Goal: Transaction & Acquisition: Purchase product/service

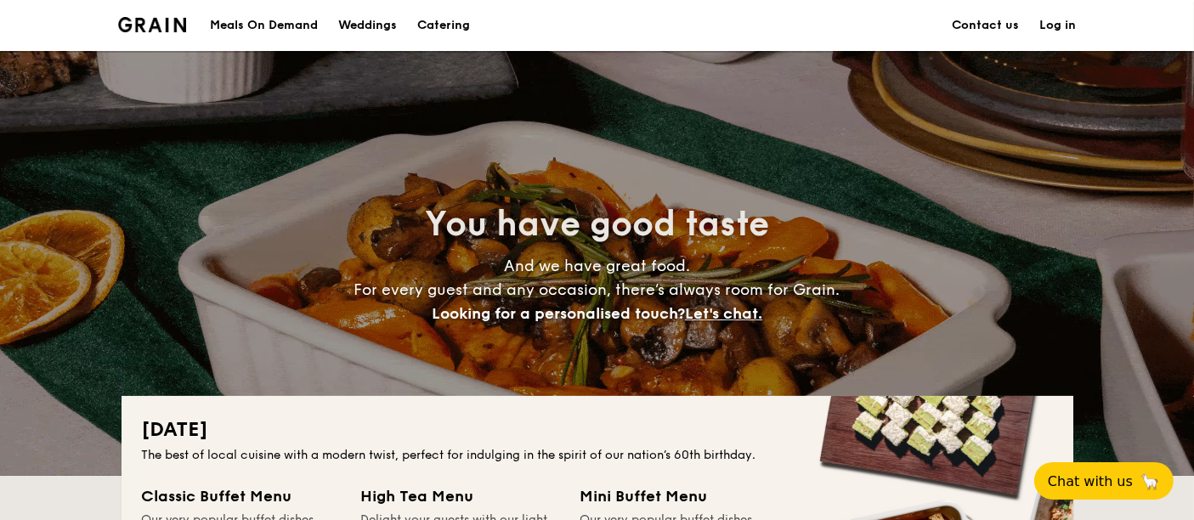
click at [1070, 13] on link "Log in" at bounding box center [1058, 25] width 37 height 51
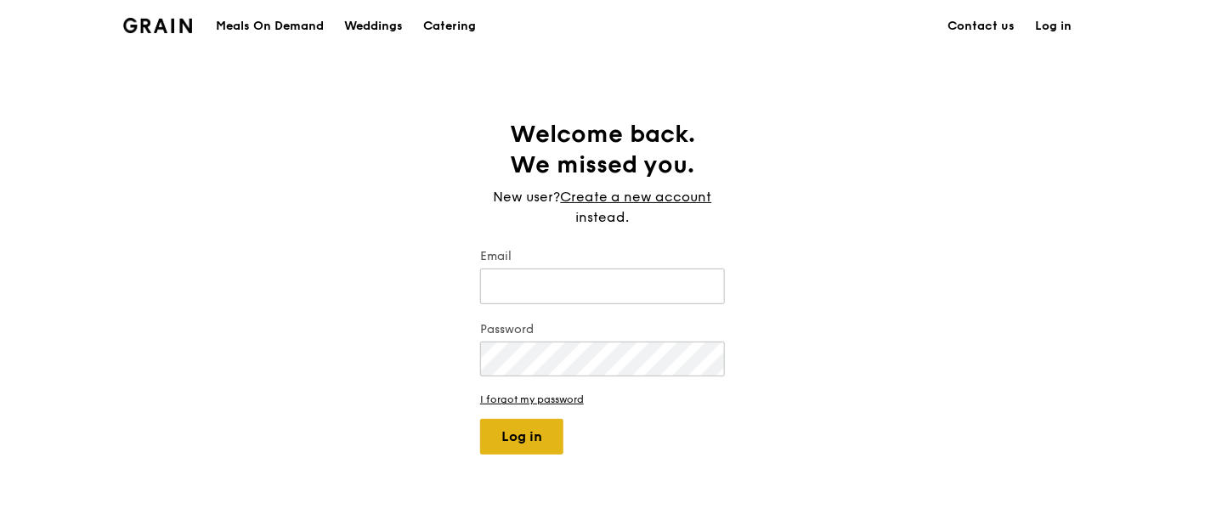
type input "wesiley@hotmail.com"
click at [551, 423] on button "Log in" at bounding box center [521, 437] width 83 height 36
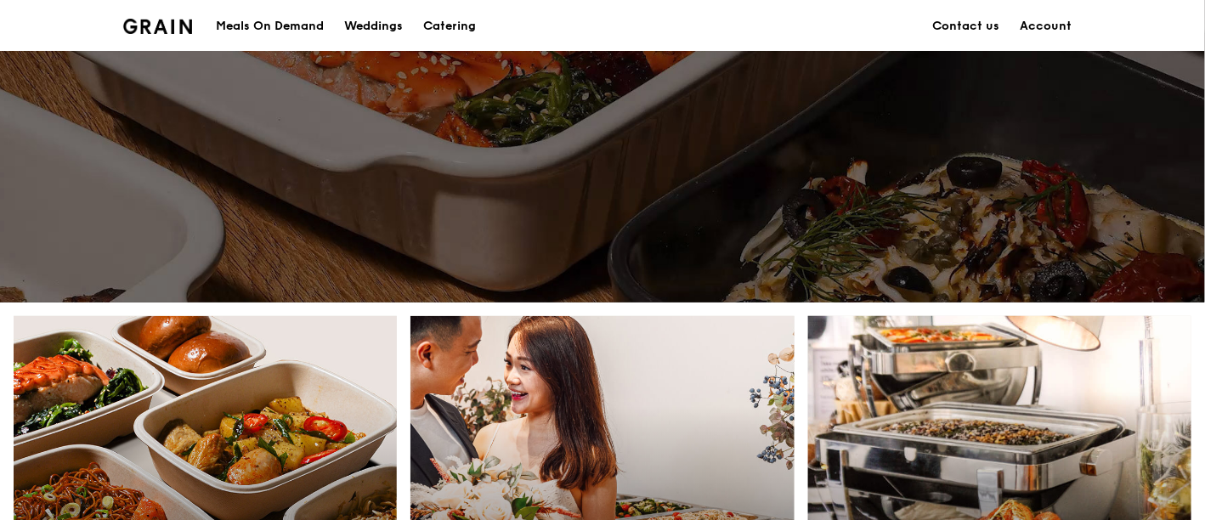
scroll to position [850, 0]
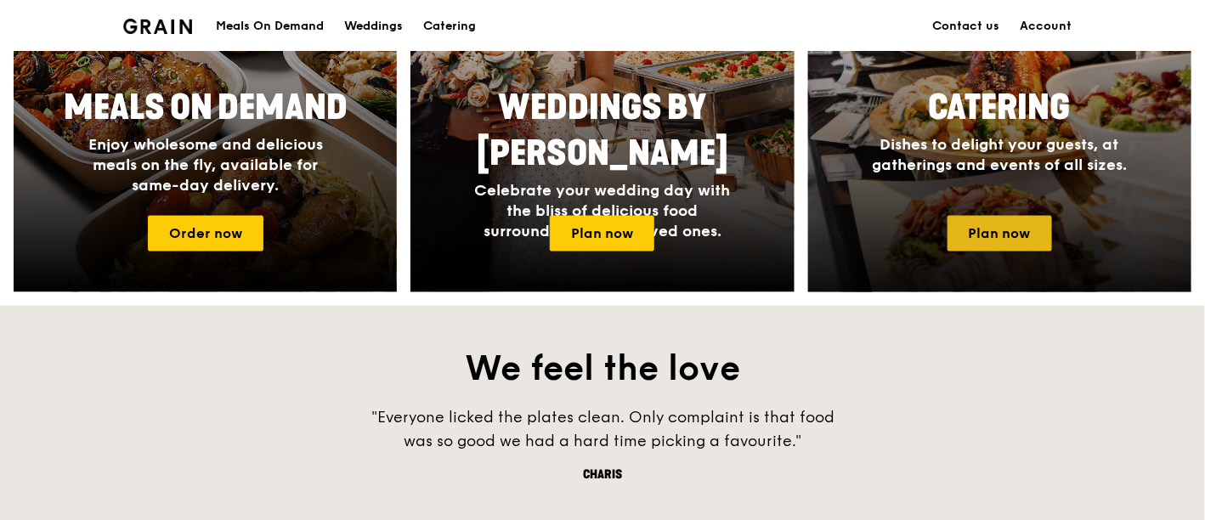
click at [974, 246] on link "Plan now" at bounding box center [1000, 234] width 105 height 36
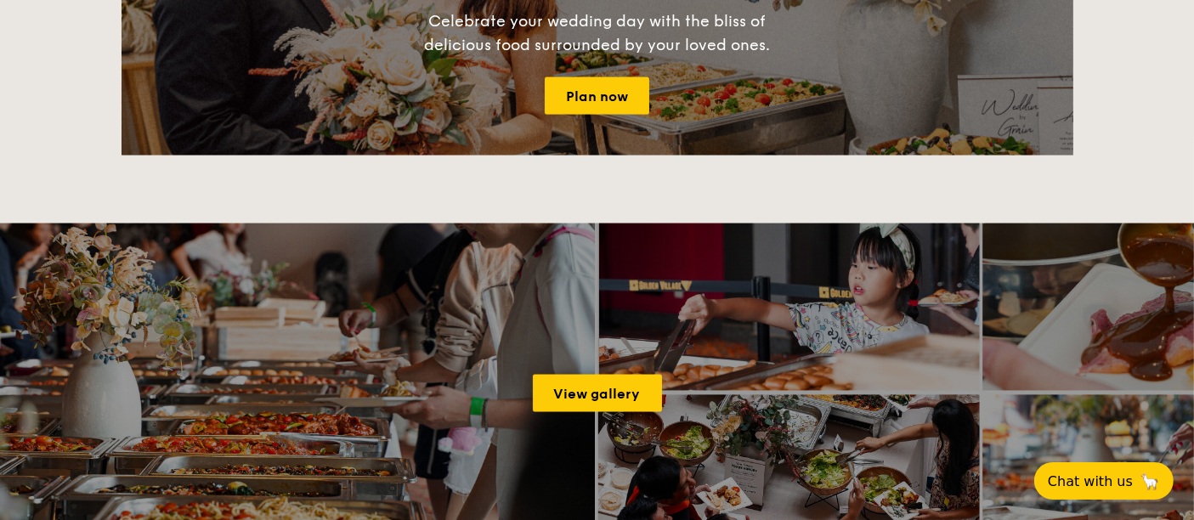
scroll to position [2644, 0]
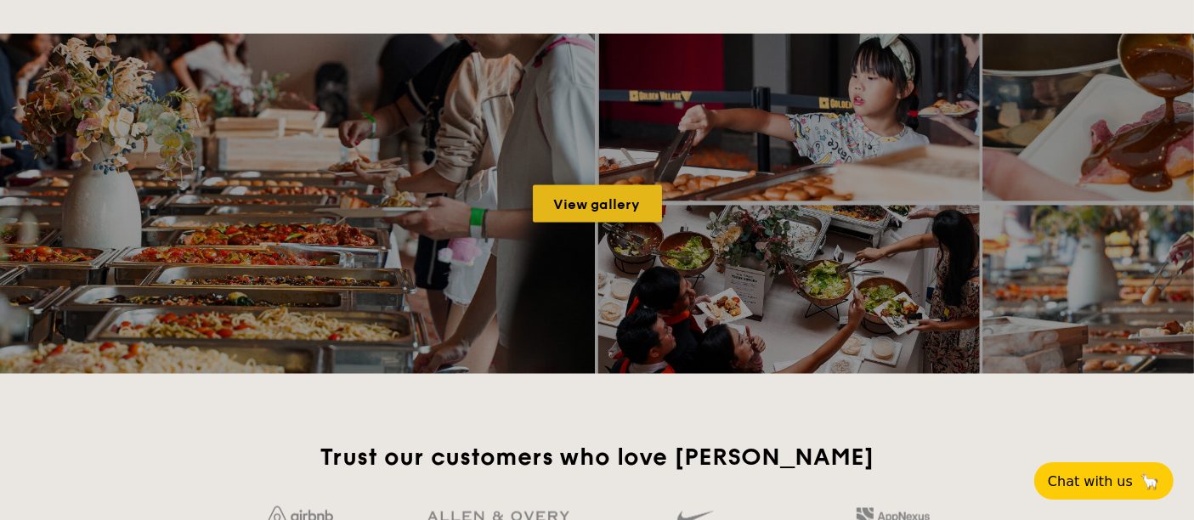
click at [622, 201] on link "View gallery" at bounding box center [597, 203] width 129 height 37
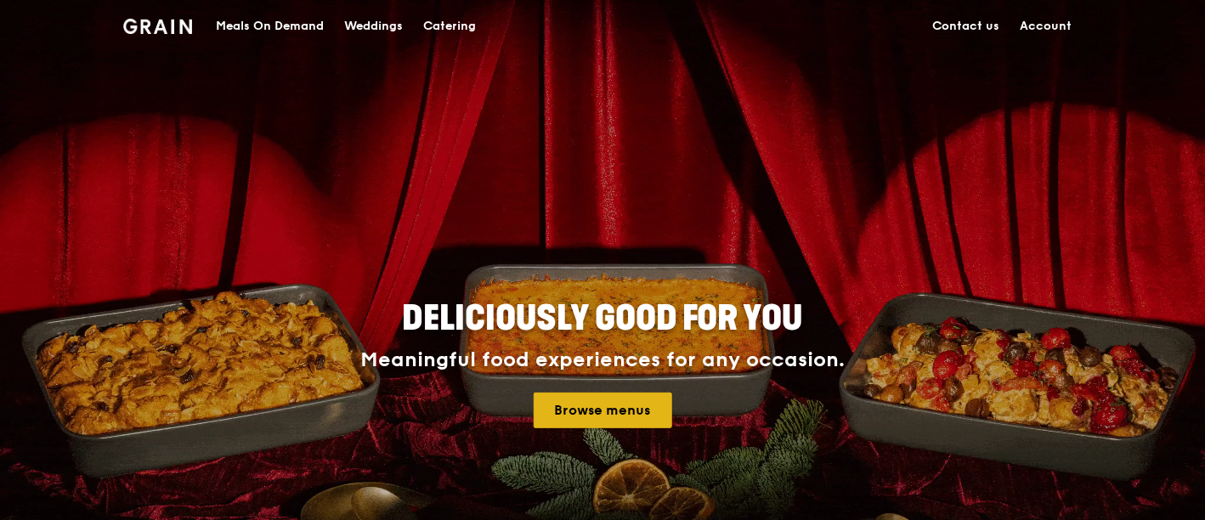
click at [643, 403] on link "Browse menus" at bounding box center [603, 411] width 139 height 36
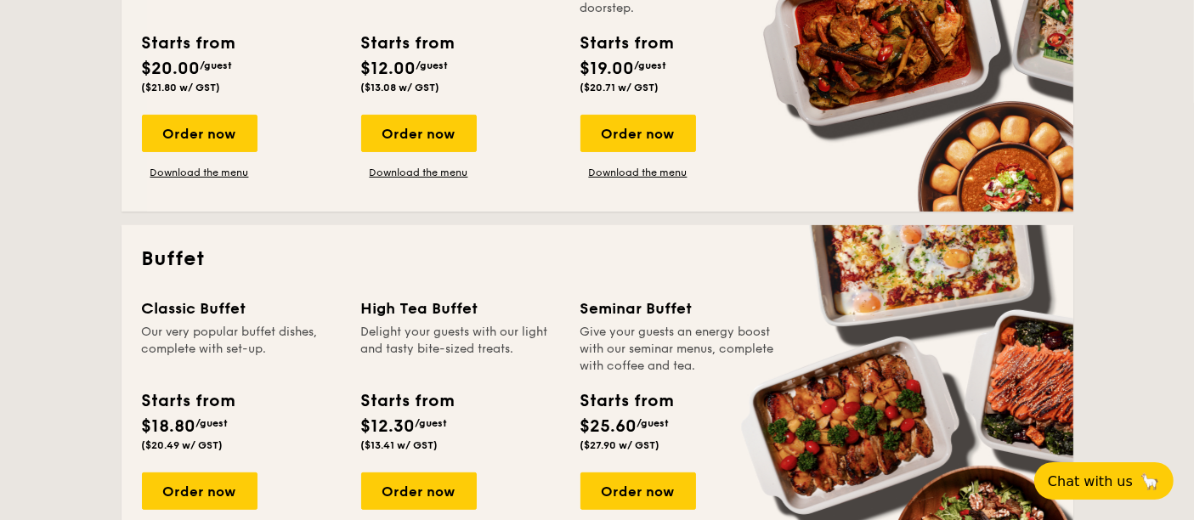
scroll to position [660, 0]
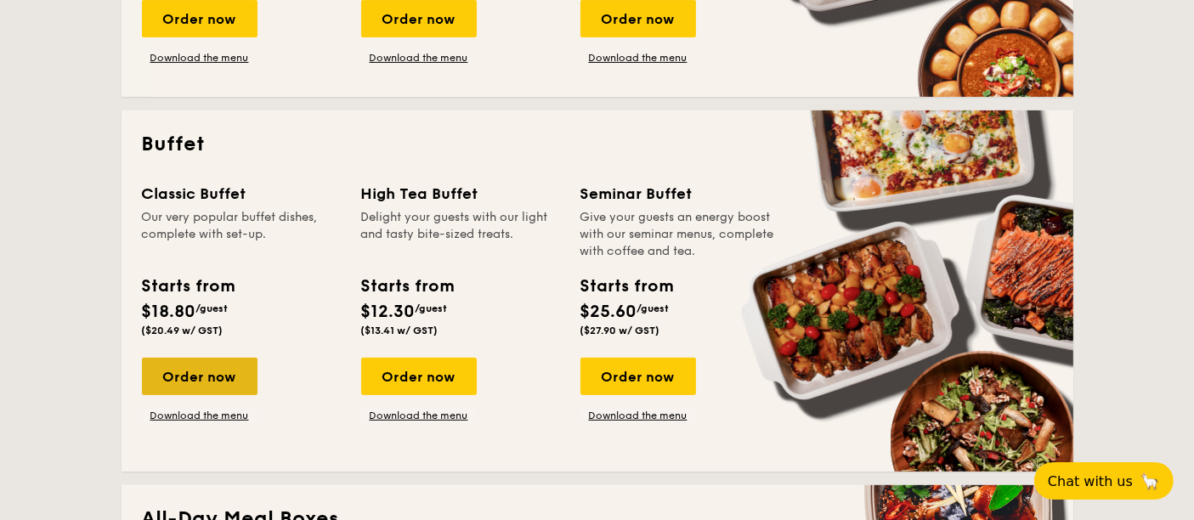
click at [229, 378] on div "Order now" at bounding box center [200, 376] width 116 height 37
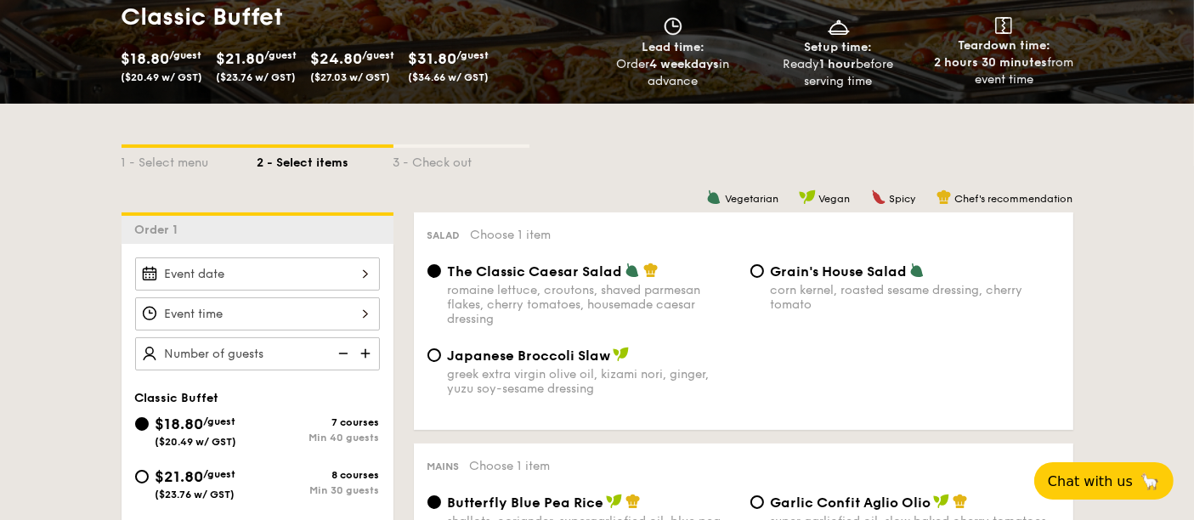
scroll to position [377, 0]
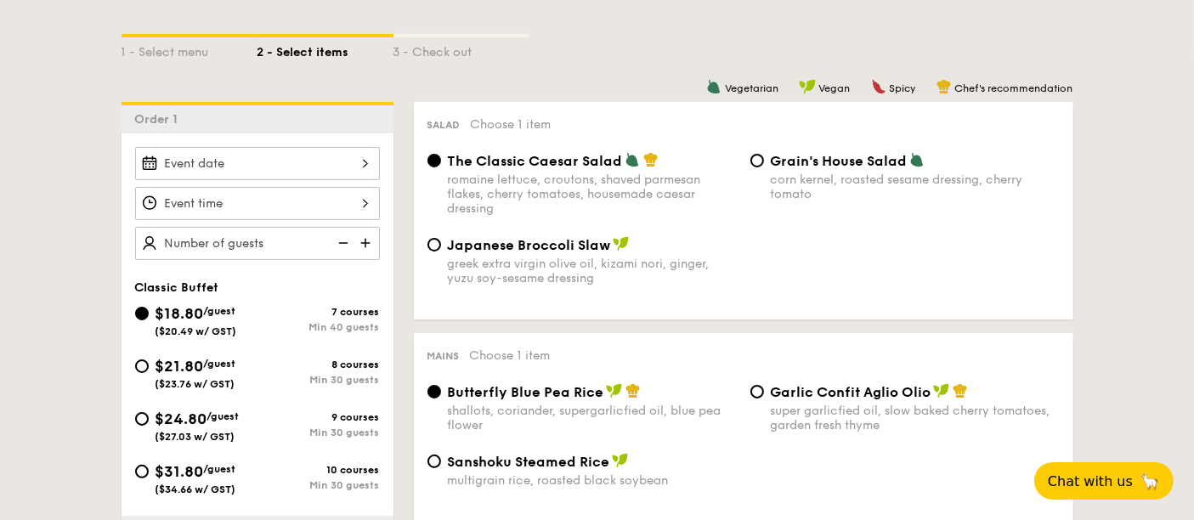
click at [193, 378] on span "($23.76 w/ GST)" at bounding box center [196, 384] width 80 height 12
click at [149, 373] on input "$21.80 /guest ($23.76 w/ GST) 8 courses Min 30 guests" at bounding box center [142, 366] width 14 height 14
radio input "true"
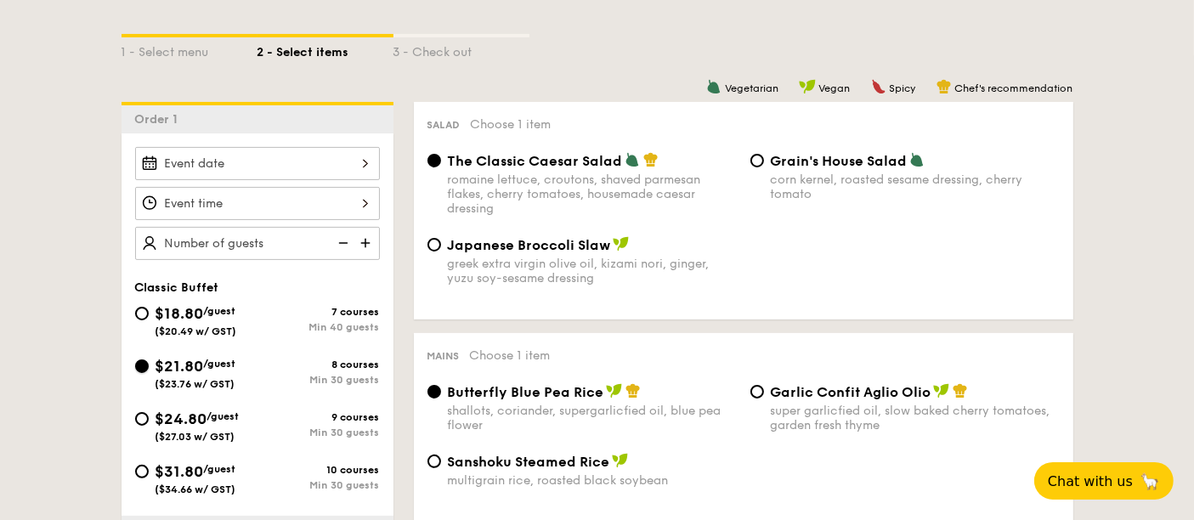
radio input "true"
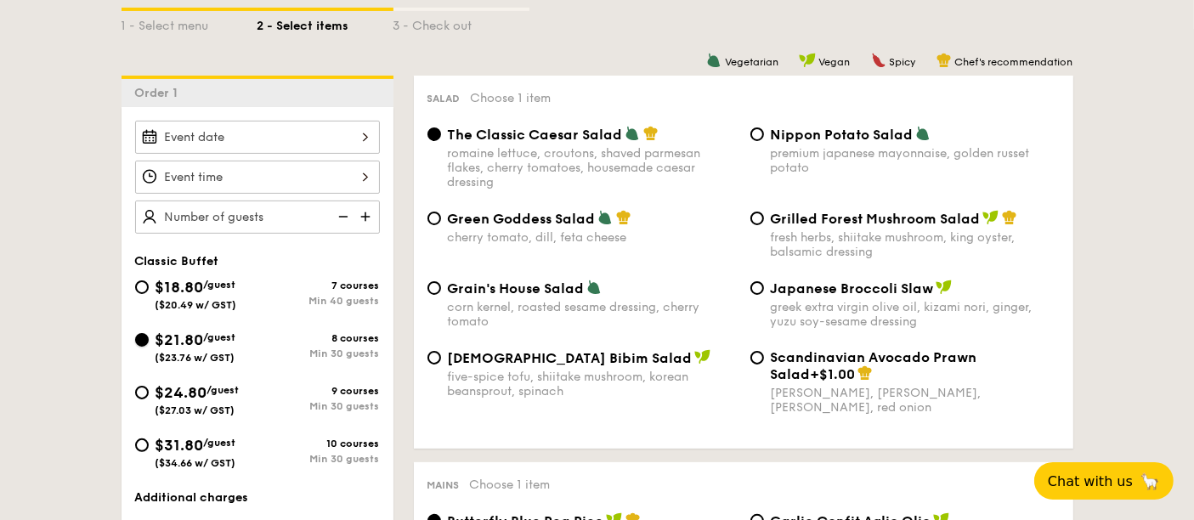
scroll to position [472, 0]
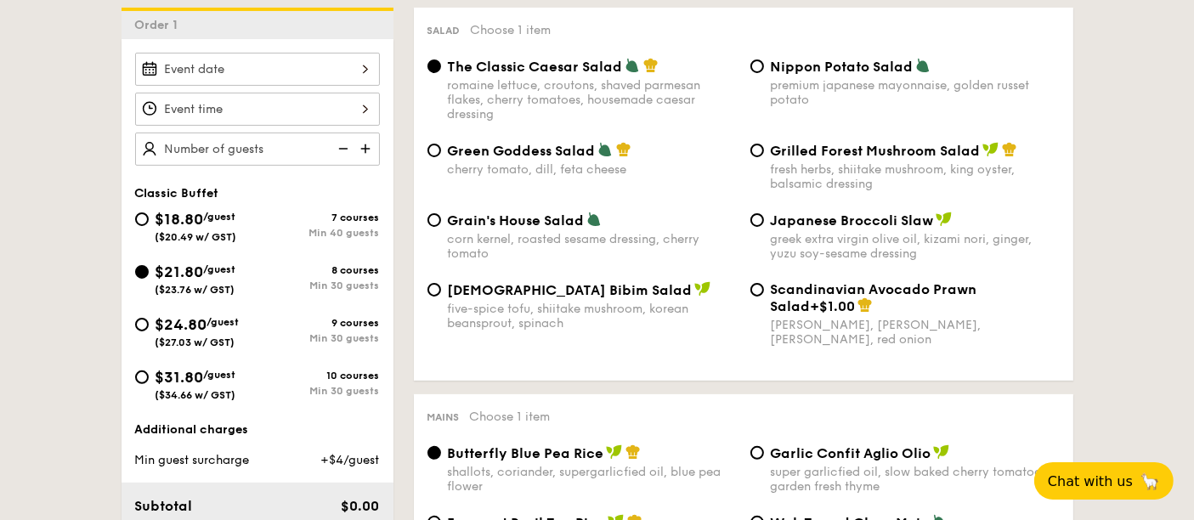
click at [213, 337] on span "($27.03 w/ GST)" at bounding box center [196, 343] width 80 height 12
click at [149, 331] on input "$24.80 /guest ($27.03 w/ GST) 9 courses Min 30 guests" at bounding box center [142, 325] width 14 height 14
radio input "true"
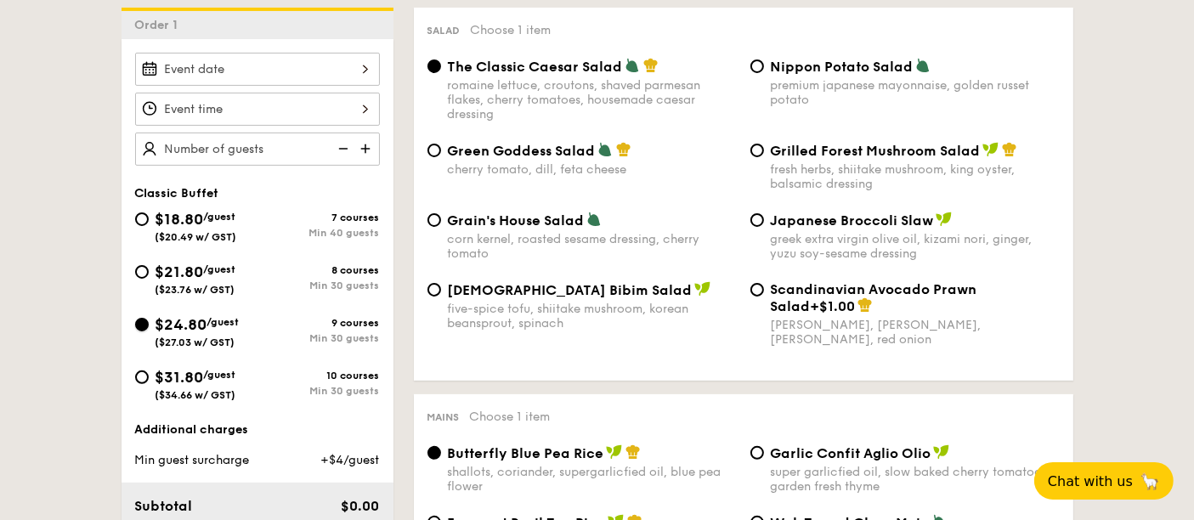
radio input "true"
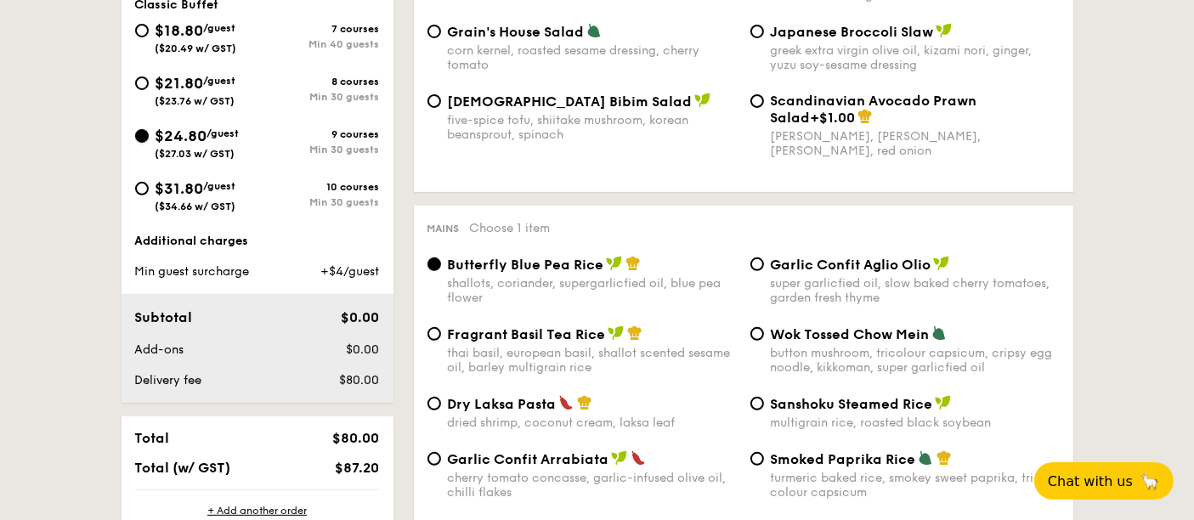
scroll to position [377, 0]
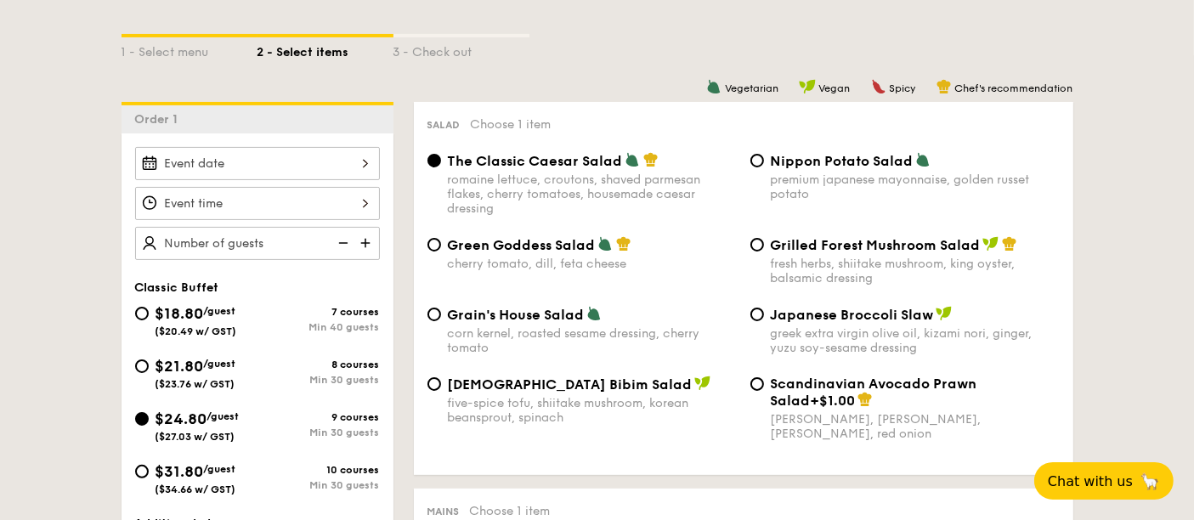
drag, startPoint x: 186, startPoint y: 370, endPoint x: 671, endPoint y: 376, distance: 485.3
click at [190, 373] on div "$21.80 /guest ($23.76 w/ GST)" at bounding box center [196, 372] width 81 height 36
click at [153, 361] on div "$21.80 /guest ($23.76 w/ GST)" at bounding box center [196, 372] width 122 height 36
click at [149, 361] on input "$21.80 /guest ($23.76 w/ GST) 8 courses Min 30 guests" at bounding box center [142, 366] width 14 height 14
radio input "true"
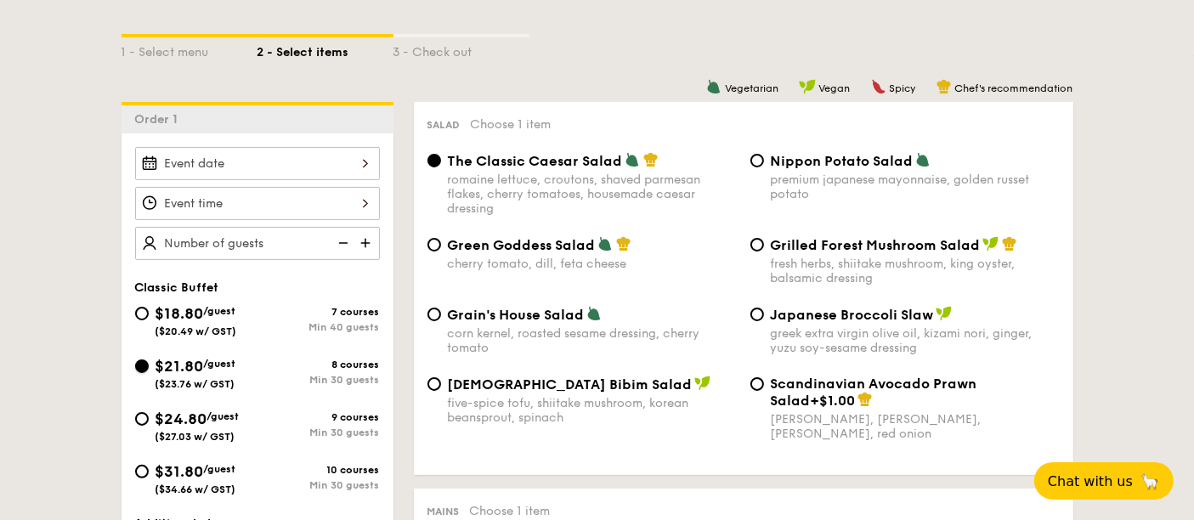
radio input "true"
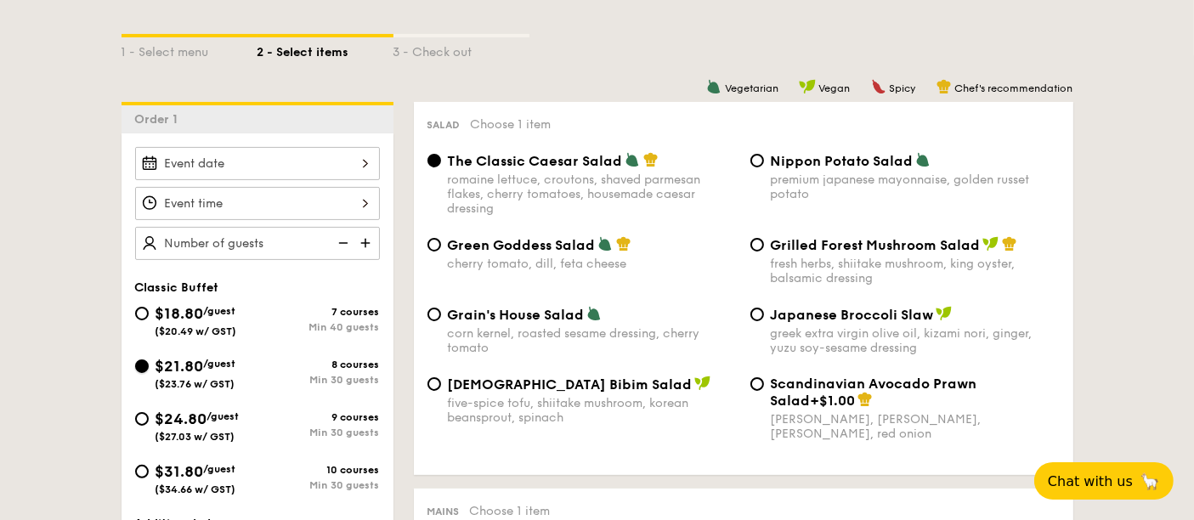
radio input "true"
click at [344, 159] on div at bounding box center [257, 163] width 245 height 33
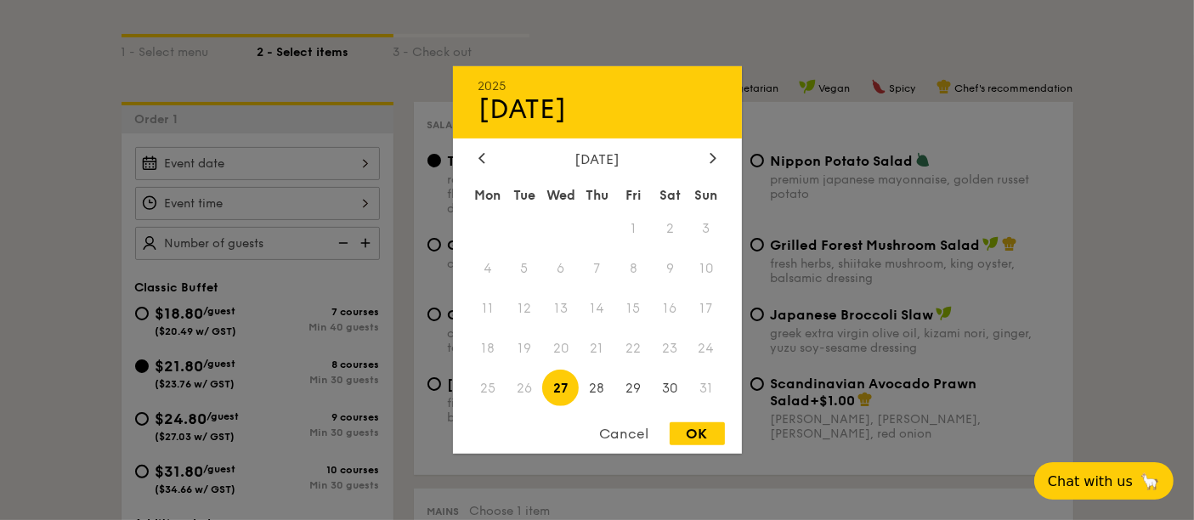
click at [721, 160] on div "August 2025" at bounding box center [597, 159] width 289 height 16
click at [711, 160] on icon at bounding box center [712, 158] width 5 height 10
click at [671, 220] on span "6" at bounding box center [670, 229] width 37 height 37
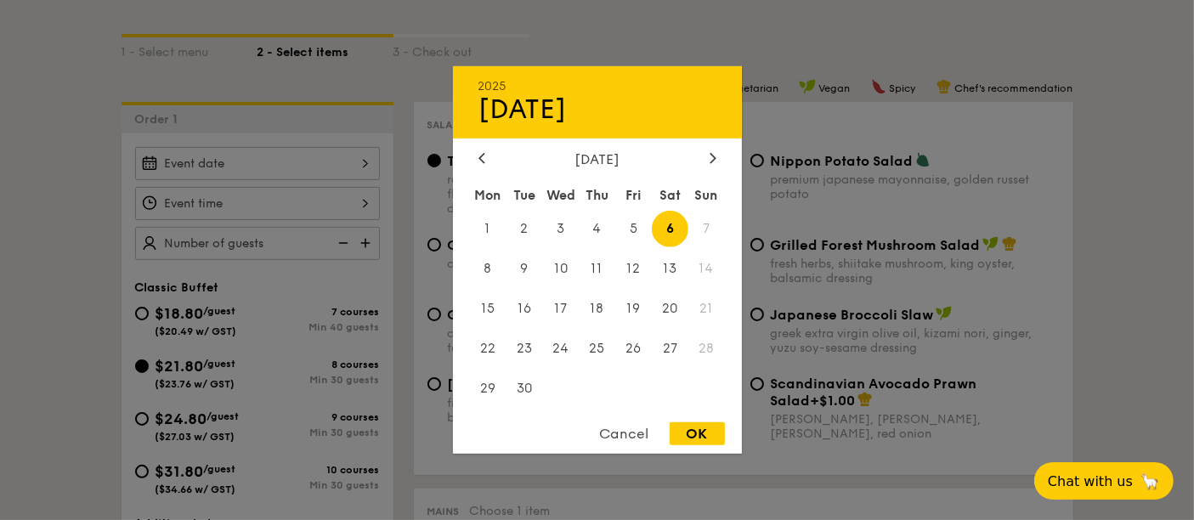
click at [705, 433] on div "OK" at bounding box center [697, 433] width 55 height 23
type input "Sep 06, 2025"
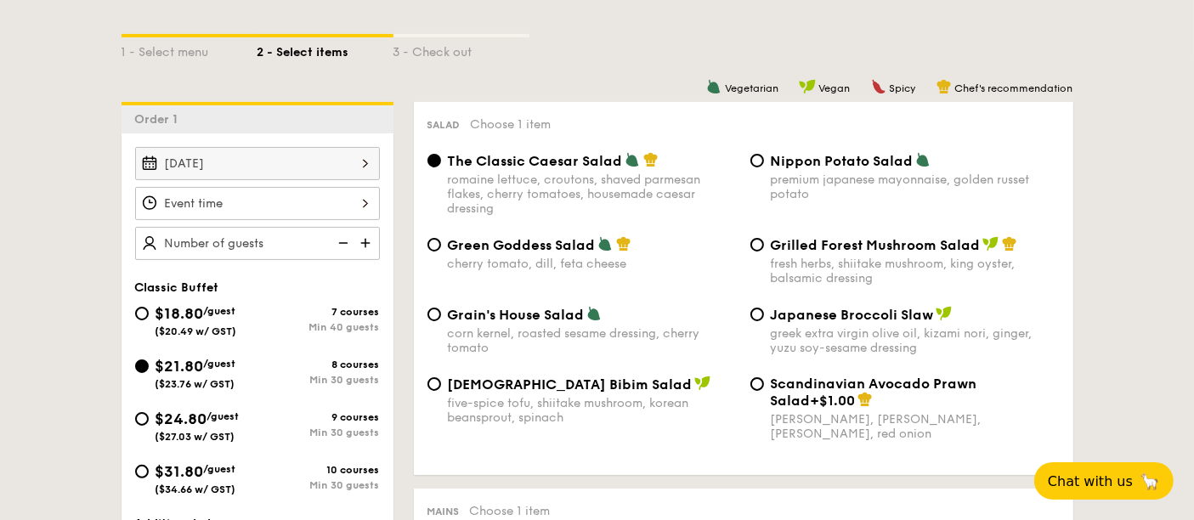
click at [297, 199] on div at bounding box center [257, 203] width 245 height 33
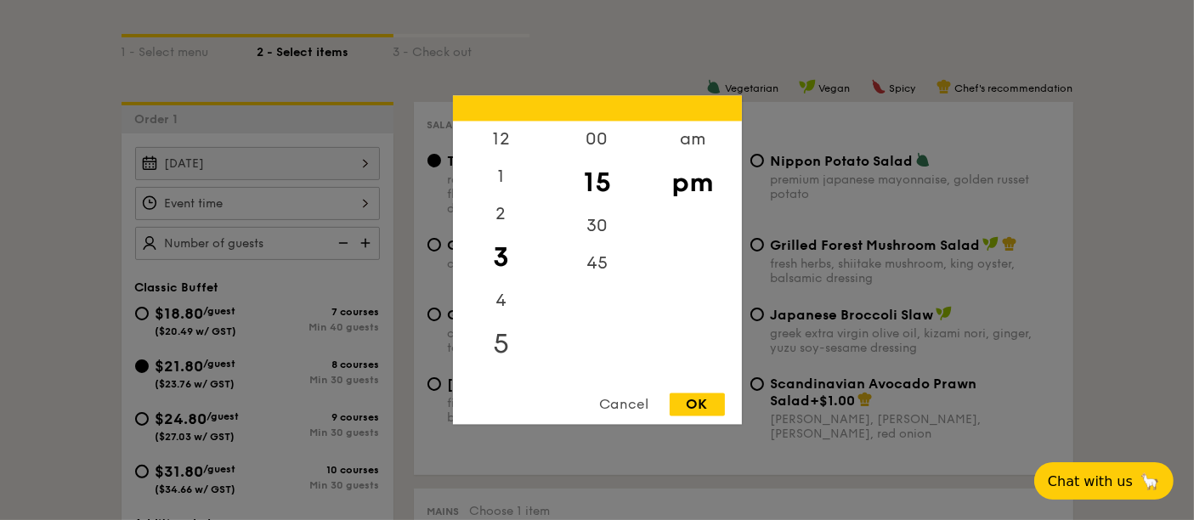
click at [506, 341] on div "5" at bounding box center [501, 344] width 96 height 49
click at [605, 265] on div "45" at bounding box center [597, 270] width 96 height 49
click at [709, 394] on div "OK" at bounding box center [697, 404] width 55 height 23
type input "5:45PM"
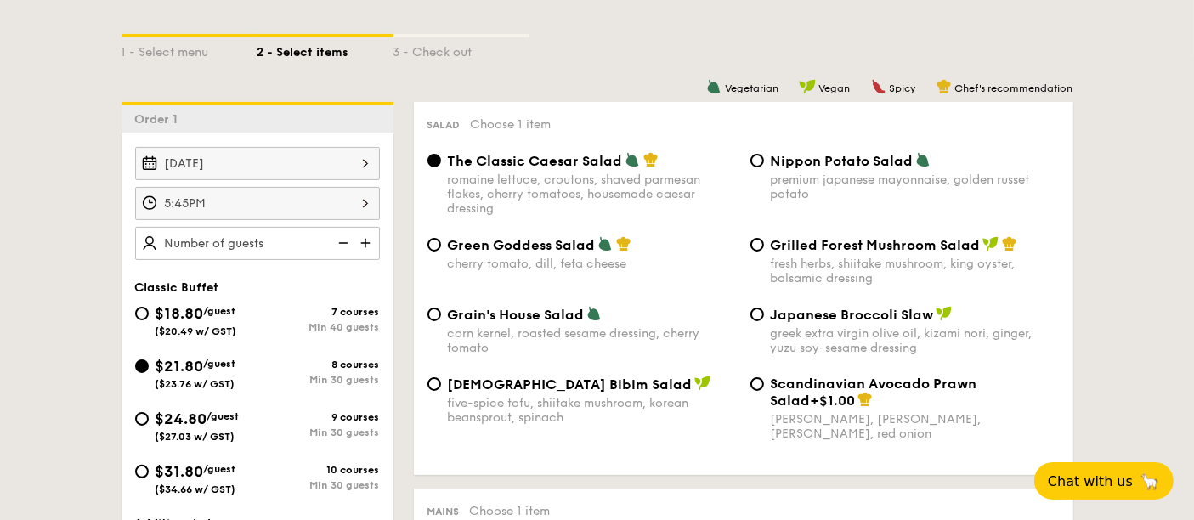
click at [368, 240] on img at bounding box center [366, 243] width 25 height 32
click at [366, 240] on img at bounding box center [366, 243] width 25 height 32
click at [365, 241] on img at bounding box center [366, 243] width 25 height 32
type input "30 guests"
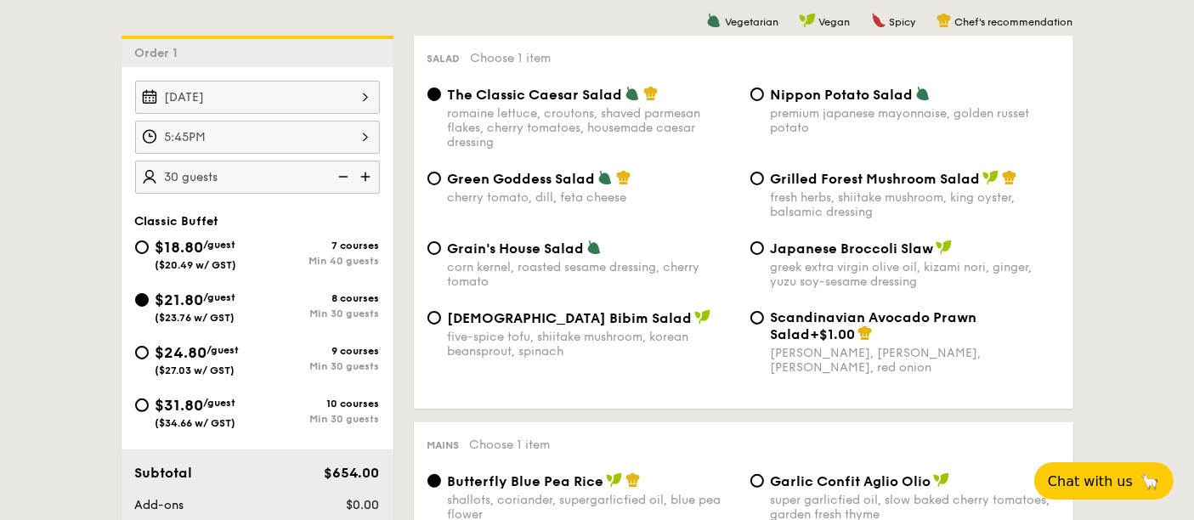
scroll to position [472, 0]
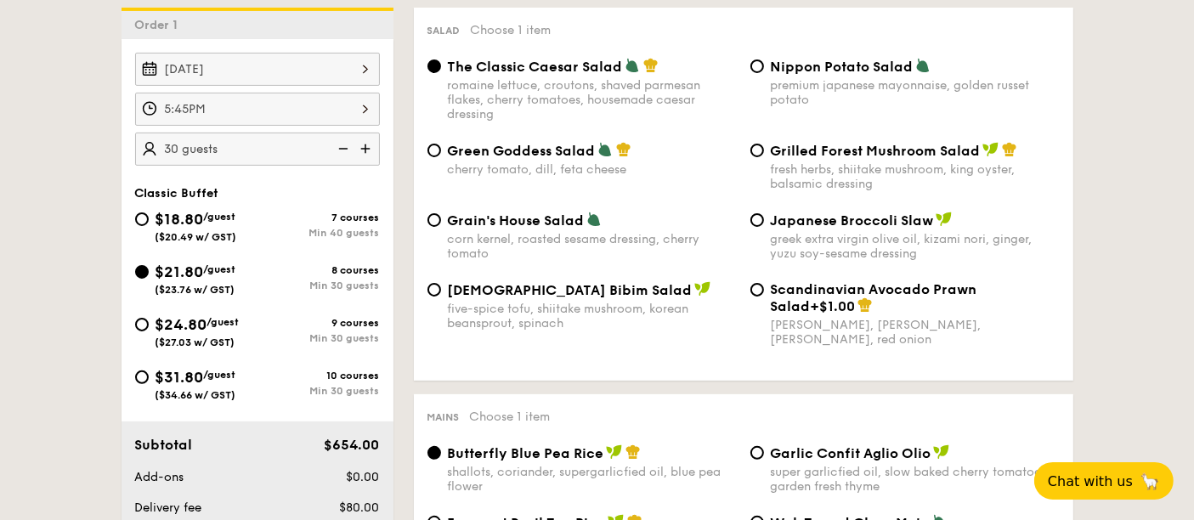
click at [789, 222] on span "Japanese Broccoli Slaw" at bounding box center [852, 220] width 163 height 16
click at [764, 222] on input "Japanese Broccoli Slaw greek extra virgin olive oil, kizami nori, ginger, yuzu …" at bounding box center [757, 220] width 14 height 14
radio input "true"
click at [820, 168] on div "fresh herbs, shiitake mushroom, king oyster, balsamic dressing" at bounding box center [915, 176] width 289 height 29
click at [764, 157] on input "Grilled Forest Mushroom Salad fresh herbs, shiitake mushroom, king oyster, bals…" at bounding box center [757, 151] width 14 height 14
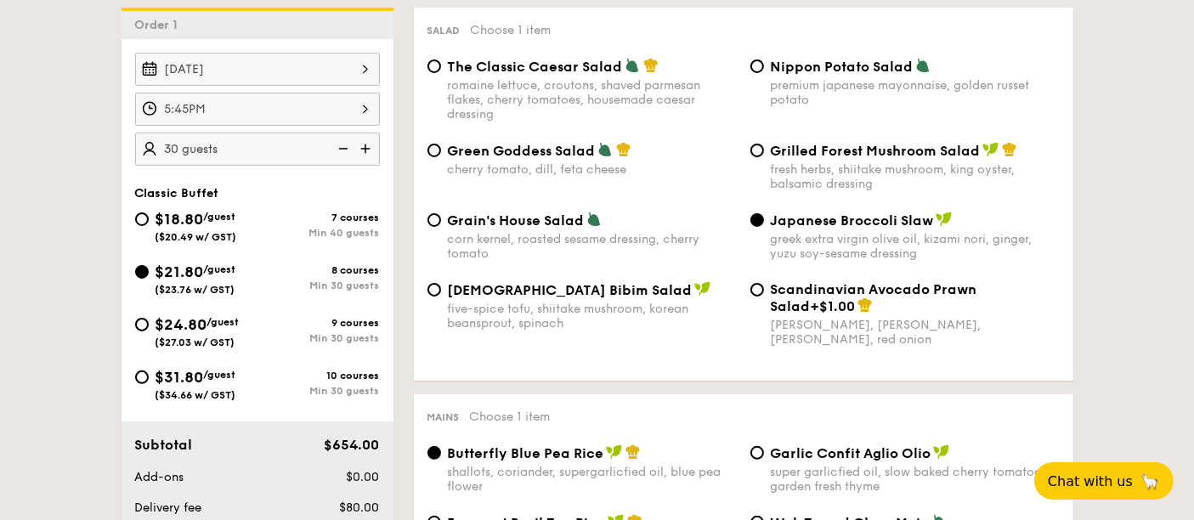
radio input "true"
click at [500, 72] on span "The Classic Caesar Salad" at bounding box center [535, 67] width 175 height 16
click at [441, 72] on input "The Classic Caesar Salad romaine lettuce, croutons, shaved parmesan flakes, che…" at bounding box center [434, 66] width 14 height 14
radio input "true"
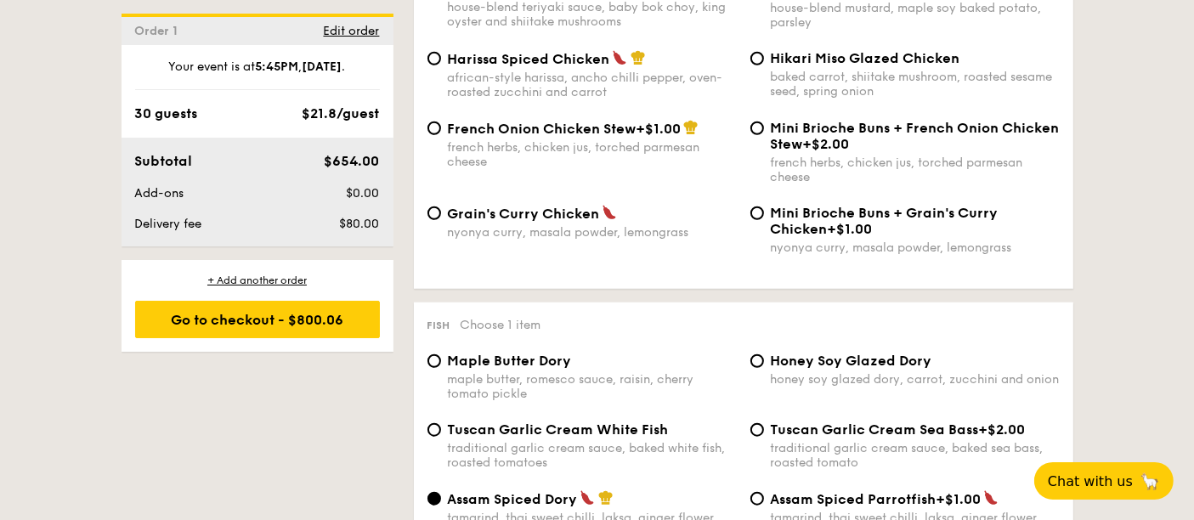
scroll to position [1510, 0]
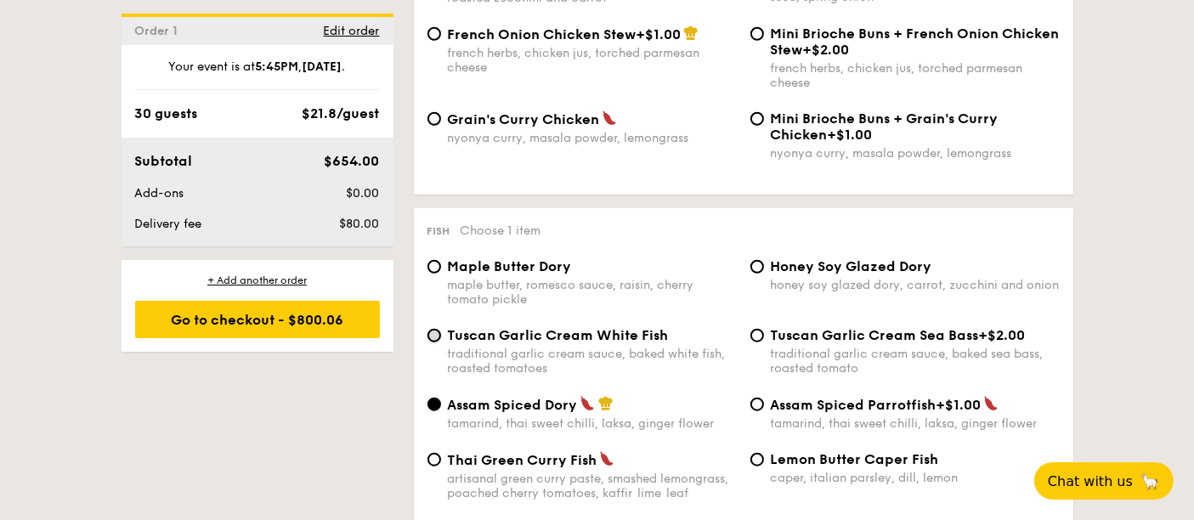
click at [431, 337] on input "Tuscan Garlic Cream White Fish traditional garlic cream sauce, baked white fish…" at bounding box center [434, 336] width 14 height 14
radio input "true"
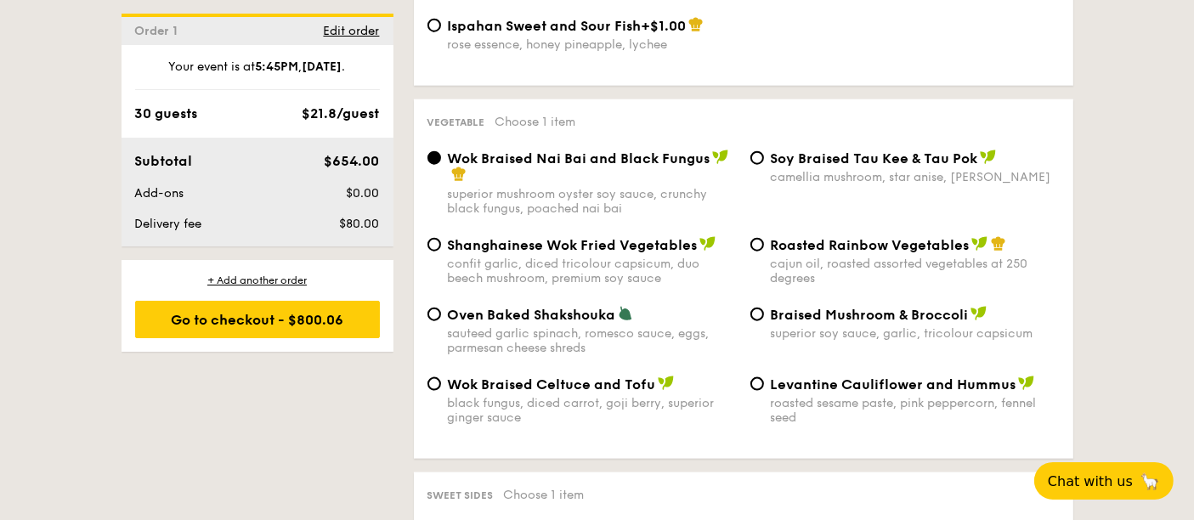
scroll to position [2077, 0]
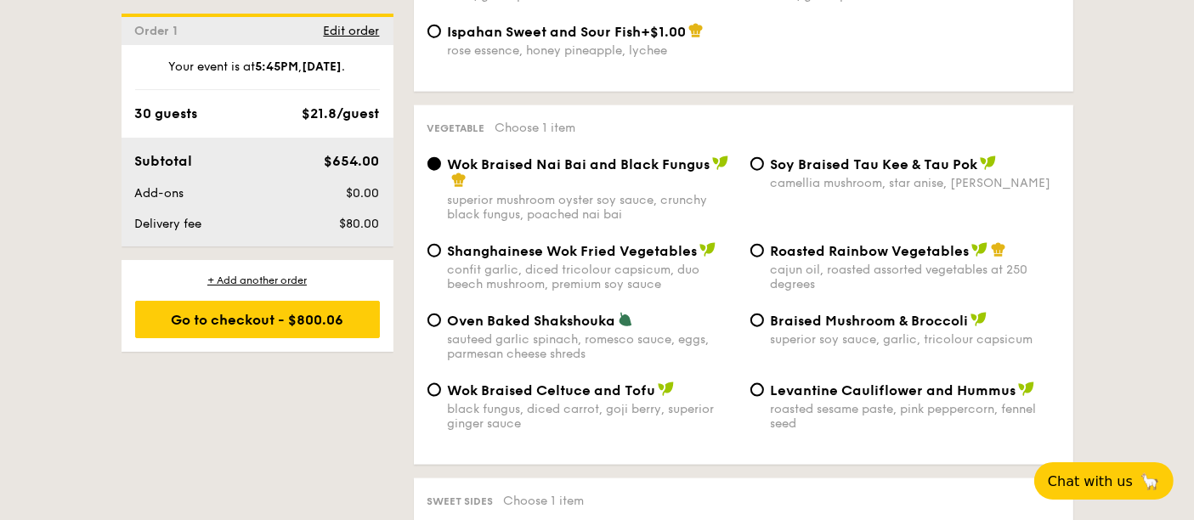
click at [766, 253] on div "Roasted Rainbow Vegetables cajun oil, roasted assorted vegetables at 250 degrees" at bounding box center [905, 266] width 323 height 49
click at [752, 257] on div "Roasted Rainbow Vegetables cajun oil, roasted assorted vegetables at 250 degrees" at bounding box center [905, 266] width 323 height 49
click at [752, 256] on input "Roasted Rainbow Vegetables cajun oil, roasted assorted vegetables at 250 degrees" at bounding box center [757, 251] width 14 height 14
radio input "true"
click at [636, 275] on div "confit garlic, diced tricolour capsicum, duo beech mushroom, premium soy sauce" at bounding box center [592, 277] width 289 height 29
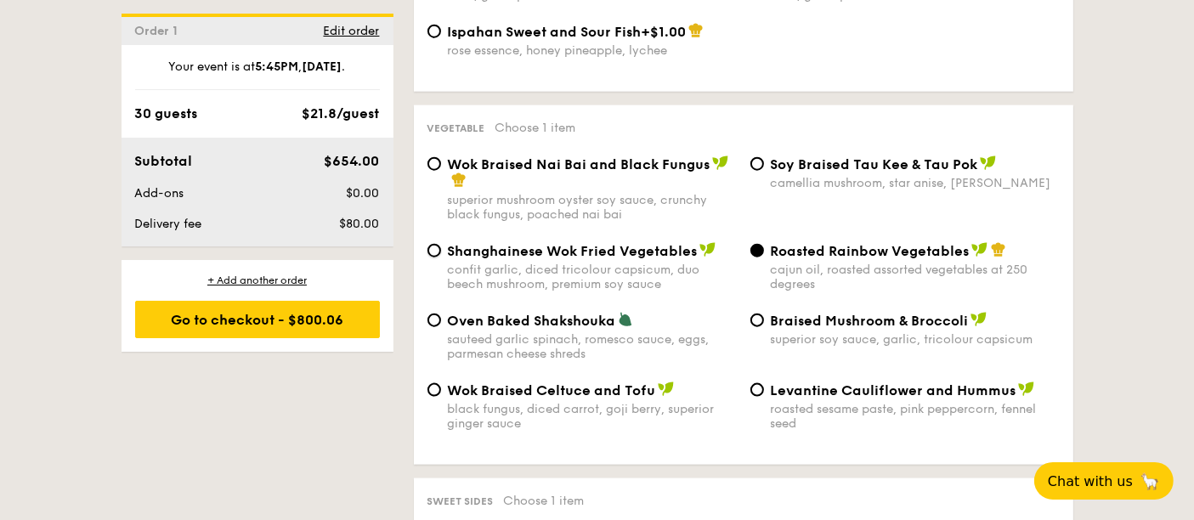
click at [441, 257] on input "Shanghainese Wok Fried Vegetables confit garlic, diced tricolour capsicum, duo …" at bounding box center [434, 251] width 14 height 14
radio input "true"
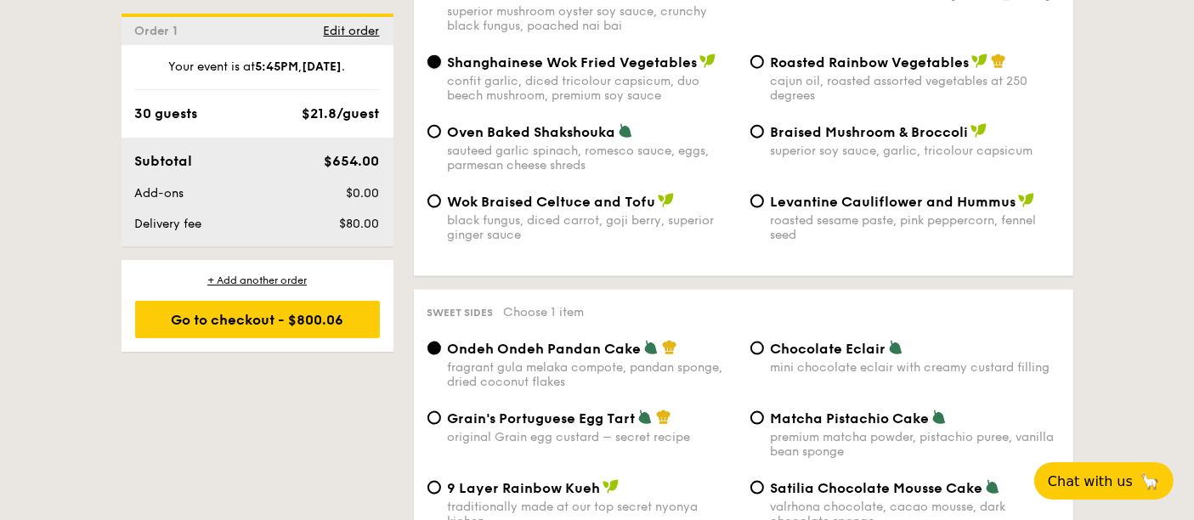
scroll to position [2454, 0]
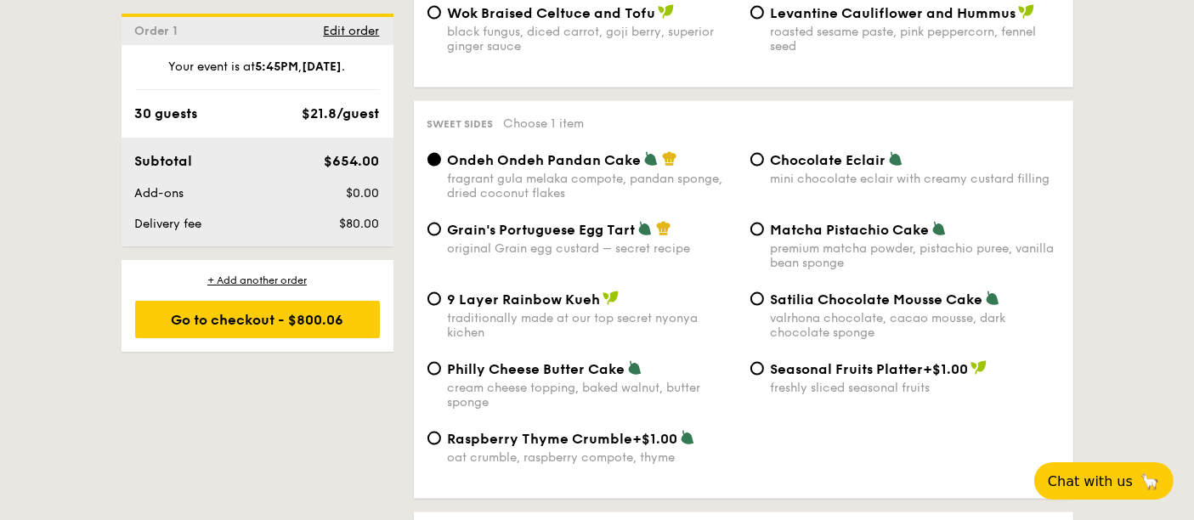
click at [764, 233] on div "Matcha Pistachio Cake premium matcha powder, pistachio puree, vanilla bean spon…" at bounding box center [905, 245] width 323 height 49
click at [758, 233] on input "Matcha Pistachio Cake premium matcha powder, pistachio puree, vanilla bean spon…" at bounding box center [757, 230] width 14 height 14
radio input "true"
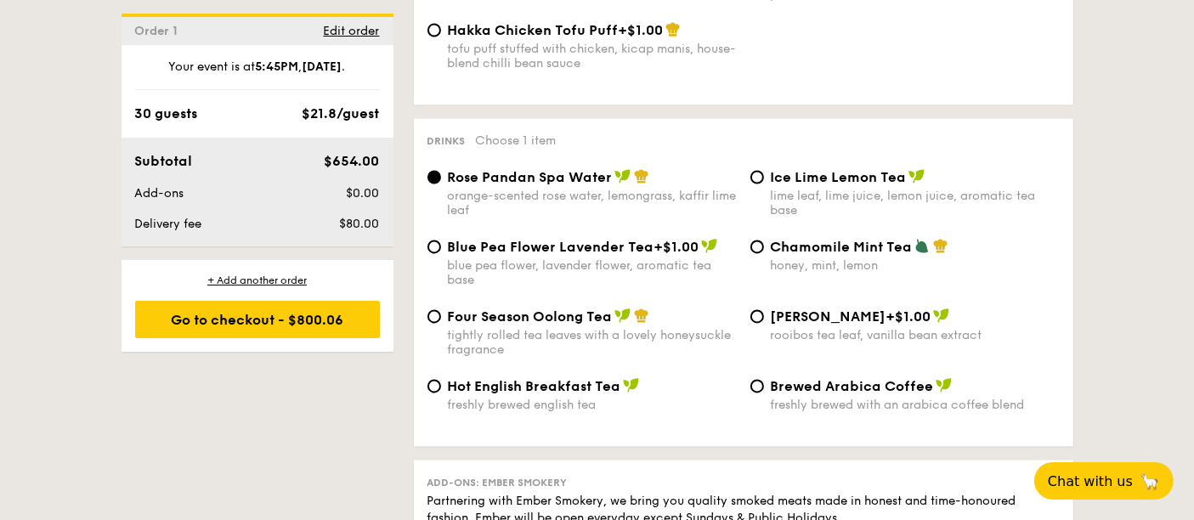
scroll to position [3210, 0]
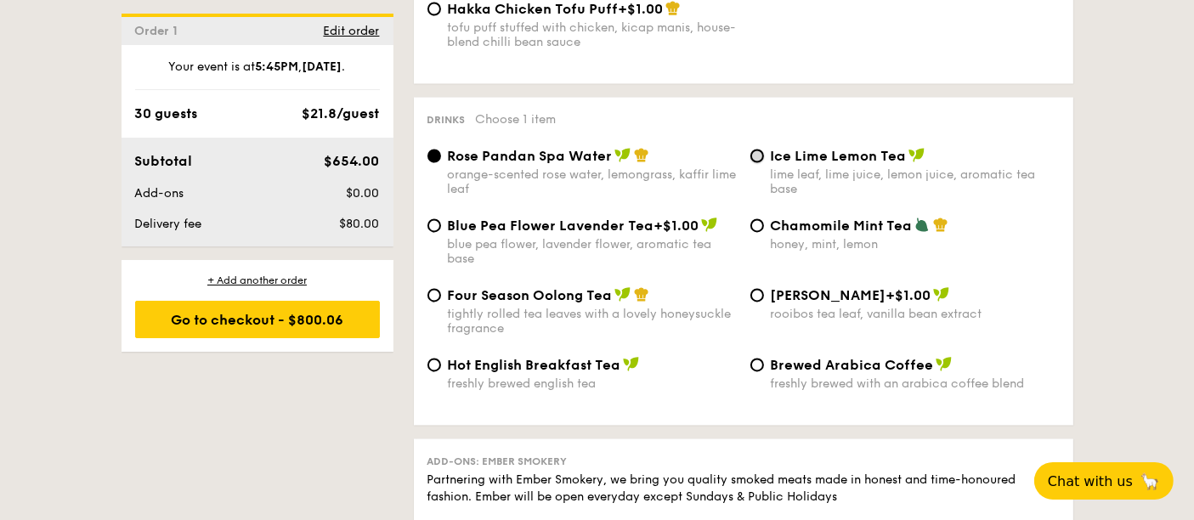
click at [755, 156] on input "Ice Lime Lemon Tea lime leaf, lime juice, lemon juice, aromatic tea base" at bounding box center [757, 157] width 14 height 14
radio input "true"
click at [670, 320] on div "tightly rolled tea leaves with a lovely honeysuckle fragrance" at bounding box center [592, 322] width 289 height 29
click at [441, 303] on input "Four Season Oolong Tea tightly rolled tea leaves with a lovely honeysuckle frag…" at bounding box center [434, 296] width 14 height 14
radio input "true"
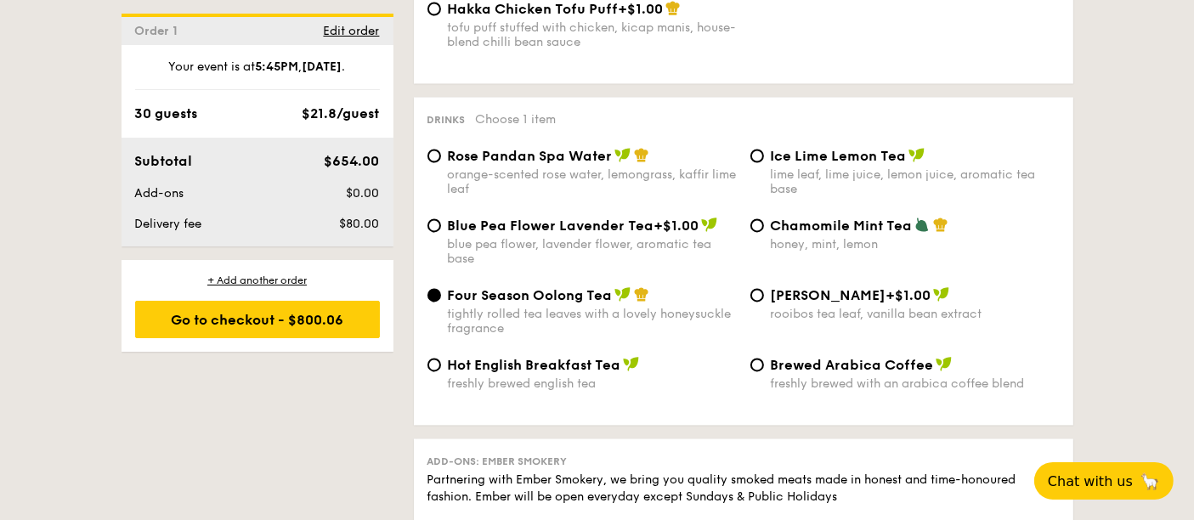
click at [771, 165] on span "Ice Lime Lemon Tea" at bounding box center [839, 157] width 136 height 16
click at [764, 163] on input "Ice Lime Lemon Tea lime leaf, lime juice, lemon juice, aromatic tea base" at bounding box center [757, 157] width 14 height 14
radio input "true"
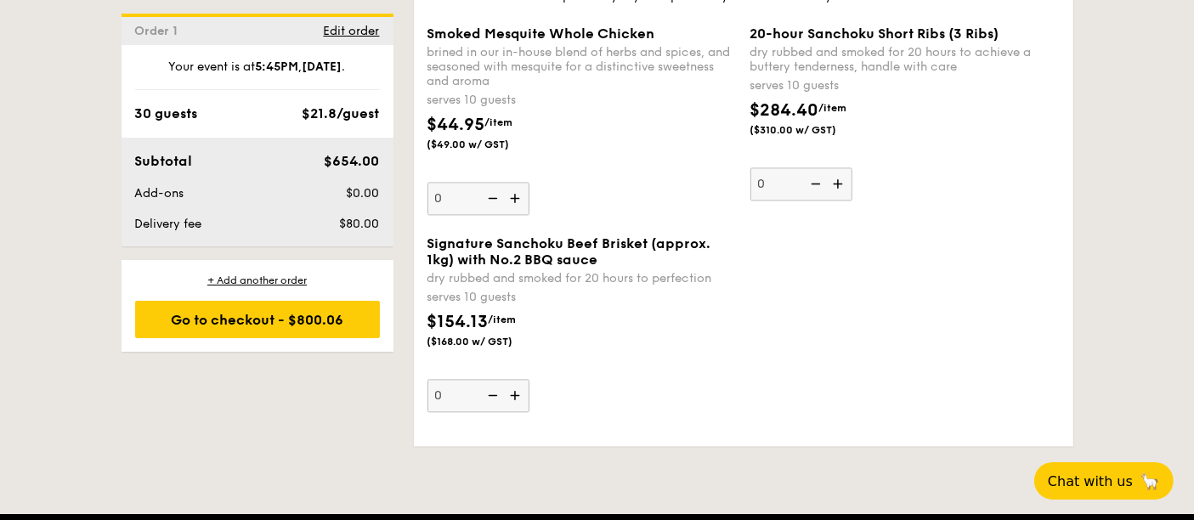
scroll to position [3682, 0]
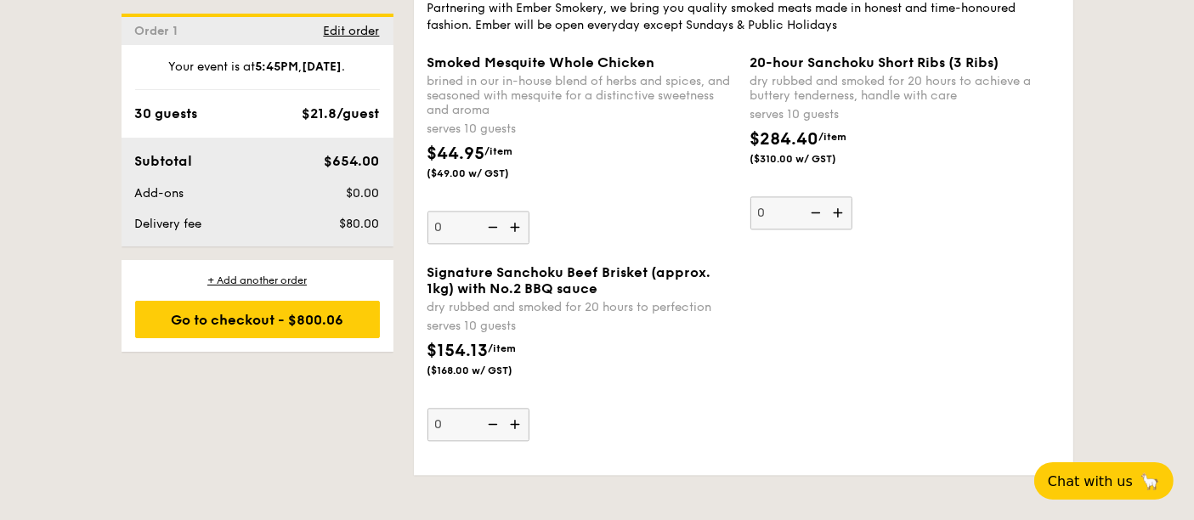
click at [515, 423] on img at bounding box center [516, 424] width 25 height 32
click at [515, 423] on input "0" at bounding box center [478, 424] width 102 height 33
type input "1"
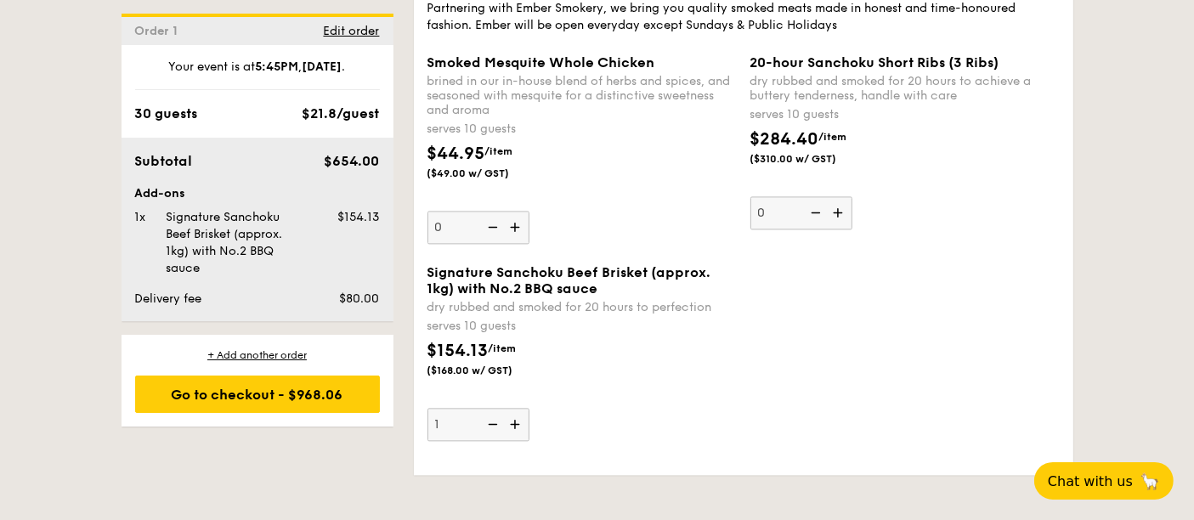
click at [827, 391] on div "Signature Sanchoku Beef Brisket (approx. 1kg) with No.2 BBQ sauce dry rubbed an…" at bounding box center [744, 362] width 646 height 197
click at [716, 416] on div "Signature Sanchoku Beef Brisket (approx. 1kg) with No.2 BBQ sauce dry rubbed an…" at bounding box center [581, 352] width 309 height 177
click at [529, 416] on input "1" at bounding box center [478, 424] width 102 height 33
click at [716, 416] on div "Signature Sanchoku Beef Brisket (approx. 1kg) with No.2 BBQ sauce dry rubbed an…" at bounding box center [581, 352] width 309 height 177
click at [529, 416] on input "1" at bounding box center [478, 424] width 102 height 33
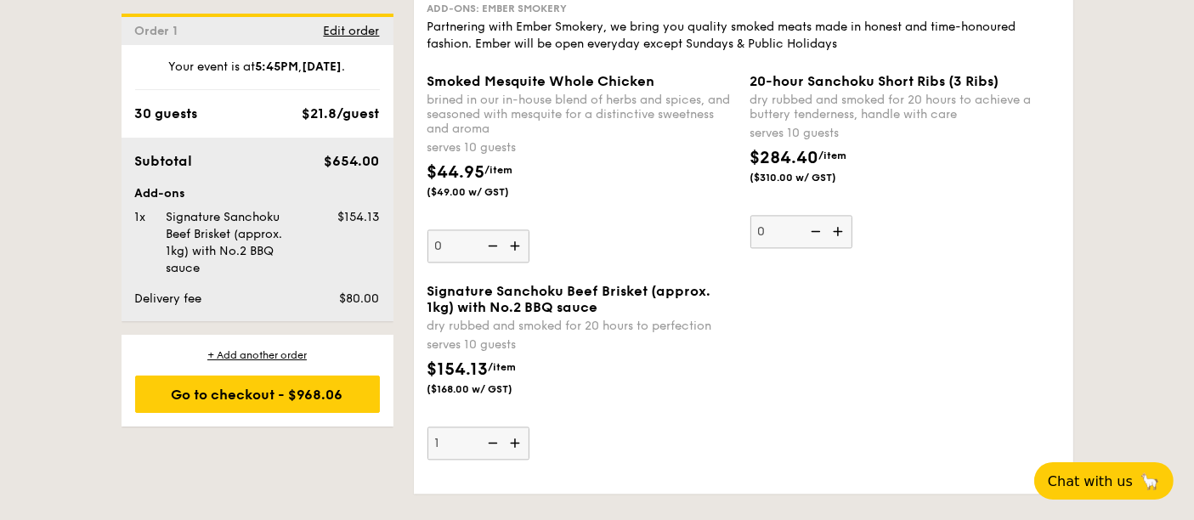
scroll to position [3656, 0]
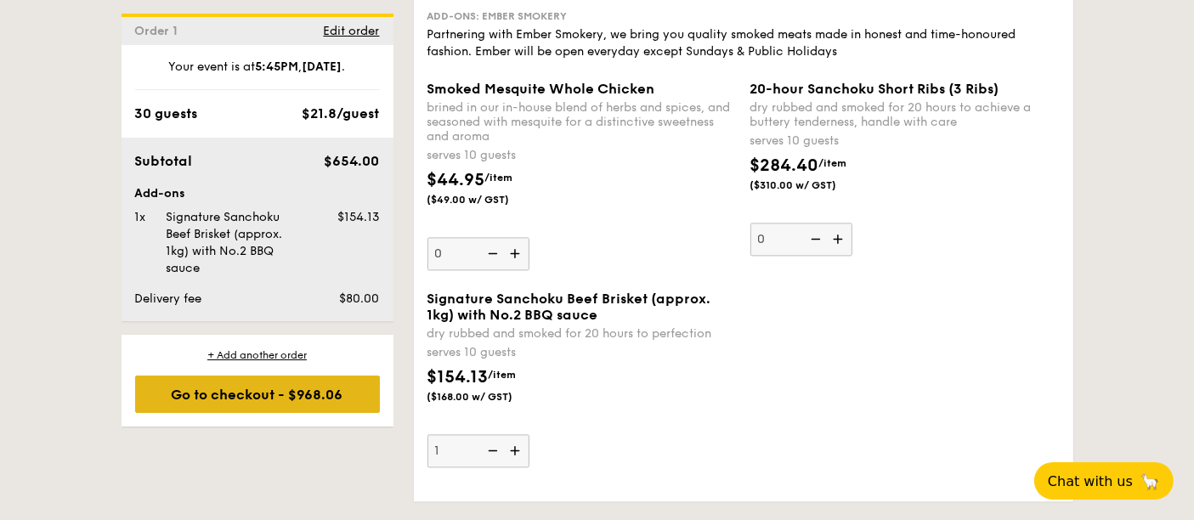
click at [276, 390] on div "Go to checkout - $968.06" at bounding box center [257, 394] width 245 height 37
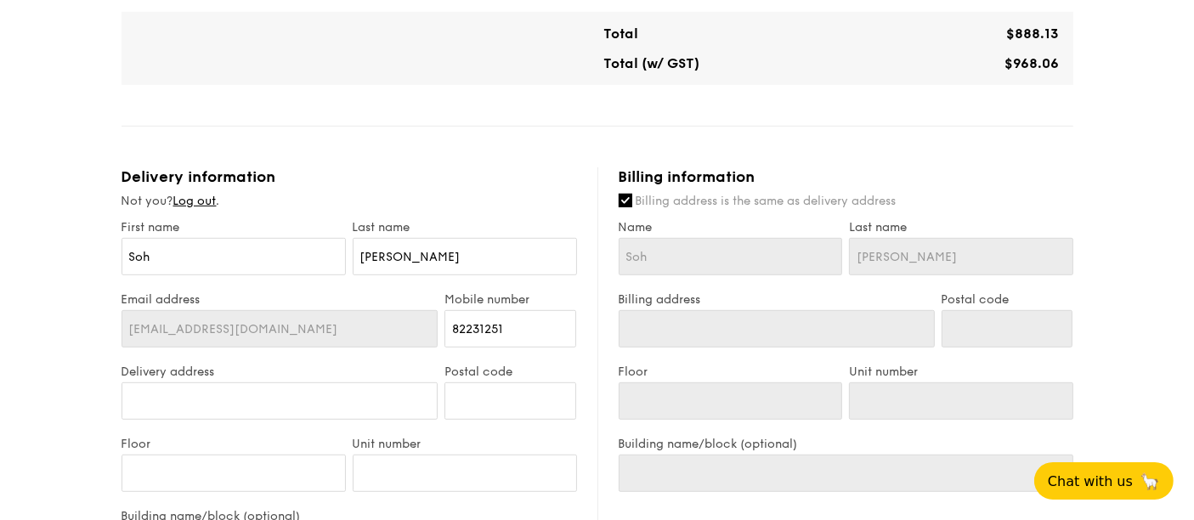
scroll to position [908, 0]
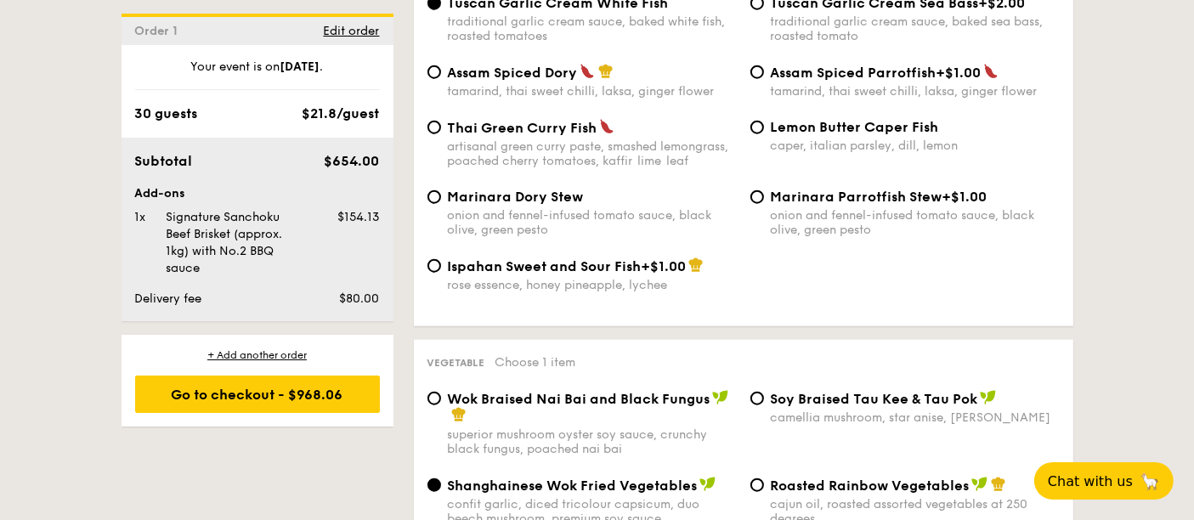
scroll to position [1625, 0]
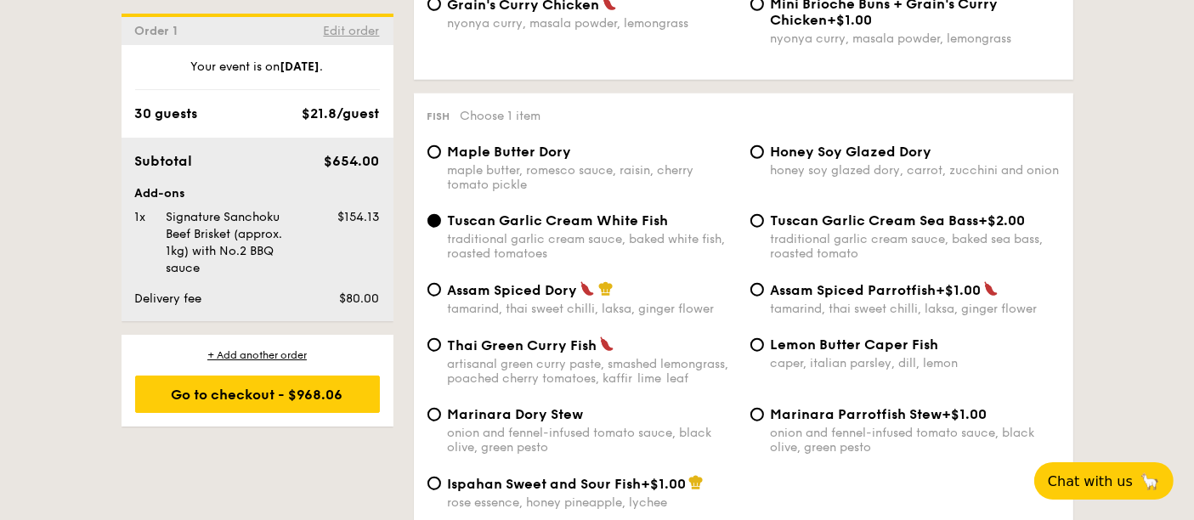
click at [364, 30] on span "Edit order" at bounding box center [352, 31] width 56 height 14
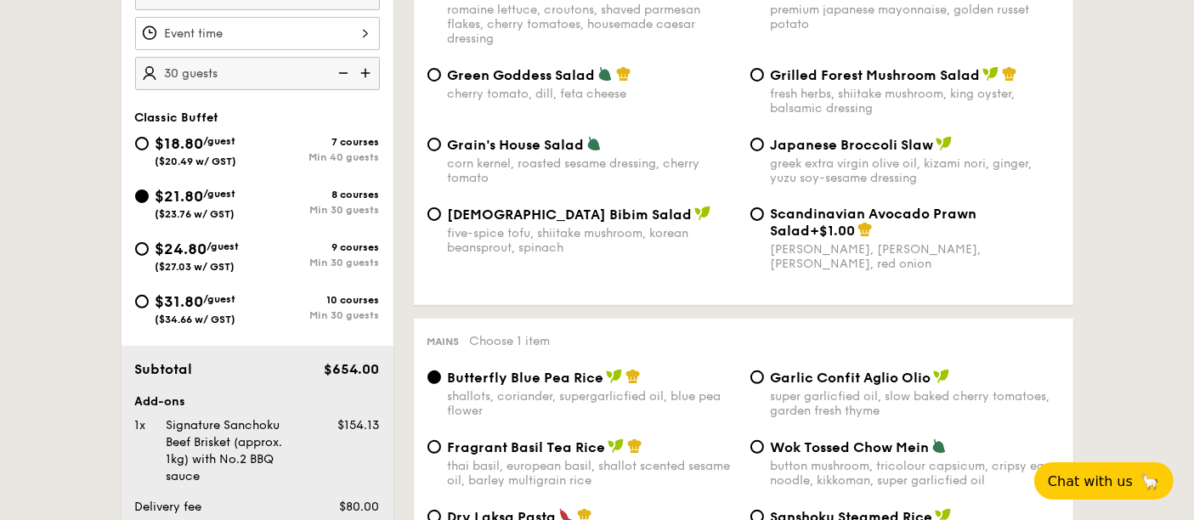
scroll to position [454, 0]
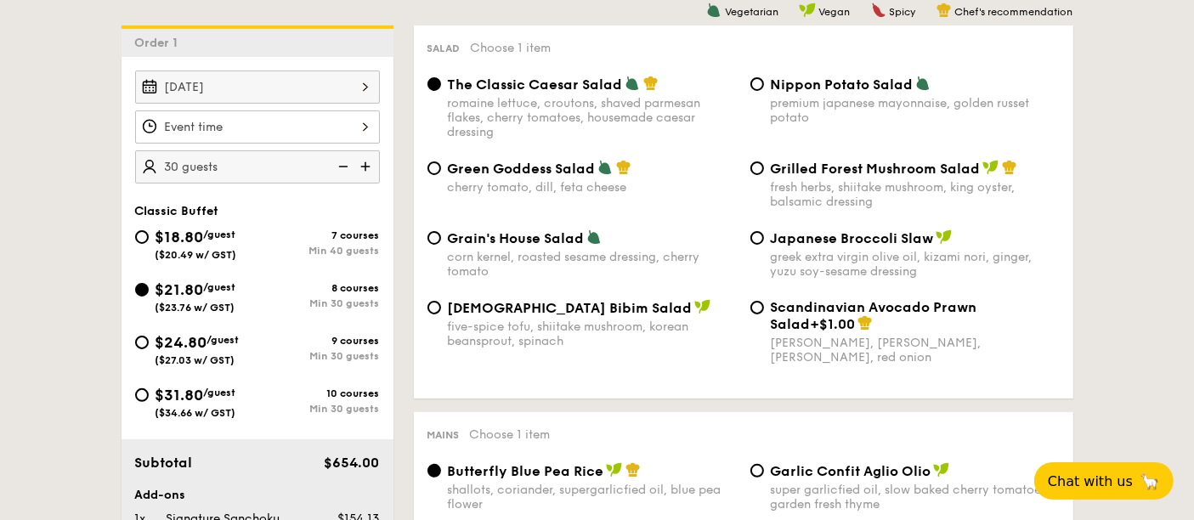
click at [365, 119] on div "12 1 2 3 4 5 6 7 8 9 10 11 00 15 30 45 am pm Cancel OK" at bounding box center [257, 126] width 245 height 33
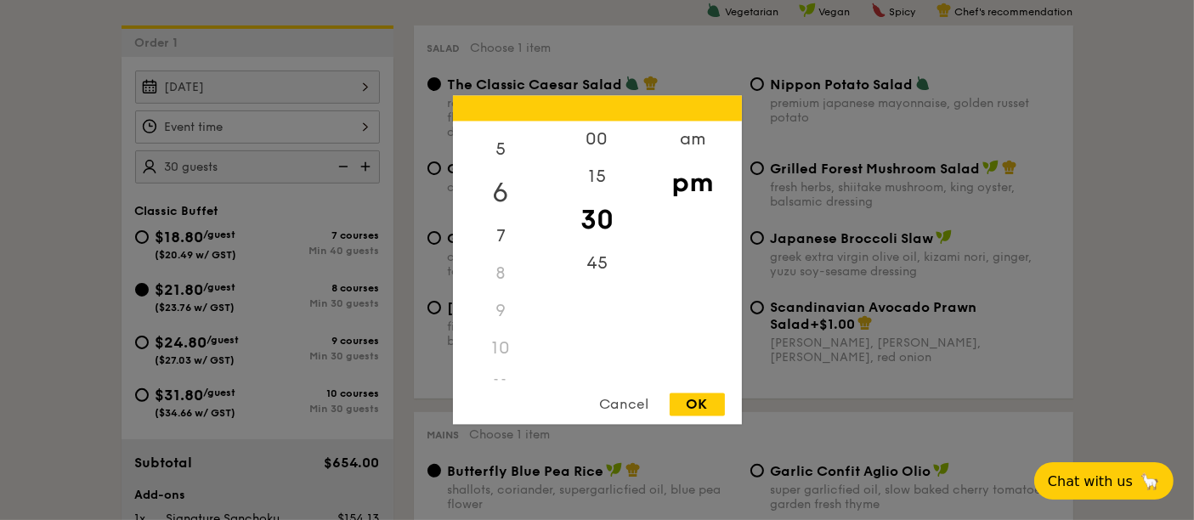
click at [502, 191] on div "6" at bounding box center [501, 193] width 96 height 49
click at [599, 137] on div "00" at bounding box center [597, 146] width 96 height 49
click at [707, 400] on div "OK" at bounding box center [697, 404] width 55 height 23
type input "6:00PM"
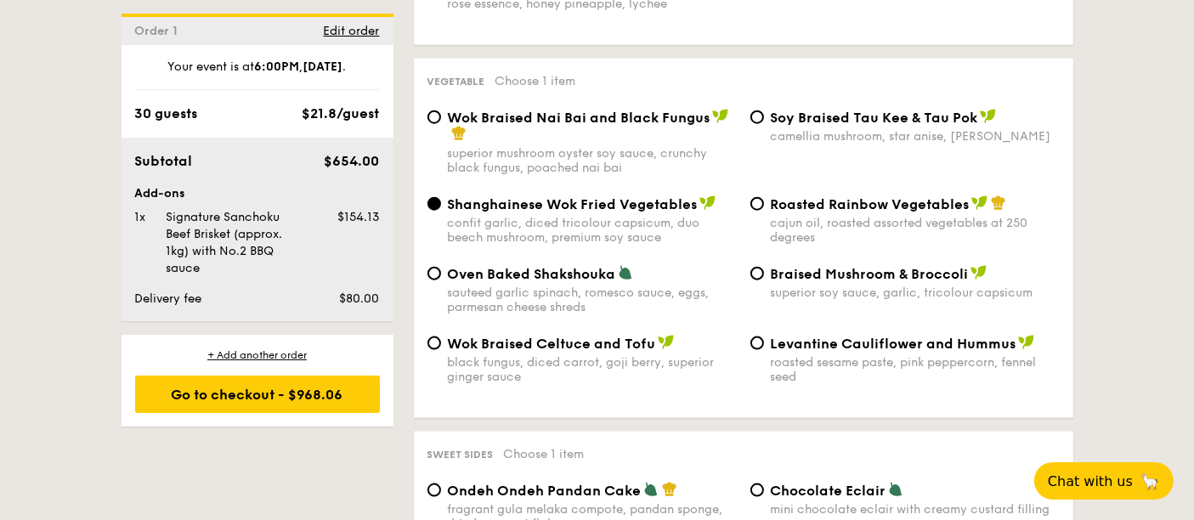
scroll to position [2153, 0]
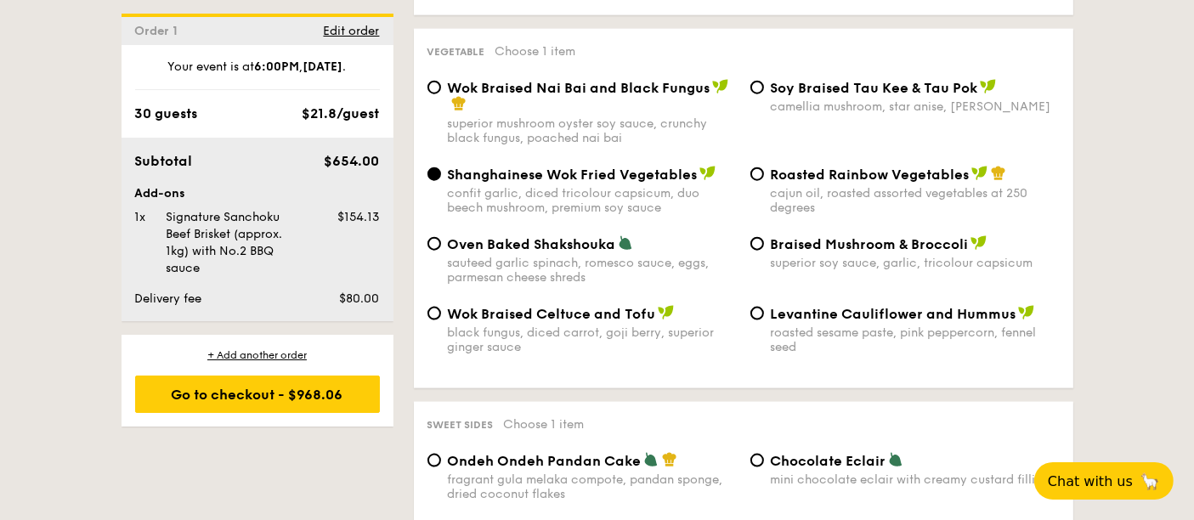
click at [463, 322] on span "Wok Braised Celtuce and Tofu" at bounding box center [552, 314] width 208 height 16
click at [441, 320] on input "Wok Braised Celtuce and Tofu black fungus, diced carrot, goji berry, superior g…" at bounding box center [434, 314] width 14 height 14
radio input "true"
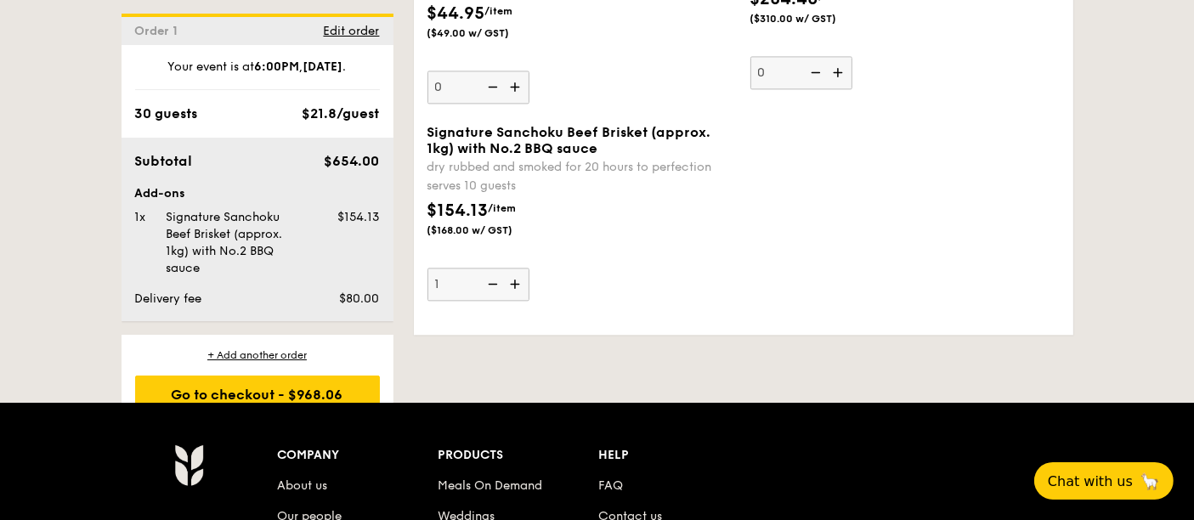
scroll to position [3664, 0]
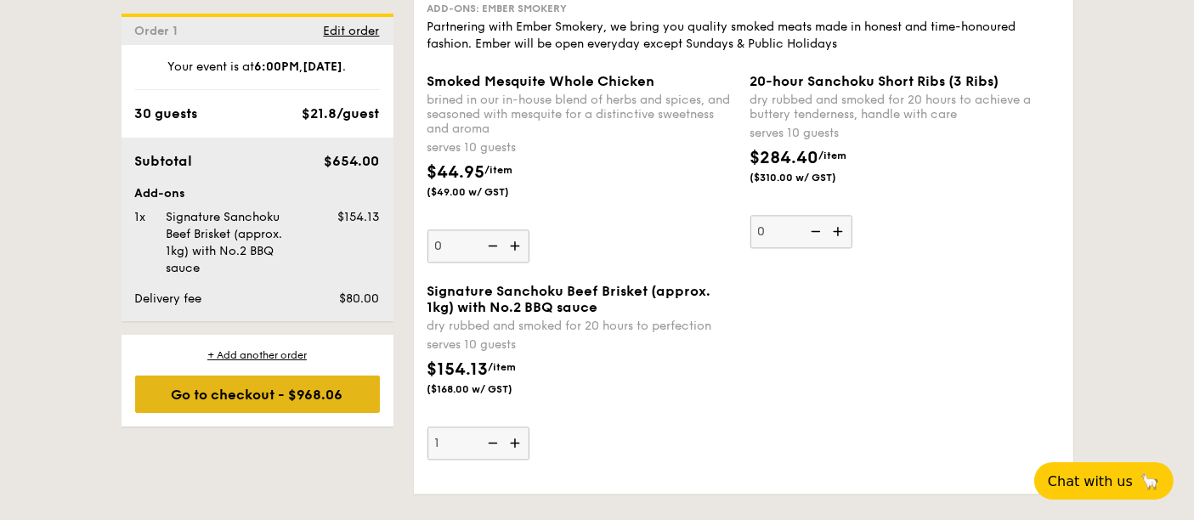
click at [320, 384] on div "Go to checkout - $968.06" at bounding box center [257, 394] width 245 height 37
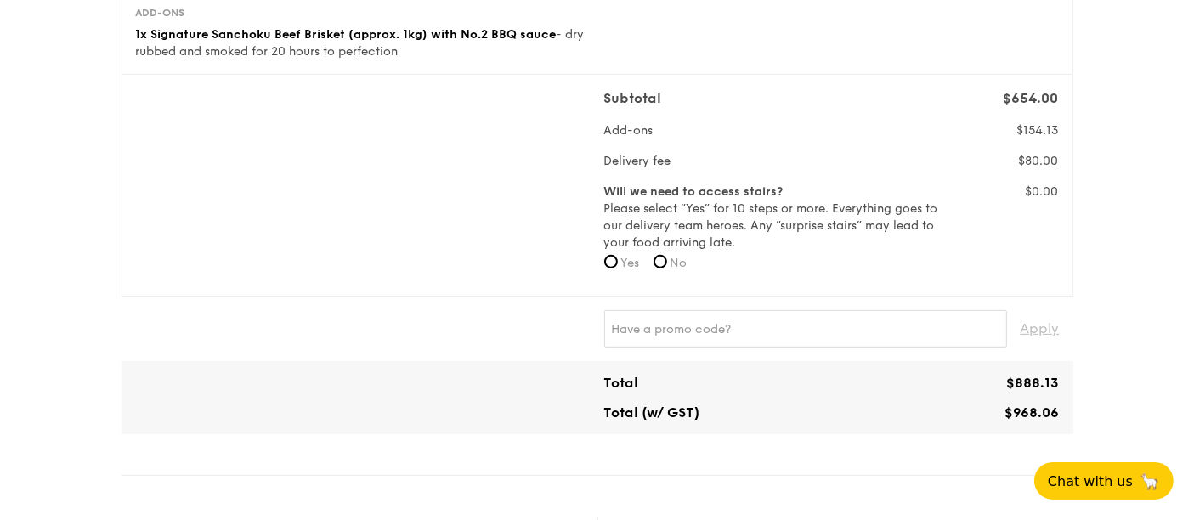
scroll to position [566, 0]
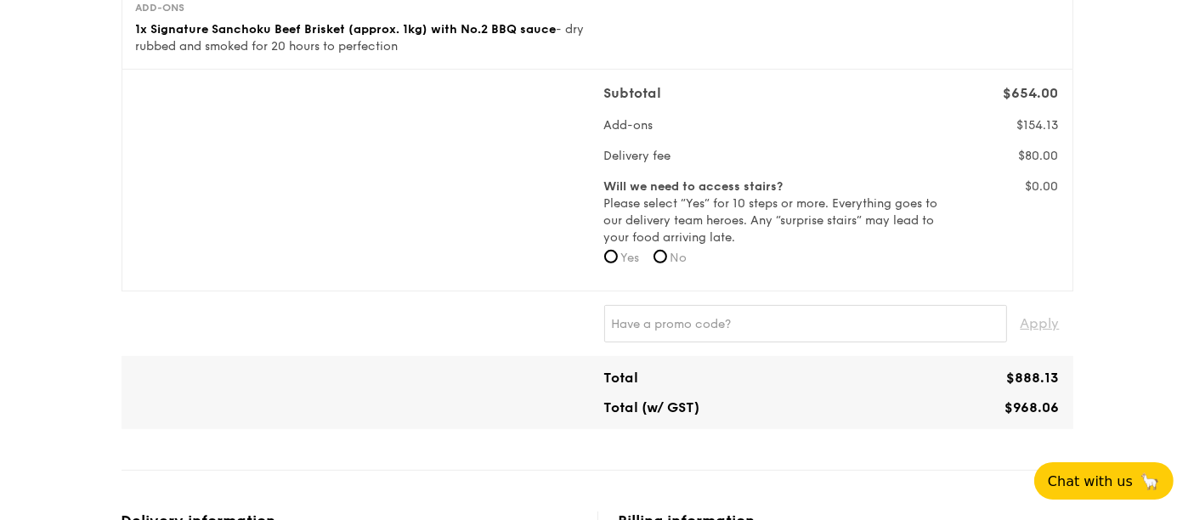
click at [670, 261] on label "No" at bounding box center [671, 258] width 34 height 17
click at [667, 261] on input "No" at bounding box center [661, 257] width 14 height 14
radio input "true"
click at [712, 329] on input "text" at bounding box center [805, 323] width 403 height 37
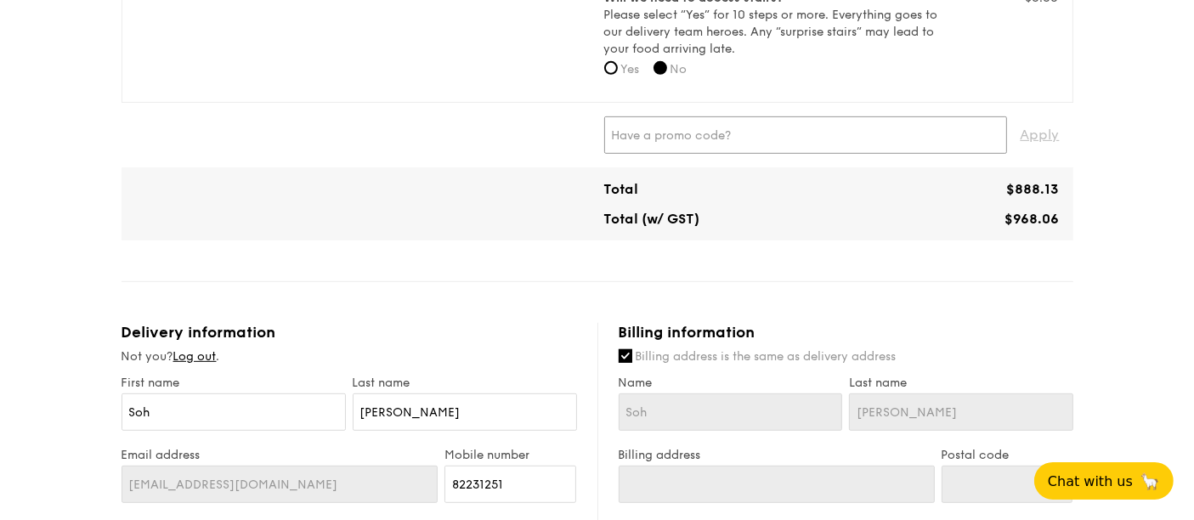
click at [639, 139] on input "text" at bounding box center [805, 134] width 403 height 37
paste input "GRL2UI"
type input "GRL2UI"
click at [1030, 124] on span "Apply" at bounding box center [1040, 134] width 39 height 37
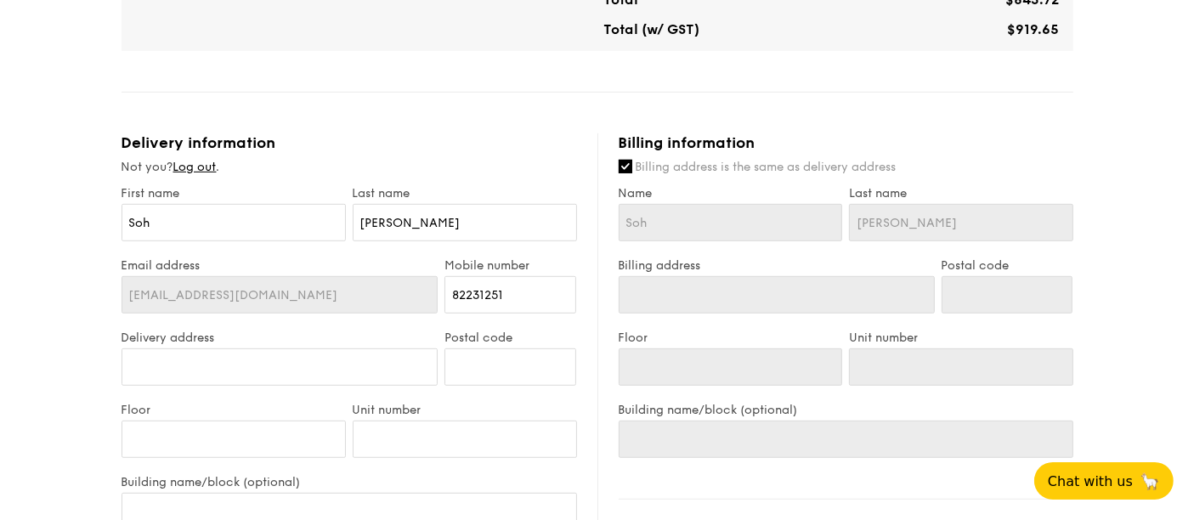
scroll to position [1227, 0]
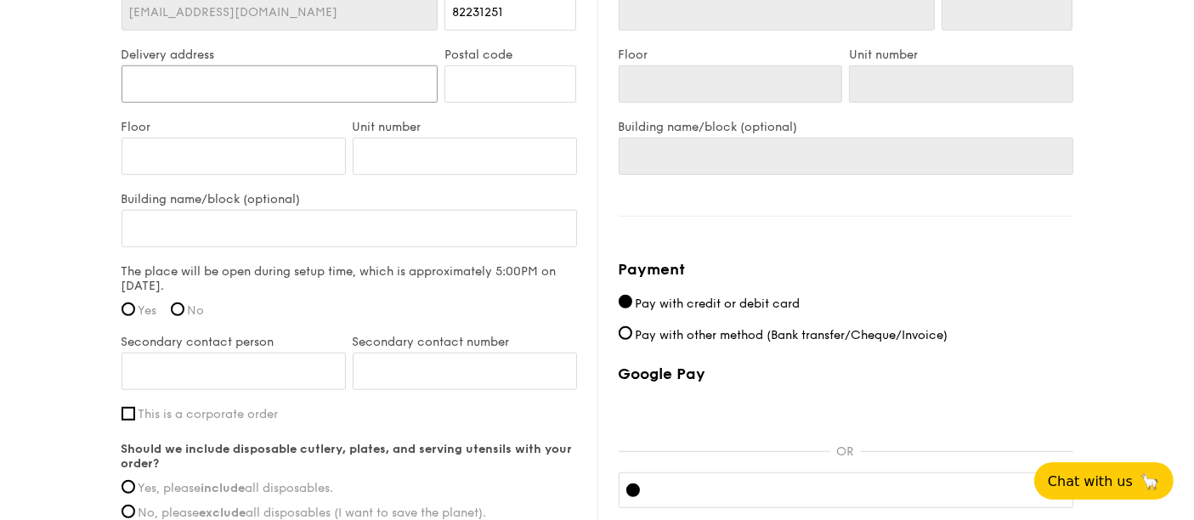
click at [245, 83] on input "Delivery address" at bounding box center [280, 83] width 317 height 37
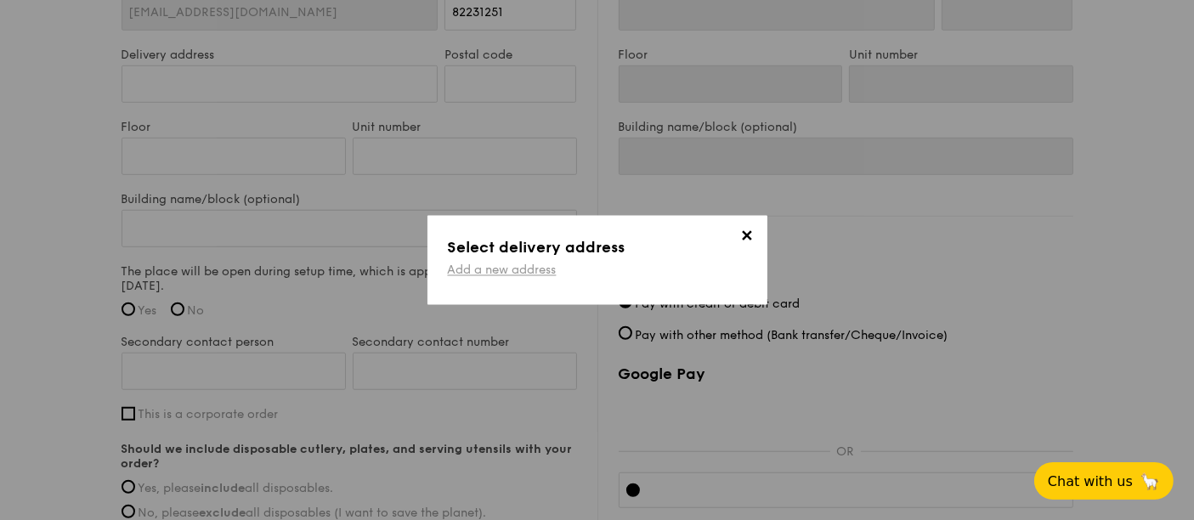
click at [531, 263] on link "Add a new address" at bounding box center [502, 270] width 109 height 14
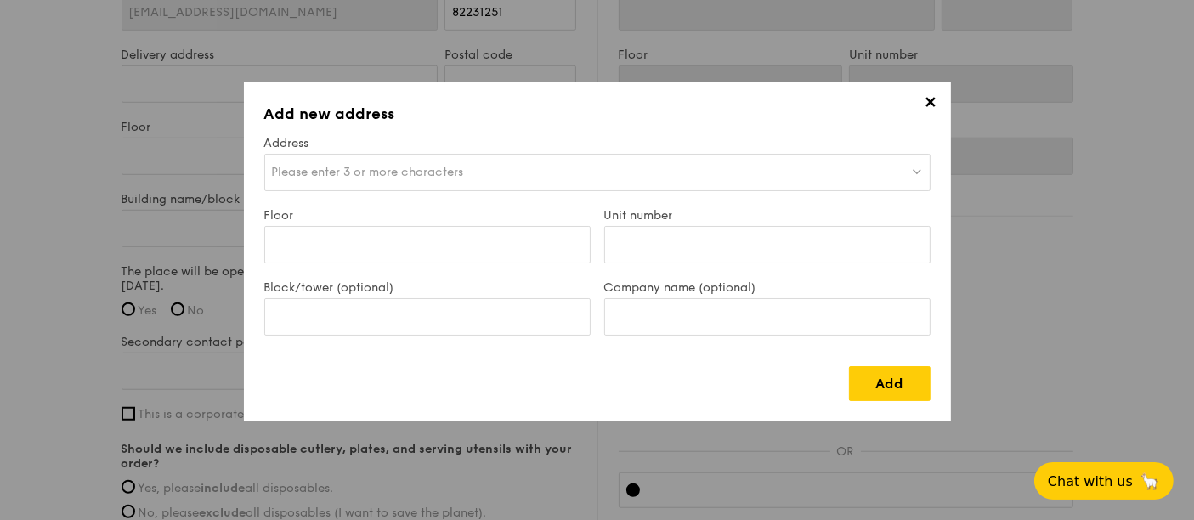
click at [482, 166] on div "Please enter 3 or more characters" at bounding box center [597, 172] width 666 height 37
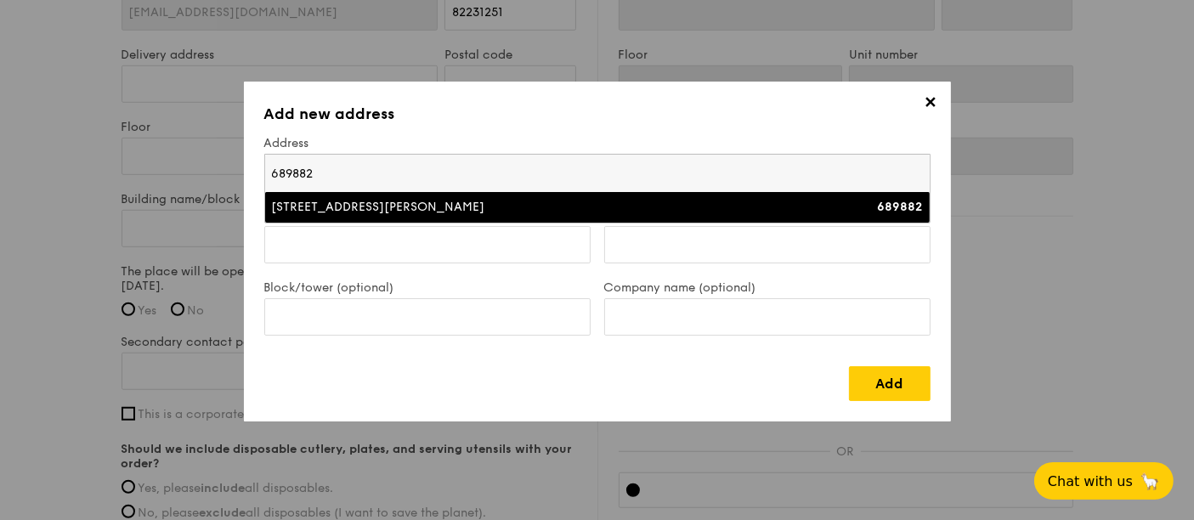
type input "689882"
click at [454, 201] on div "357 Choa Chu Kang Avenue 3" at bounding box center [516, 207] width 489 height 17
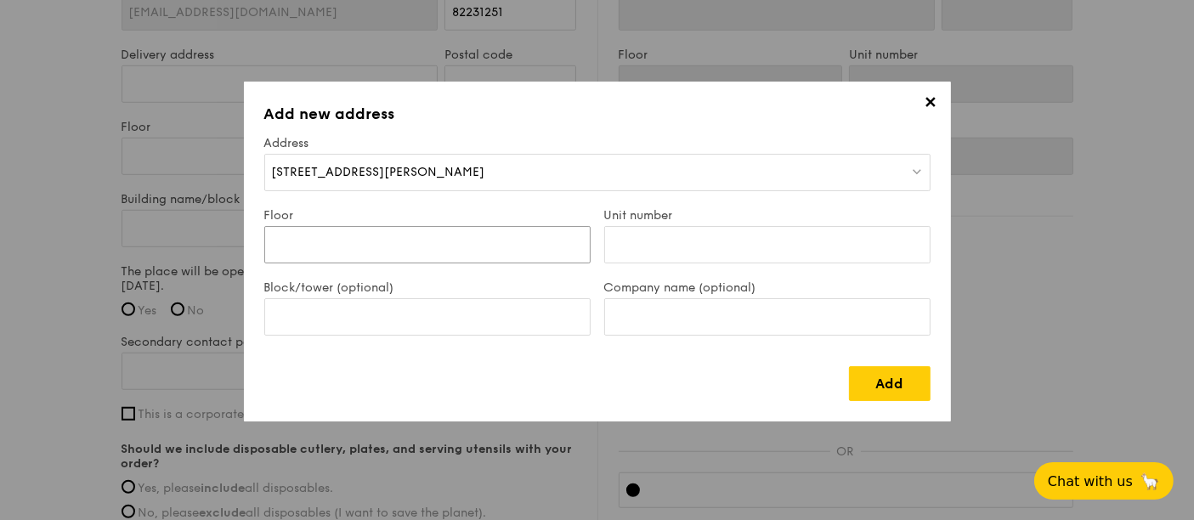
click at [468, 236] on input "Floor" at bounding box center [427, 244] width 326 height 37
type input "TEA PARTY ROOM 1"
click at [869, 382] on link "Add" at bounding box center [890, 383] width 82 height 35
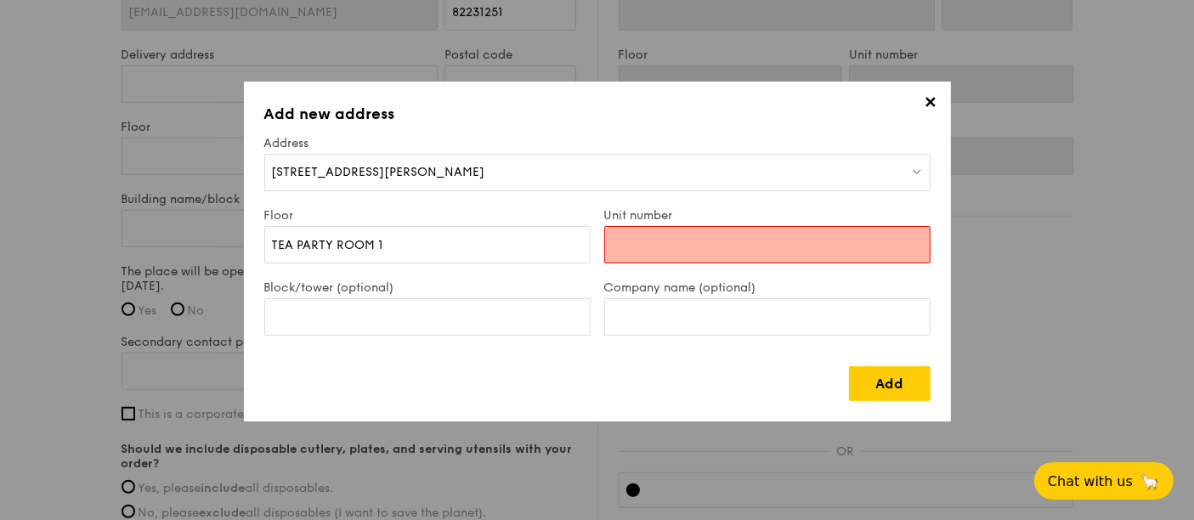
click at [710, 239] on input "Unit number" at bounding box center [767, 244] width 326 height 37
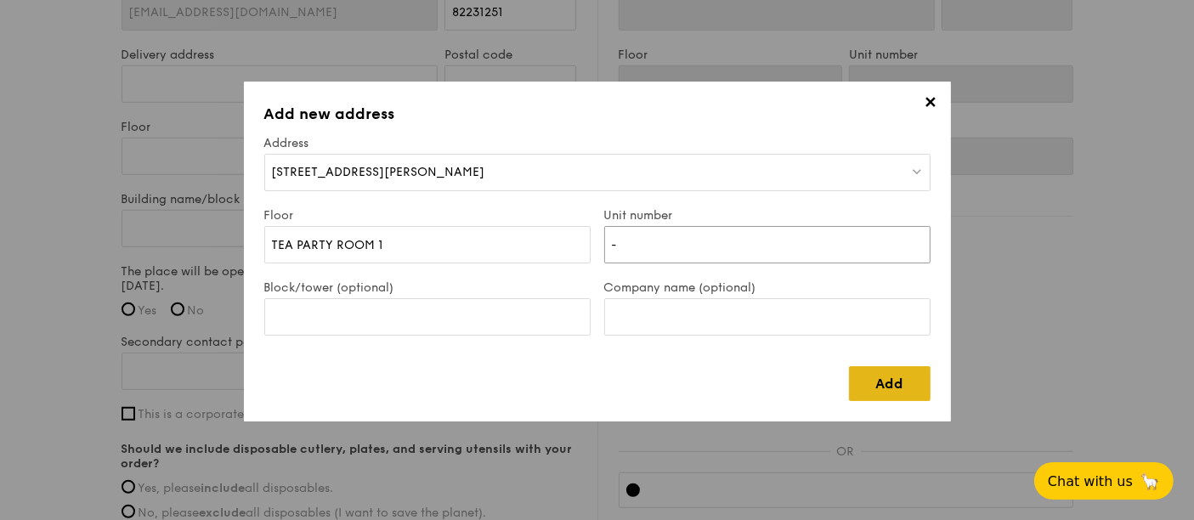
type input "-"
click at [898, 370] on link "Add" at bounding box center [890, 383] width 82 height 35
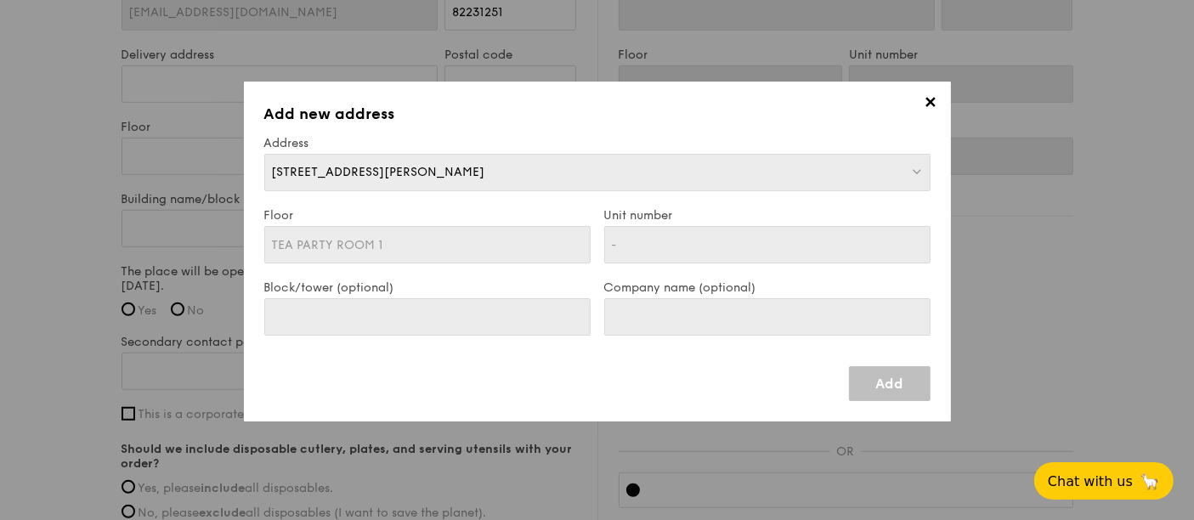
type input "357 Choa Chu Kang Avenue 3"
type input "689882"
type input "TEA PARTY ROOM 1"
type input "-"
type input "357 Choa Chu Kang Avenue 3"
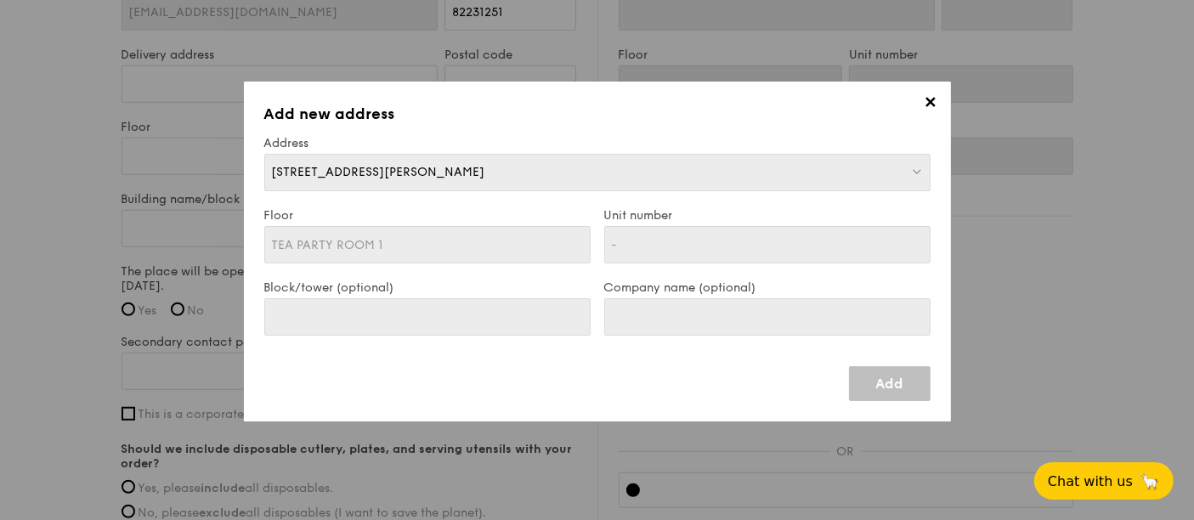
type input "689882"
type input "TEA PARTY ROOM 1"
type input "-"
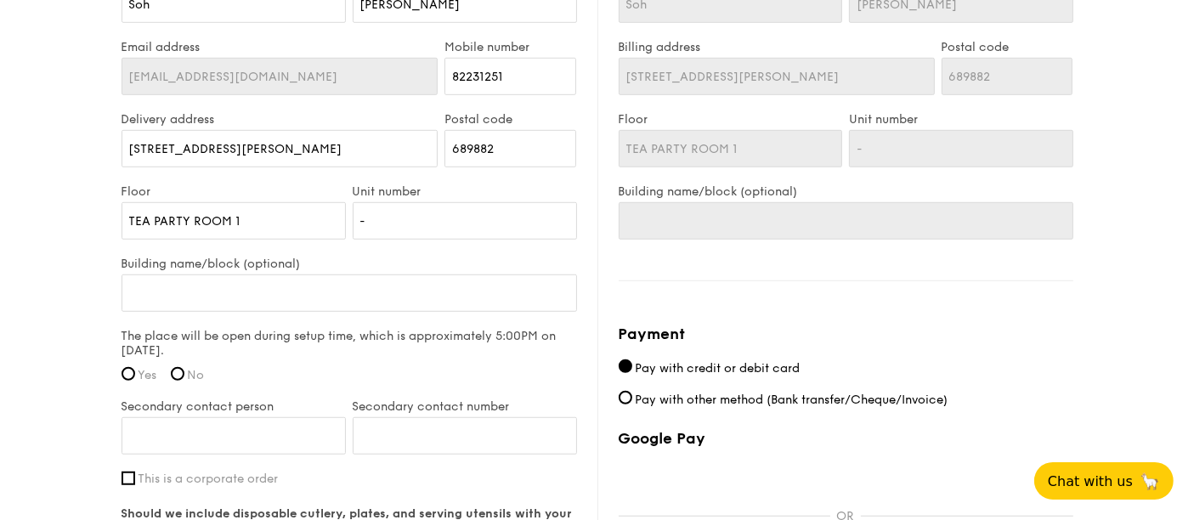
scroll to position [1133, 0]
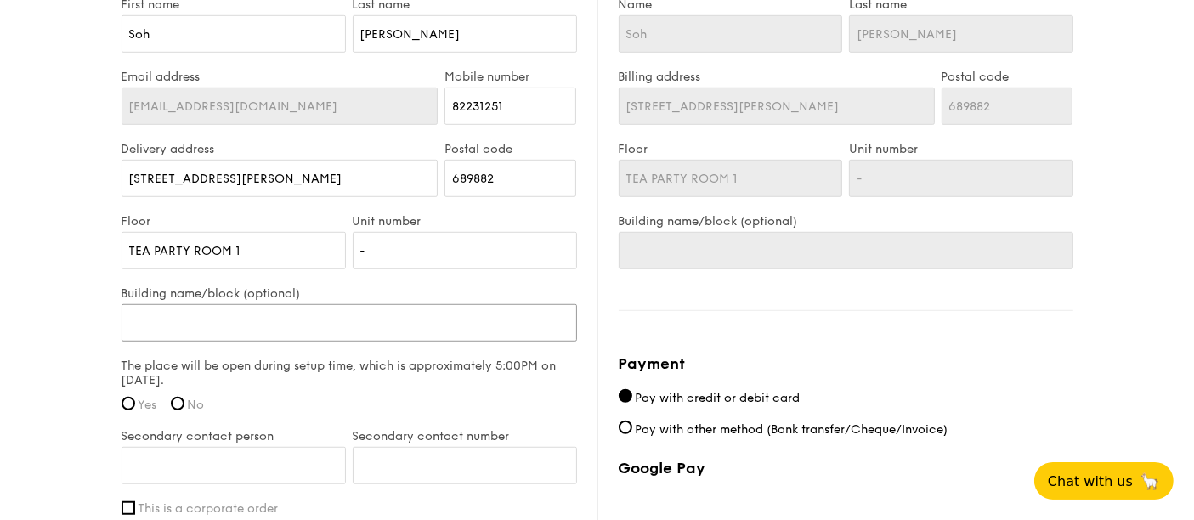
click at [409, 324] on input "Building name/block (optional)" at bounding box center [350, 322] width 456 height 37
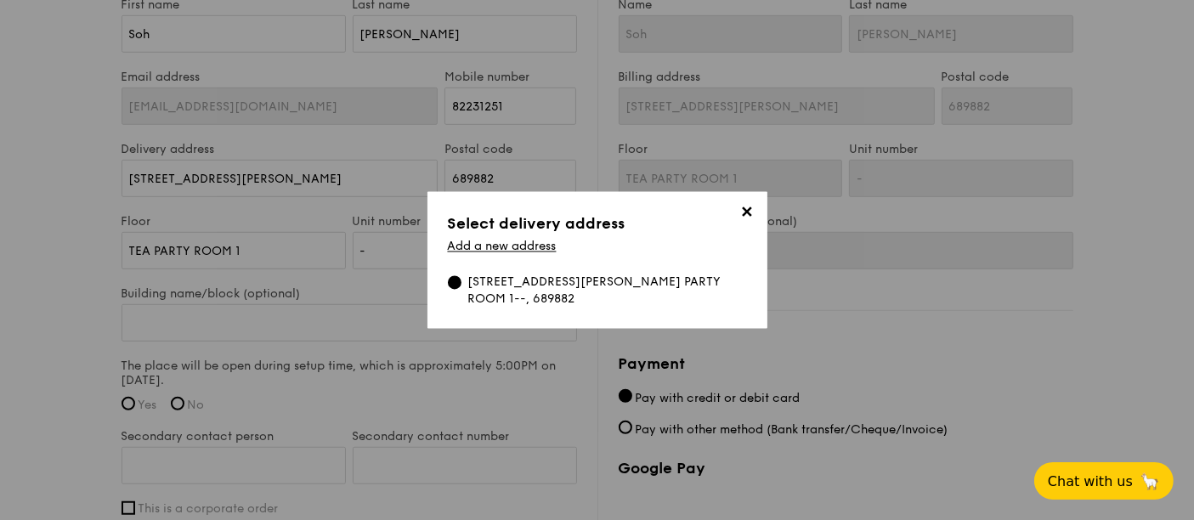
click at [502, 290] on div "357 Choa Chu Kang Avenue 3, #TEA PARTY ROOM 1--, 689882" at bounding box center [607, 291] width 279 height 34
click at [461, 290] on input "357 Choa Chu Kang Avenue 3, #TEA PARTY ROOM 1--, 689882" at bounding box center [455, 283] width 14 height 14
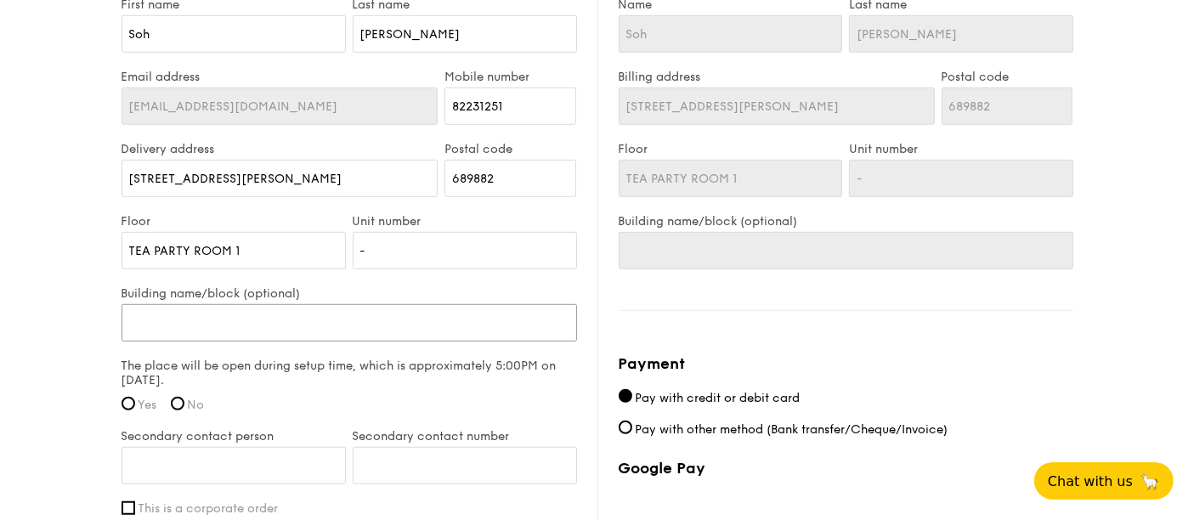
click at [453, 316] on input "Building name/block (optional)" at bounding box center [350, 322] width 456 height 37
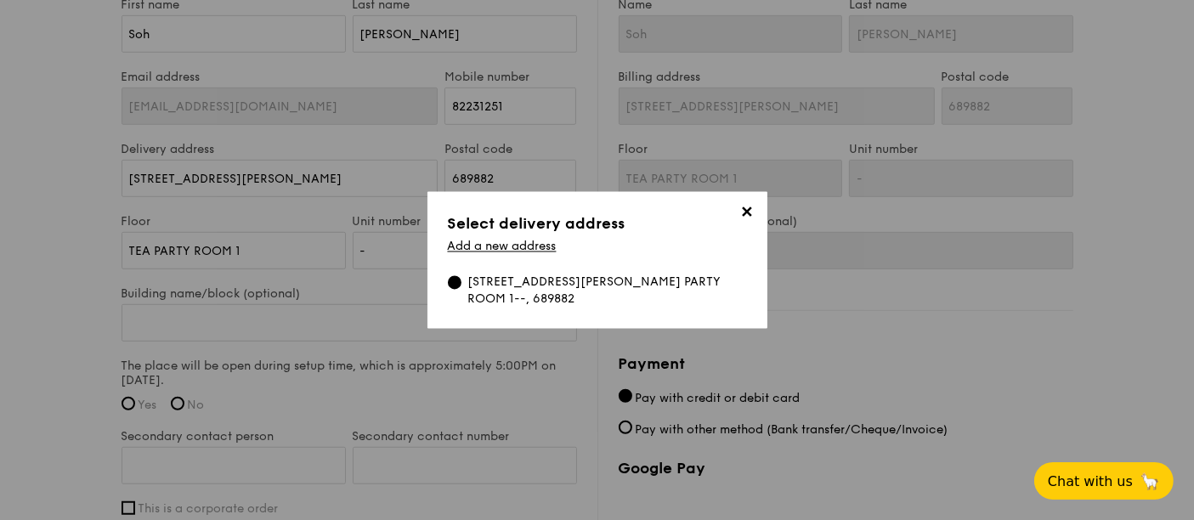
click at [742, 215] on span "✕" at bounding box center [747, 216] width 24 height 24
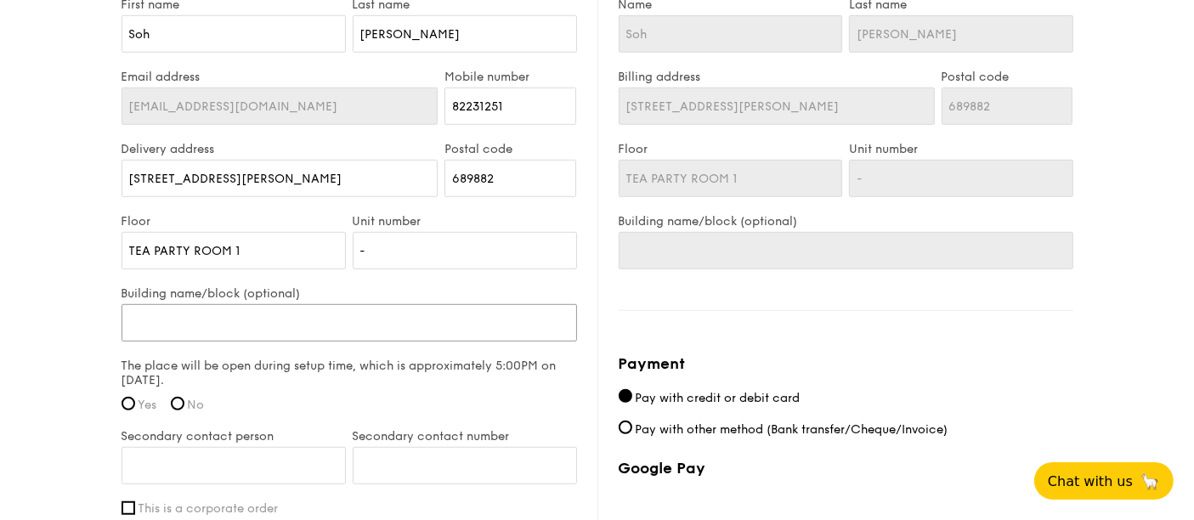
click at [463, 329] on input "Building name/block (optional)" at bounding box center [350, 322] width 456 height 37
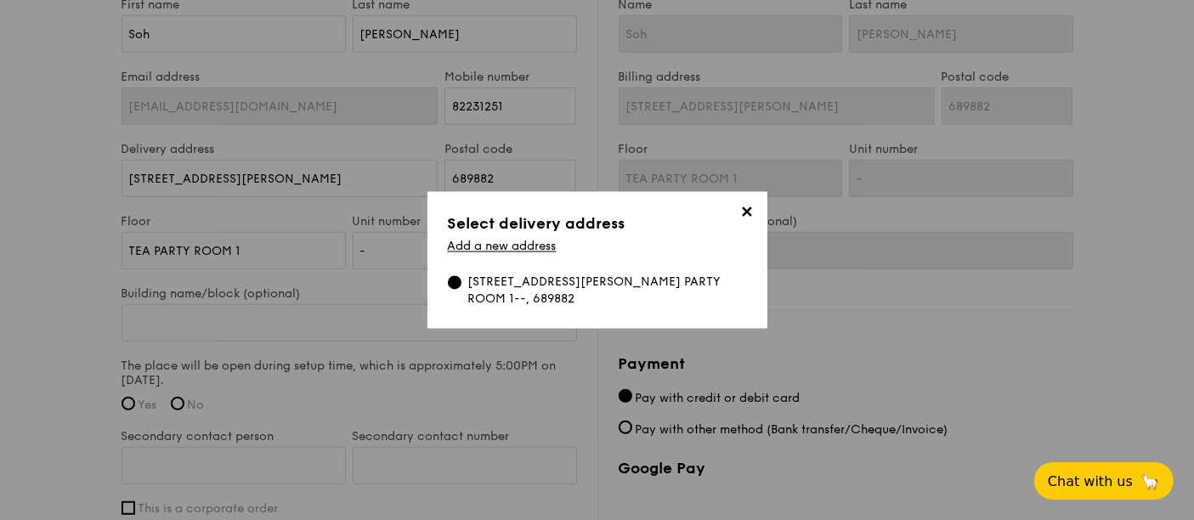
click at [745, 210] on span "✕" at bounding box center [747, 216] width 24 height 24
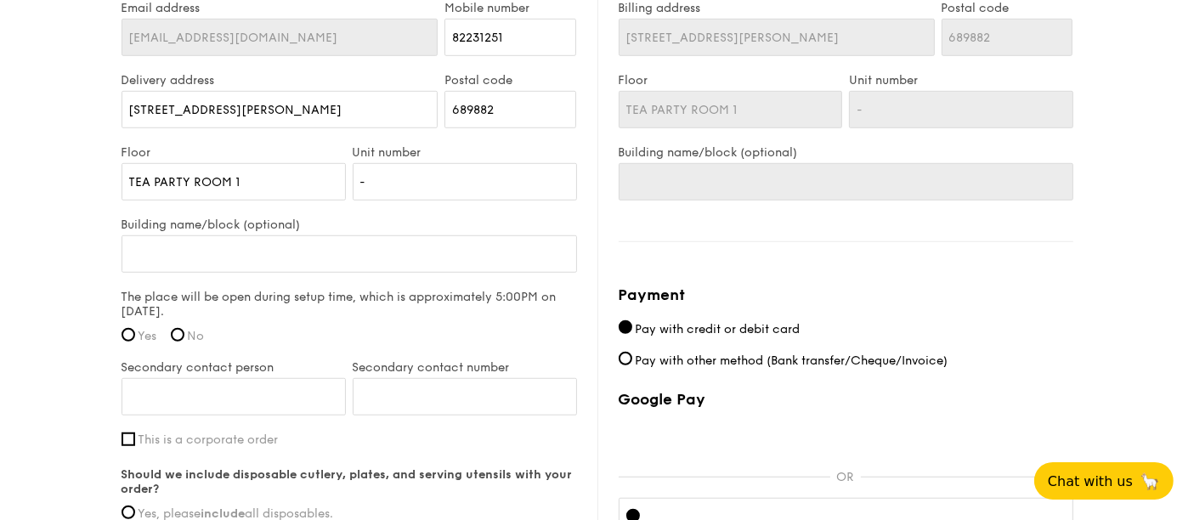
scroll to position [1227, 0]
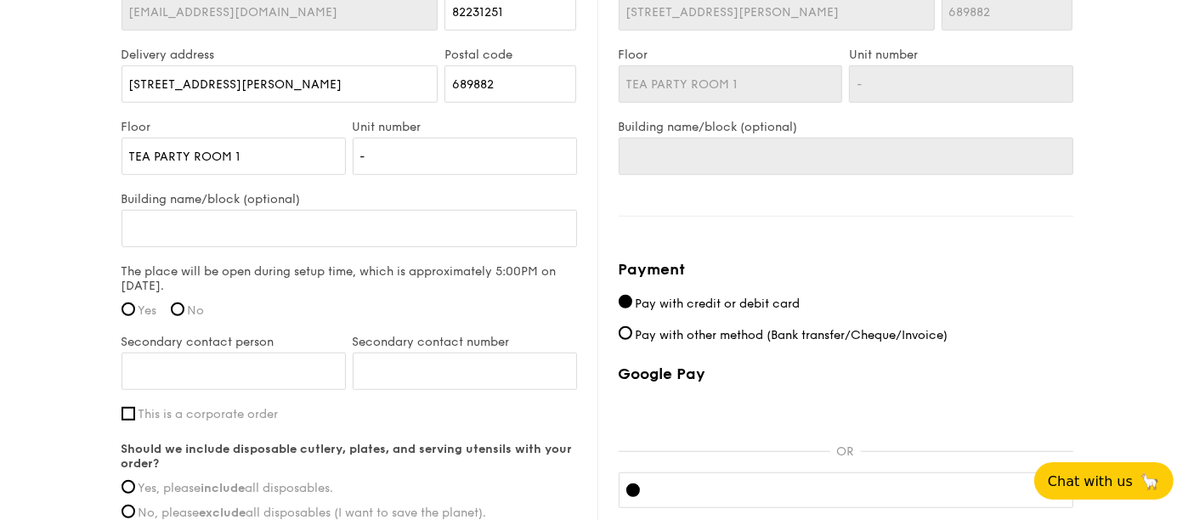
click at [135, 308] on label "Yes" at bounding box center [140, 310] width 36 height 14
click at [135, 308] on input "Yes" at bounding box center [129, 310] width 14 height 14
radio input "true"
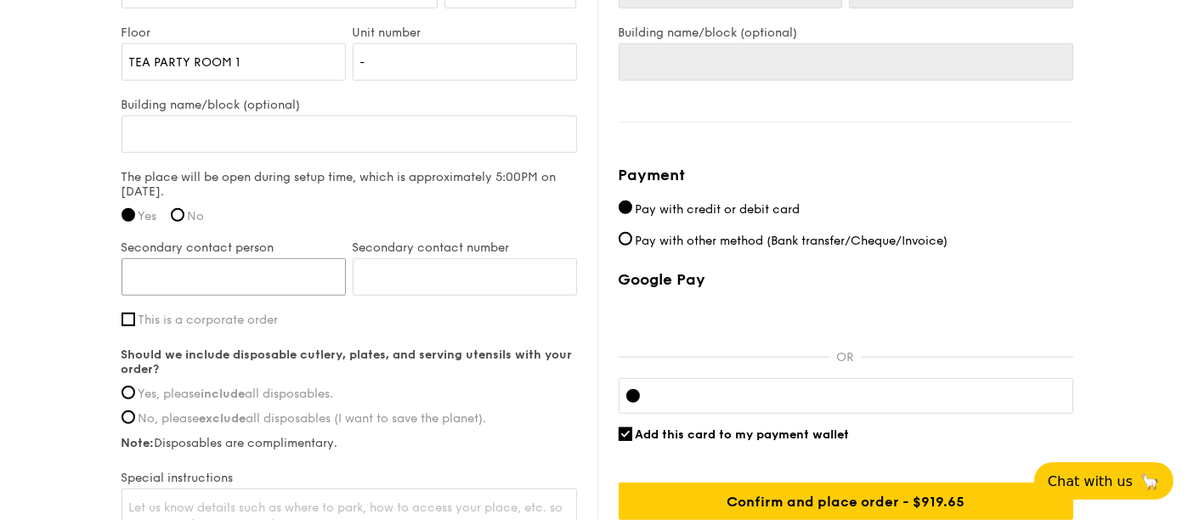
click at [264, 274] on input "Secondary contact person" at bounding box center [234, 276] width 224 height 37
type input "Nicole"
type input "98712396"
click at [129, 386] on input "Yes, please include all disposables." at bounding box center [129, 393] width 14 height 14
radio input "true"
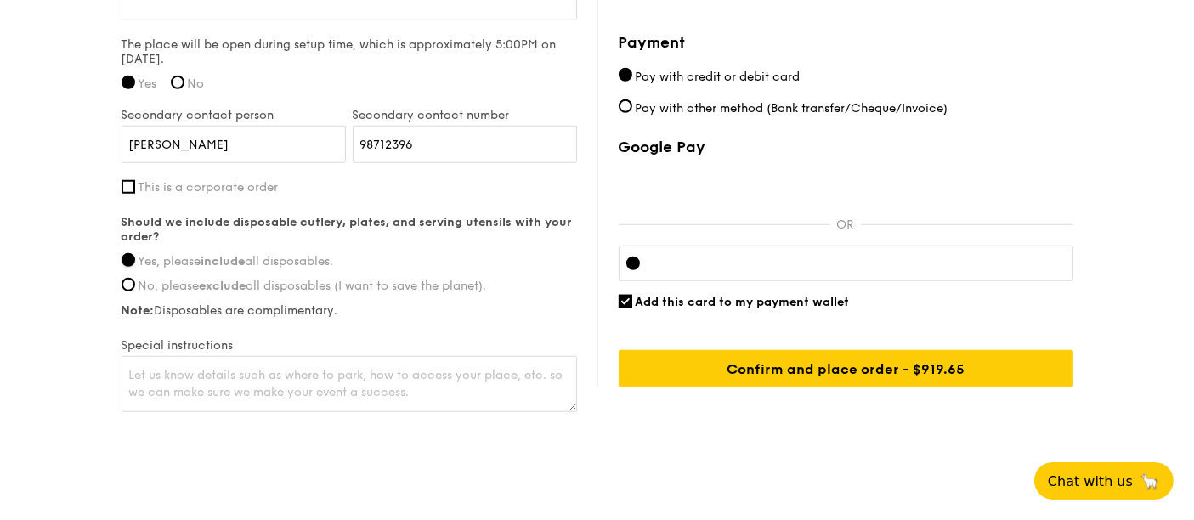
scroll to position [1474, 0]
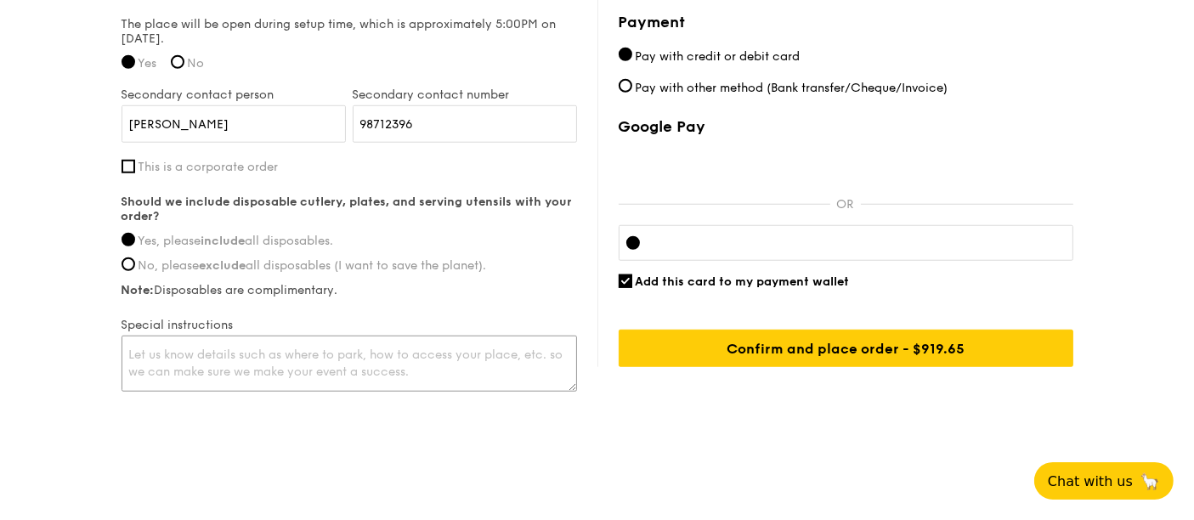
click at [437, 350] on textarea at bounding box center [350, 364] width 456 height 56
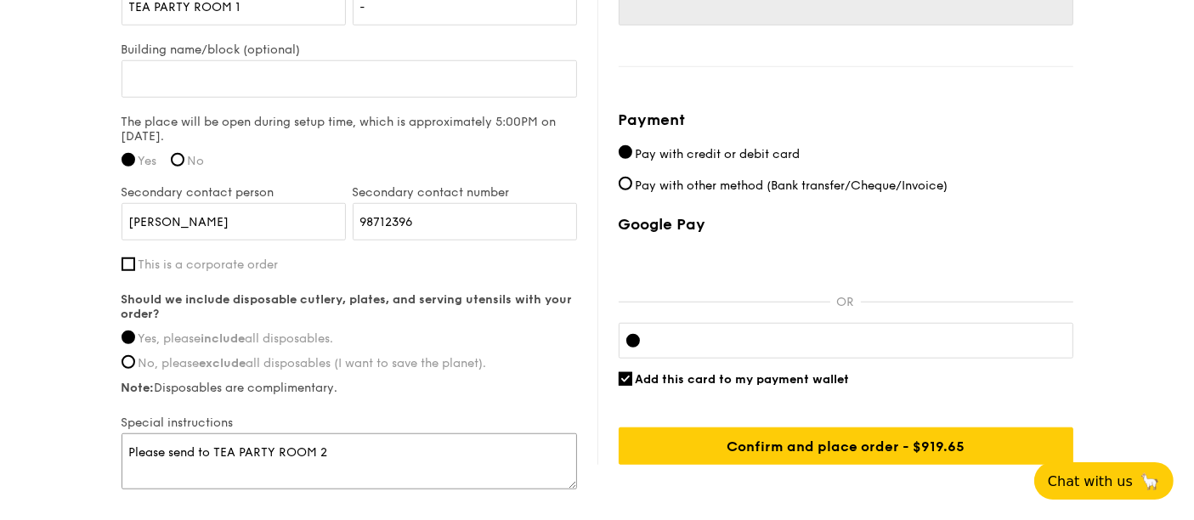
scroll to position [1097, 0]
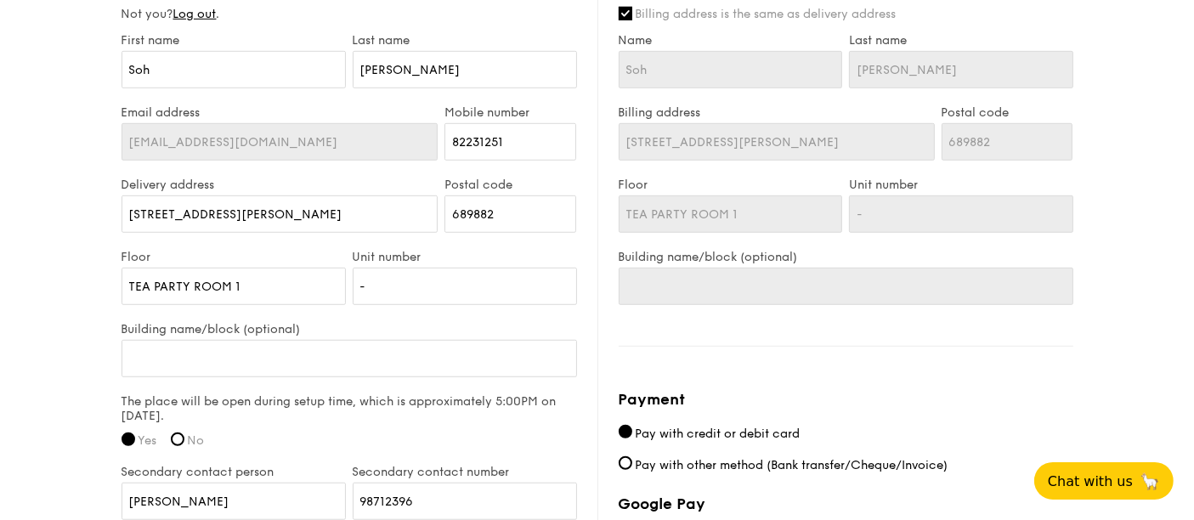
type textarea "Please send to TEA PARTY ROOM 2"
click at [262, 278] on input "TEA PARTY ROOM 1" at bounding box center [234, 286] width 224 height 37
type input "TEA PARTY ROOM"
type input "TEA PARTY ROOM 2"
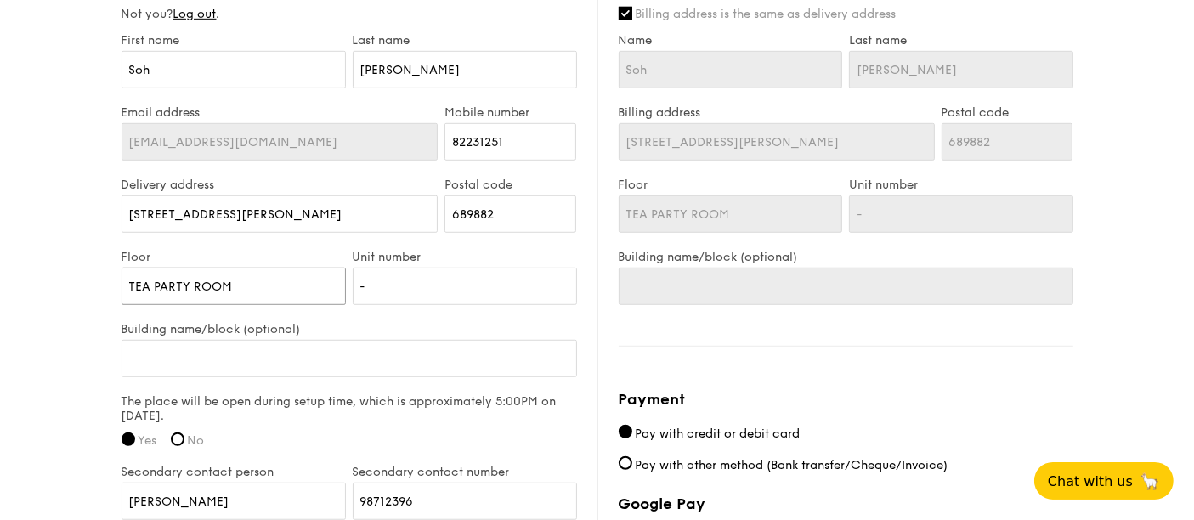
type input "TEA PARTY ROOM 2"
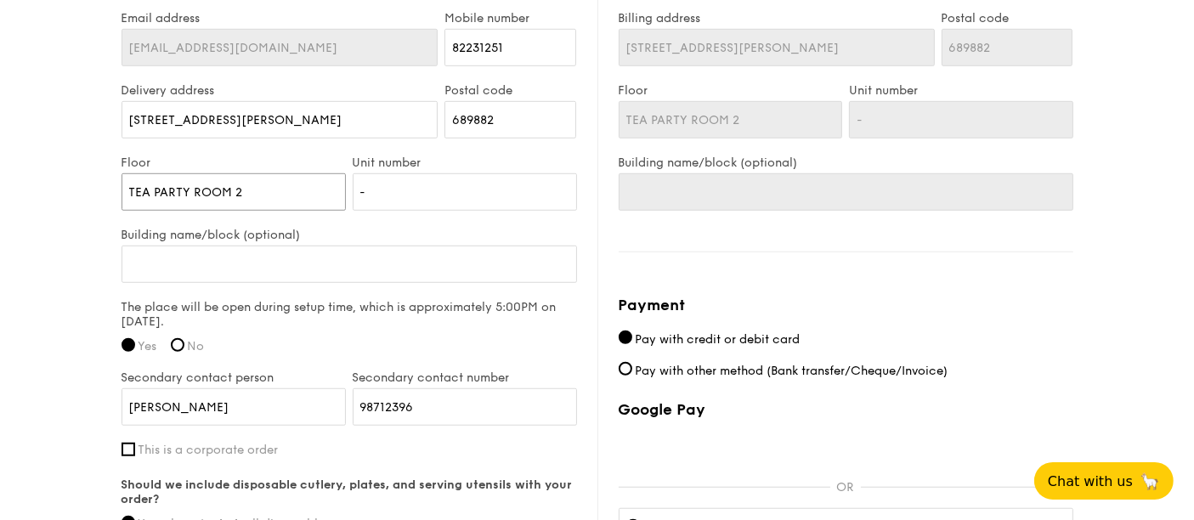
type input "TEA PARTY ROOM 2"
click at [510, 246] on input "Building name/block (optional)" at bounding box center [350, 264] width 456 height 37
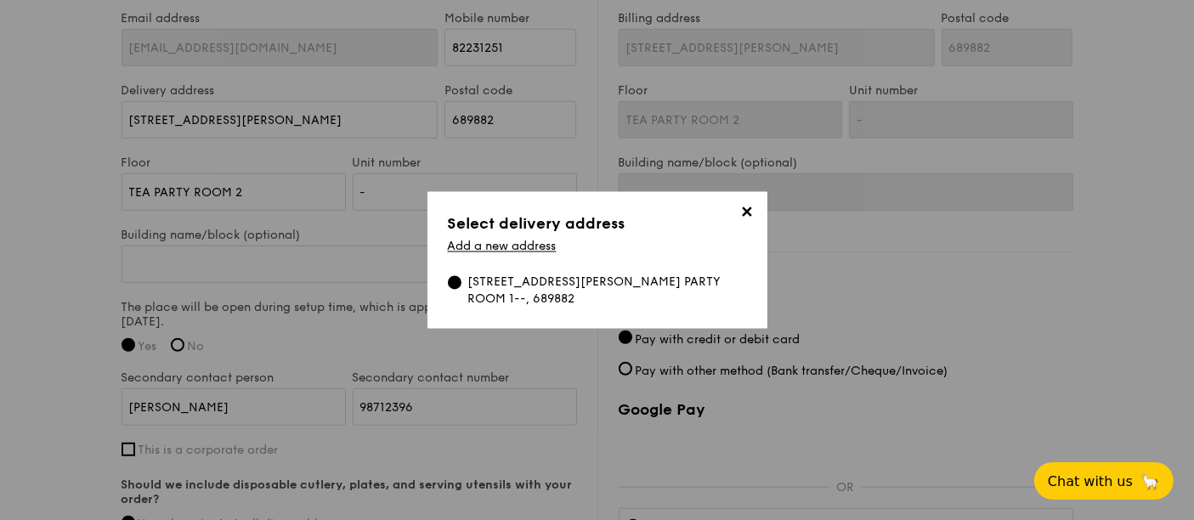
click at [749, 212] on span "✕" at bounding box center [747, 216] width 24 height 24
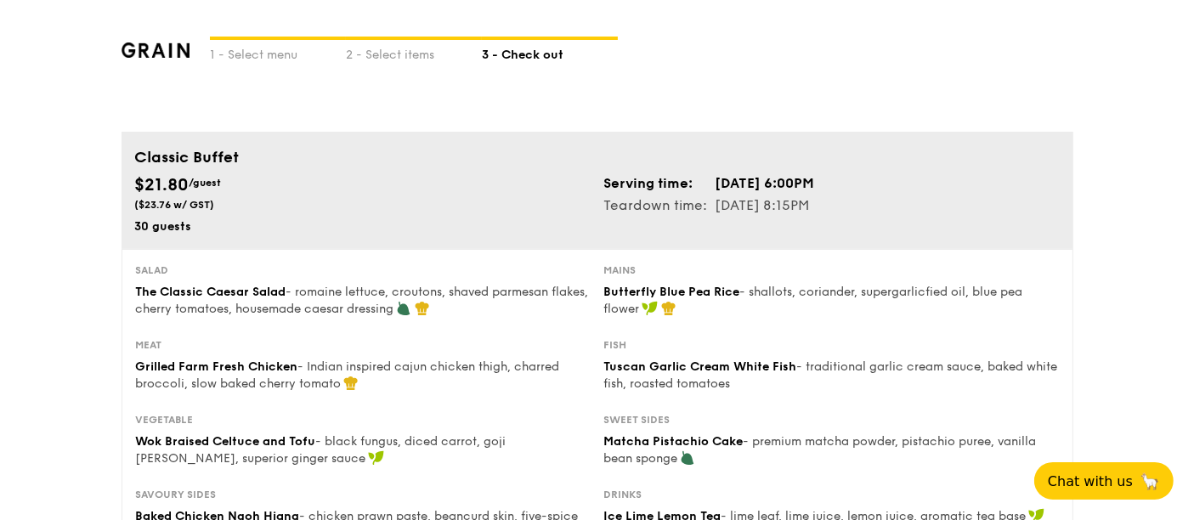
scroll to position [0, 0]
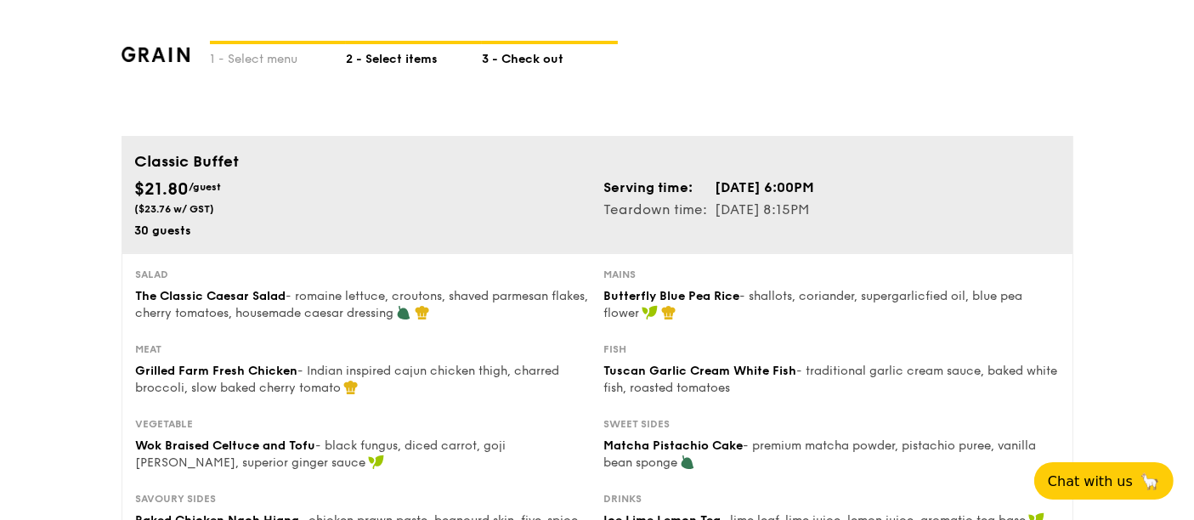
click at [403, 56] on div "2 - Select items" at bounding box center [414, 56] width 136 height 24
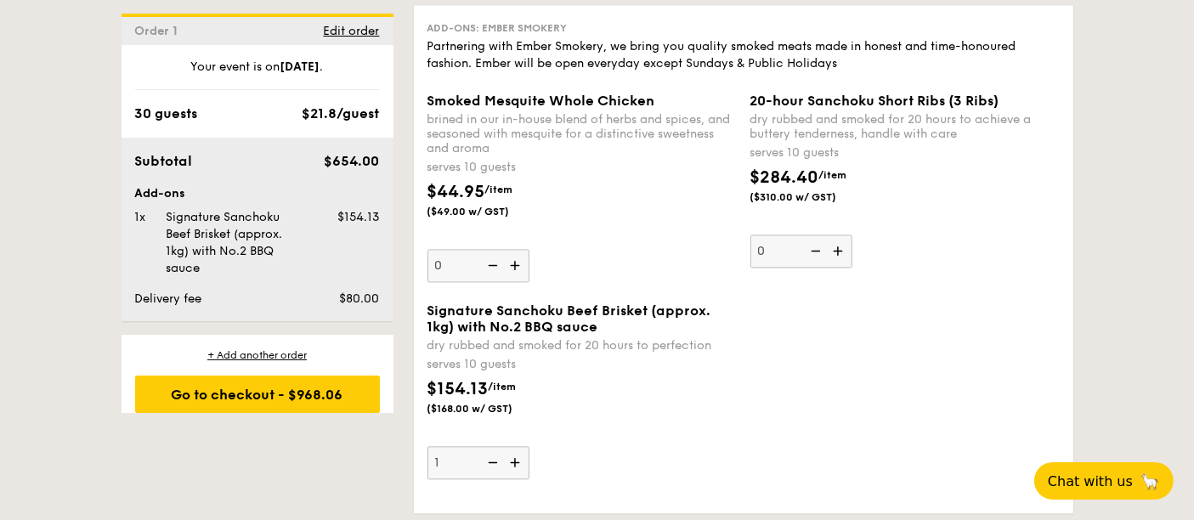
scroll to position [3777, 0]
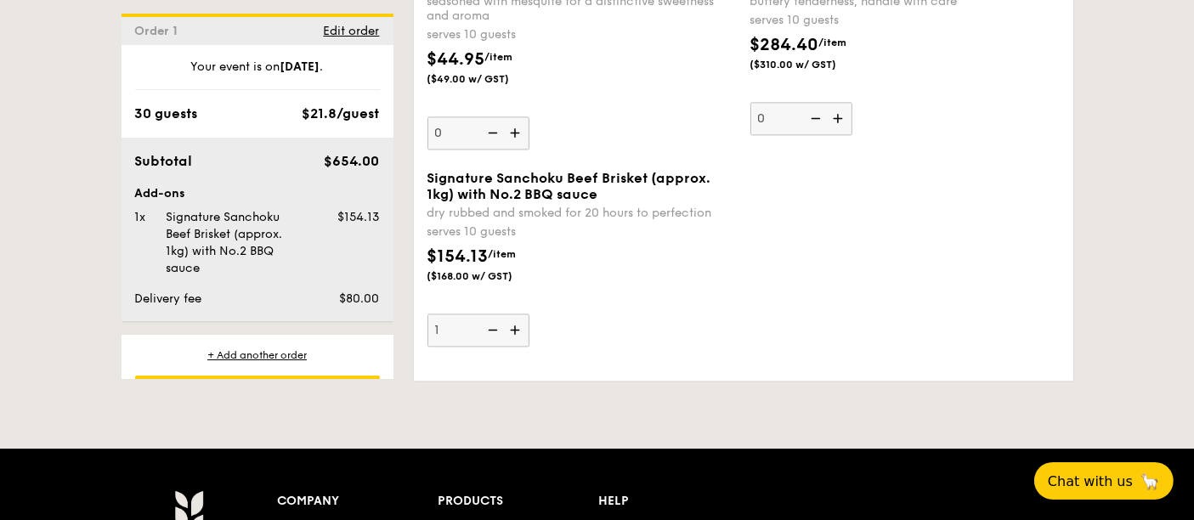
click at [489, 321] on img at bounding box center [490, 330] width 25 height 32
click at [489, 321] on input "1" at bounding box center [478, 330] width 102 height 33
type input "0"
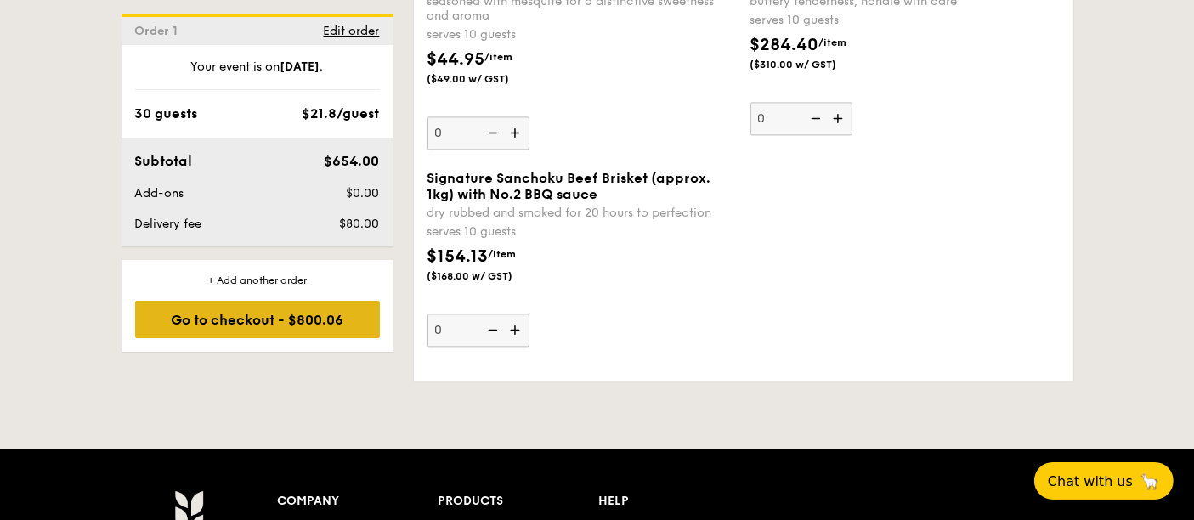
click at [320, 321] on div "Go to checkout - $800.06" at bounding box center [257, 319] width 245 height 37
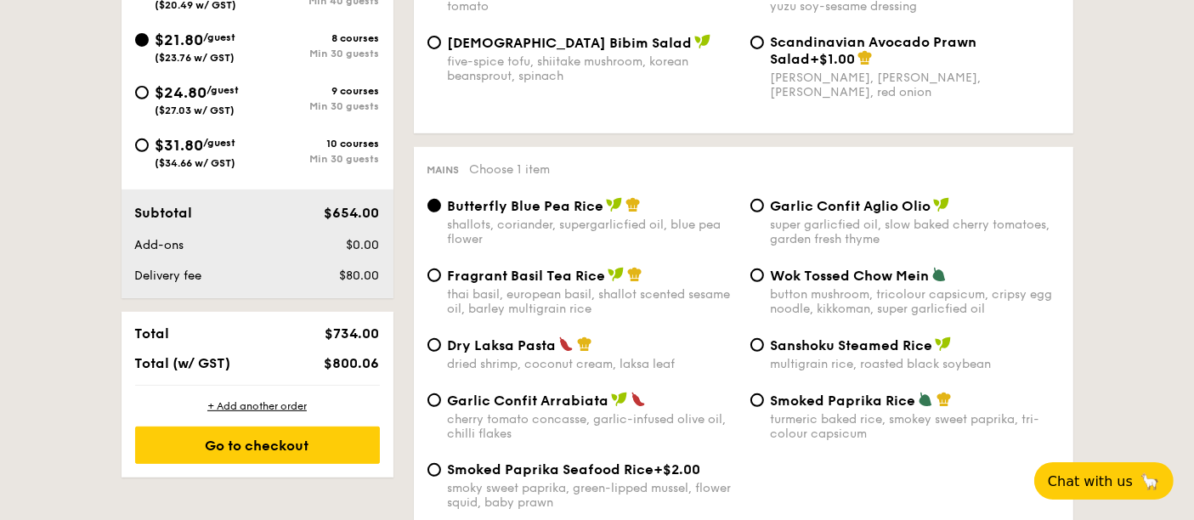
scroll to position [454, 0]
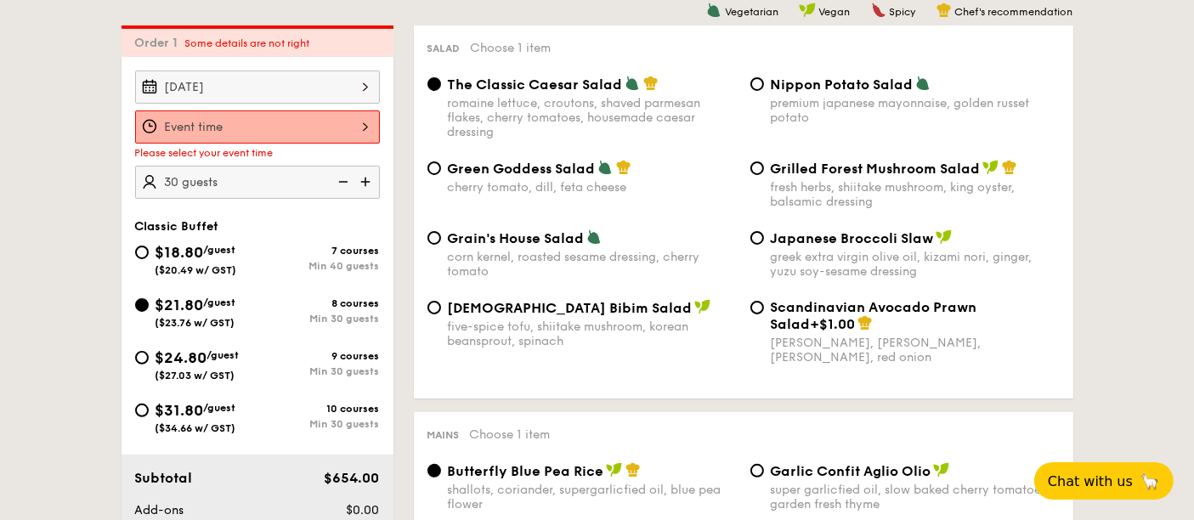
click at [315, 116] on div at bounding box center [257, 126] width 245 height 33
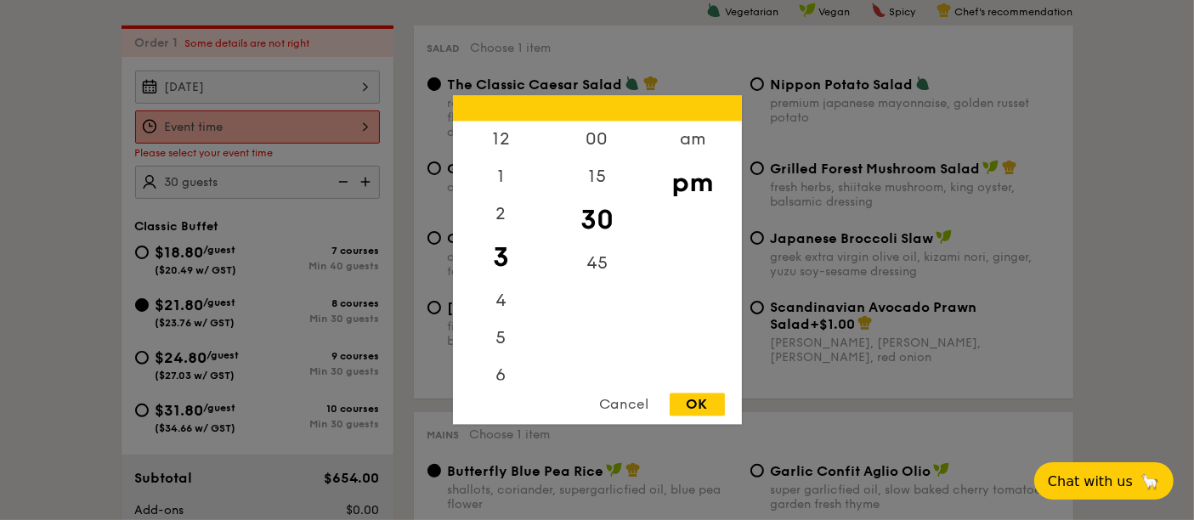
scroll to position [94, 0]
click at [507, 286] on div "6" at bounding box center [501, 287] width 96 height 49
click at [604, 141] on div "00" at bounding box center [597, 146] width 96 height 49
click at [697, 398] on div "OK" at bounding box center [697, 404] width 55 height 23
type input "6:00PM"
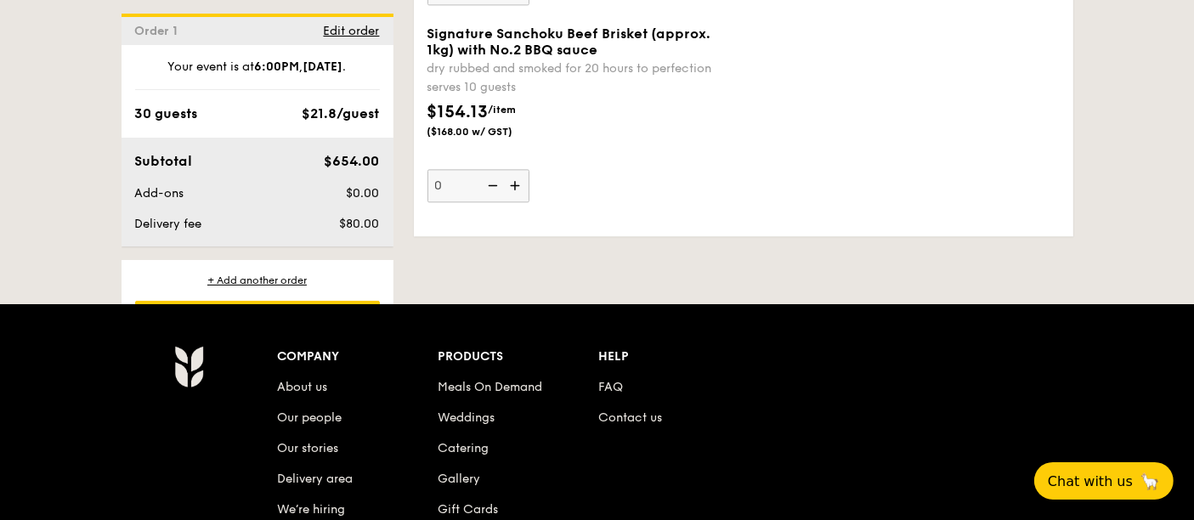
scroll to position [3703, 0]
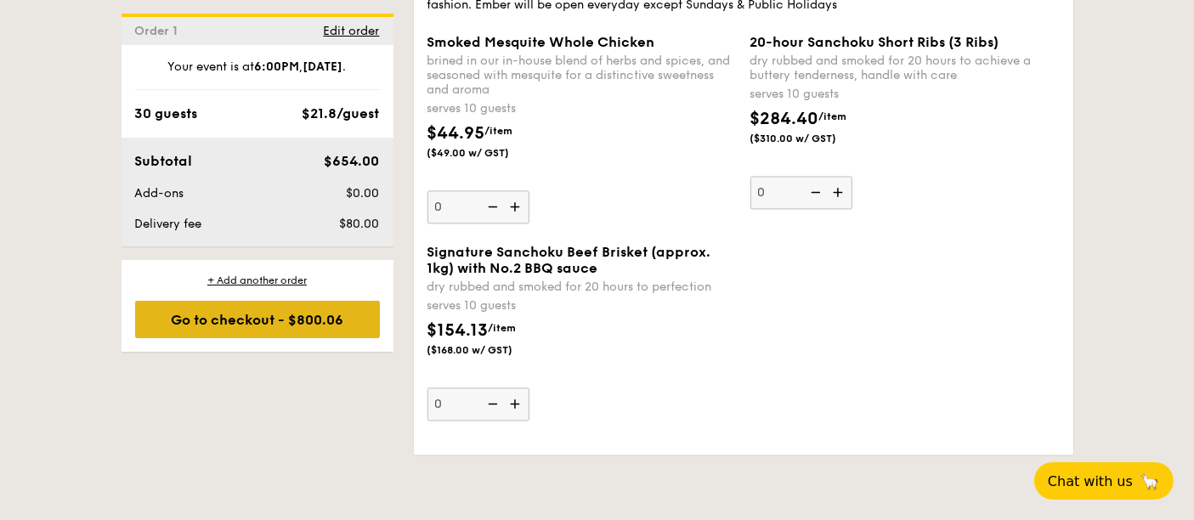
click at [284, 314] on div "Go to checkout - $800.06" at bounding box center [257, 319] width 245 height 37
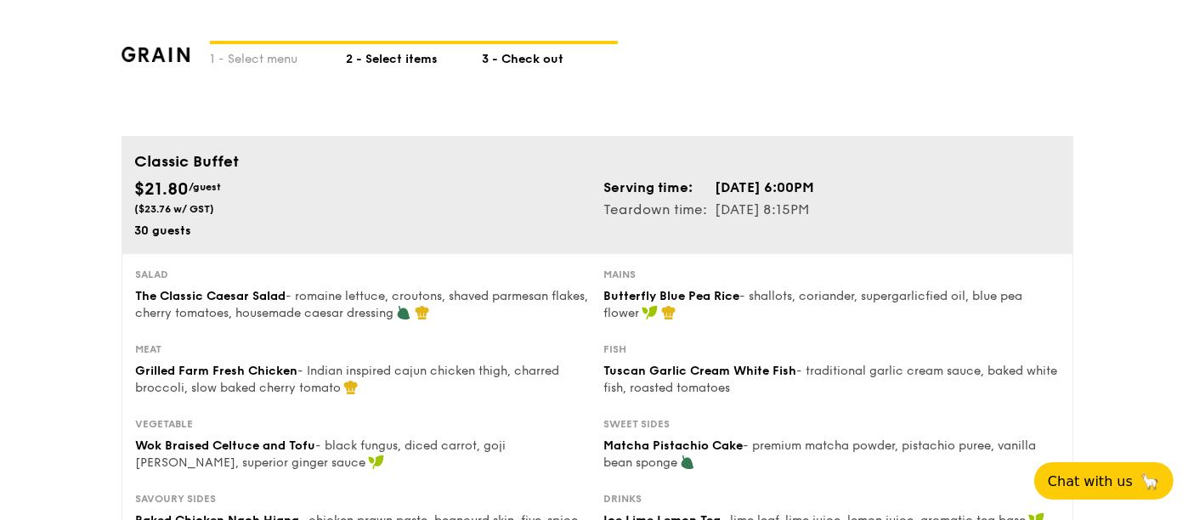
click at [380, 54] on div "2 - Select items" at bounding box center [414, 56] width 136 height 24
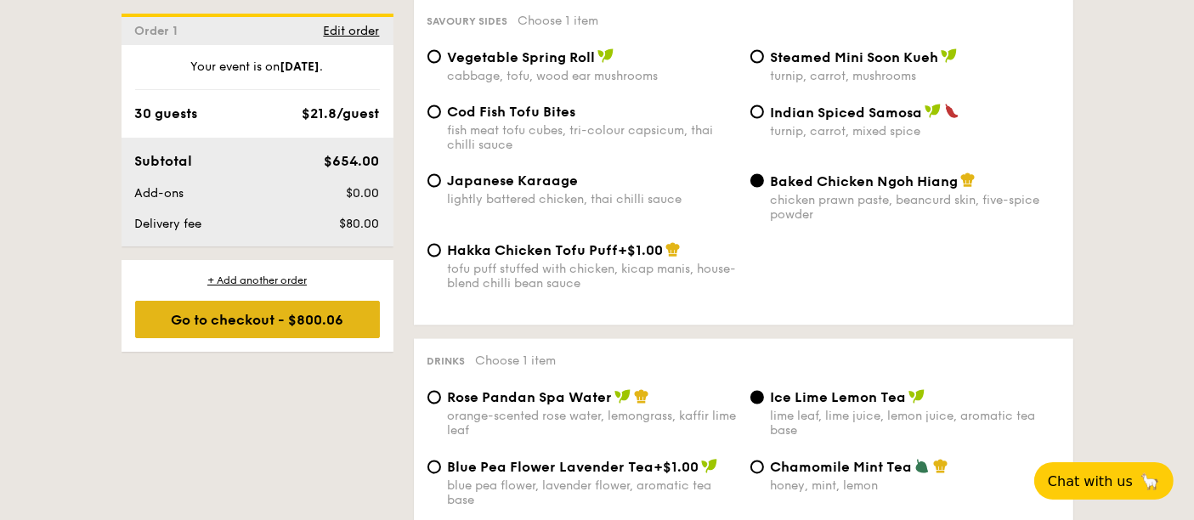
scroll to position [3042, 0]
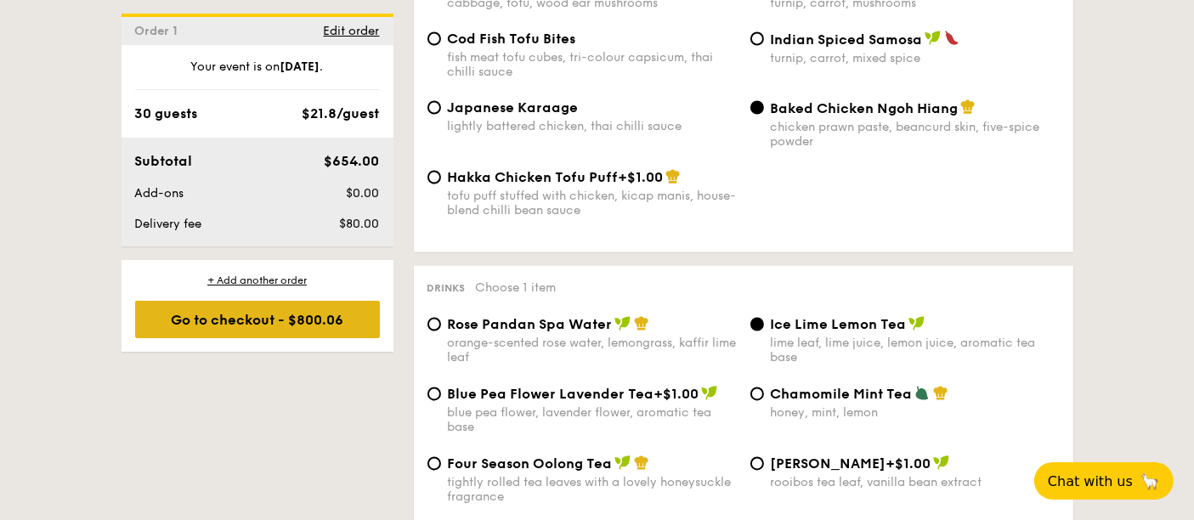
click at [270, 313] on div "Go to checkout - $800.06" at bounding box center [257, 319] width 245 height 37
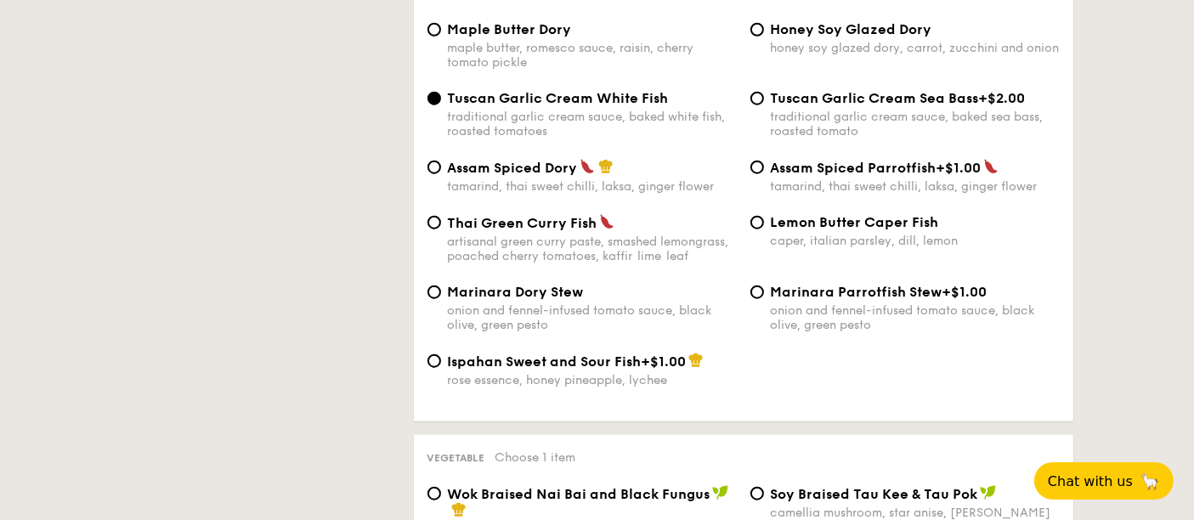
scroll to position [454, 0]
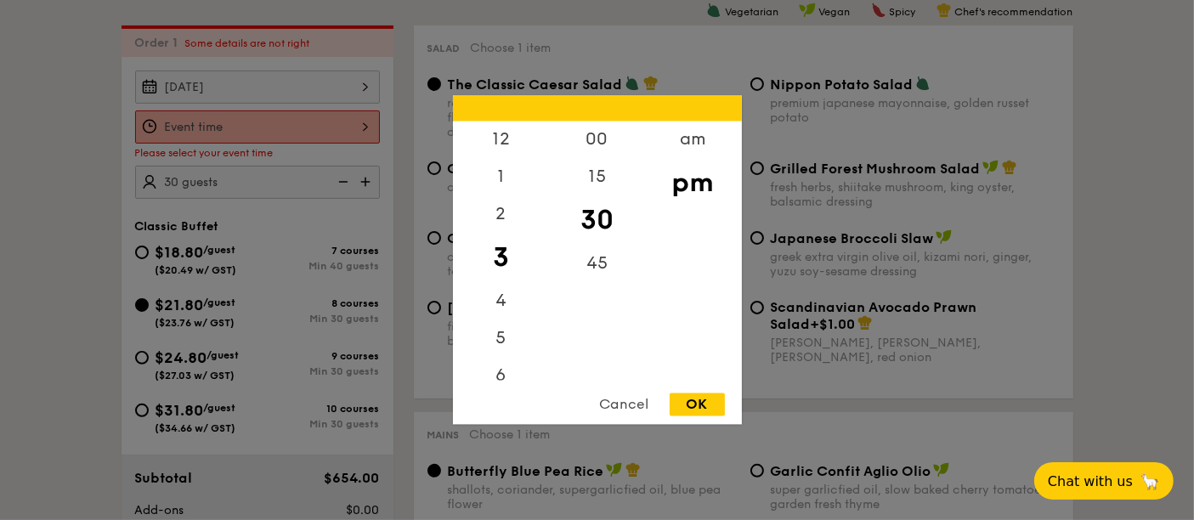
click at [280, 124] on div "12 1 2 3 4 5 6 7 8 9 10 11 00 15 30 45 am pm Cancel OK" at bounding box center [257, 126] width 245 height 33
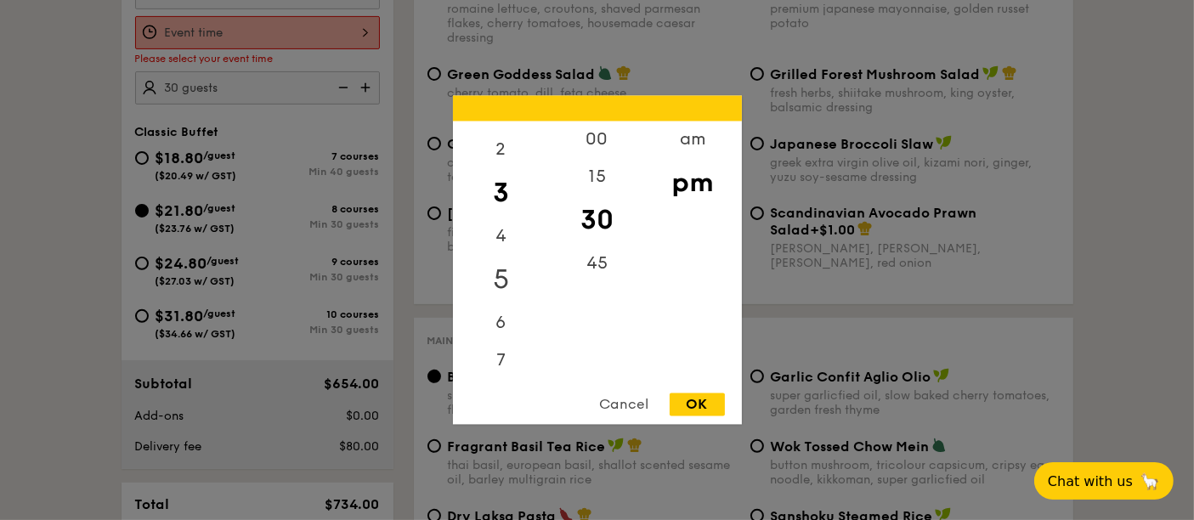
scroll to position [94, 0]
click at [503, 285] on div "6" at bounding box center [501, 287] width 96 height 49
click at [590, 138] on div "00" at bounding box center [597, 146] width 96 height 49
click at [705, 402] on div "OK" at bounding box center [697, 404] width 55 height 23
type input "6:00PM"
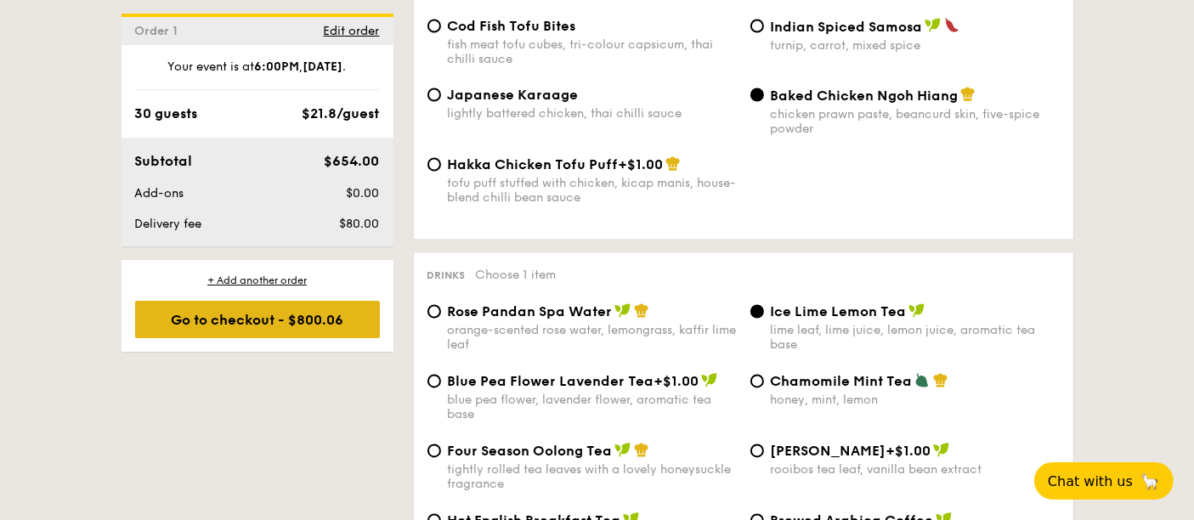
scroll to position [3192, 0]
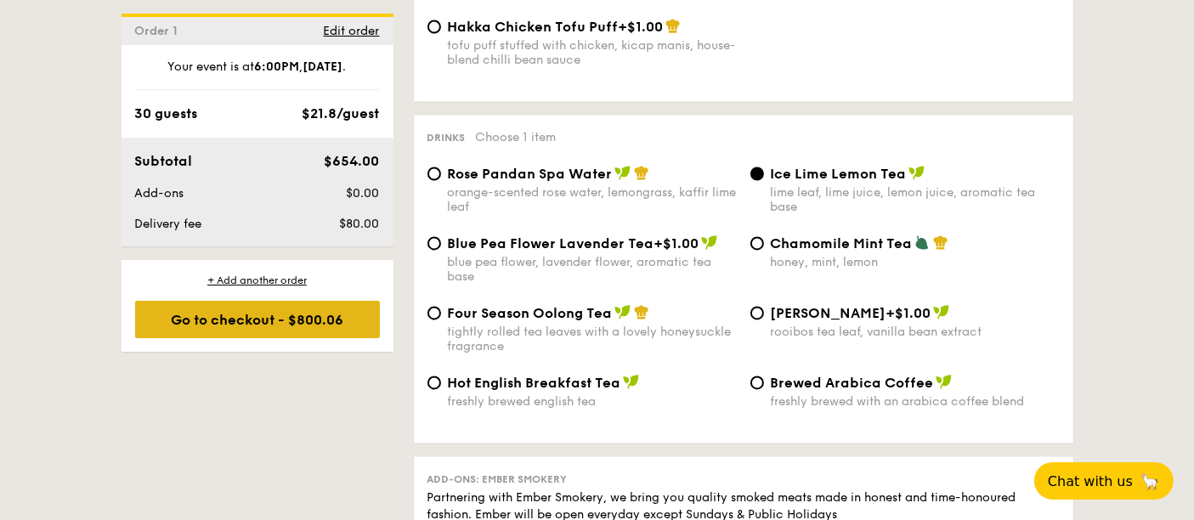
click at [325, 330] on div "Go to checkout - $800.06" at bounding box center [257, 319] width 245 height 37
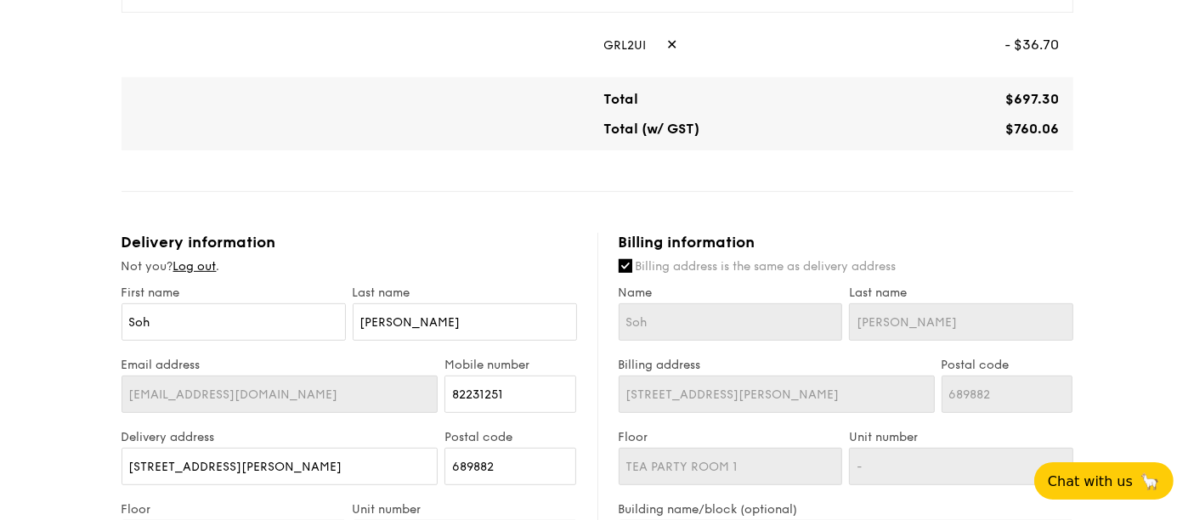
scroll to position [850, 0]
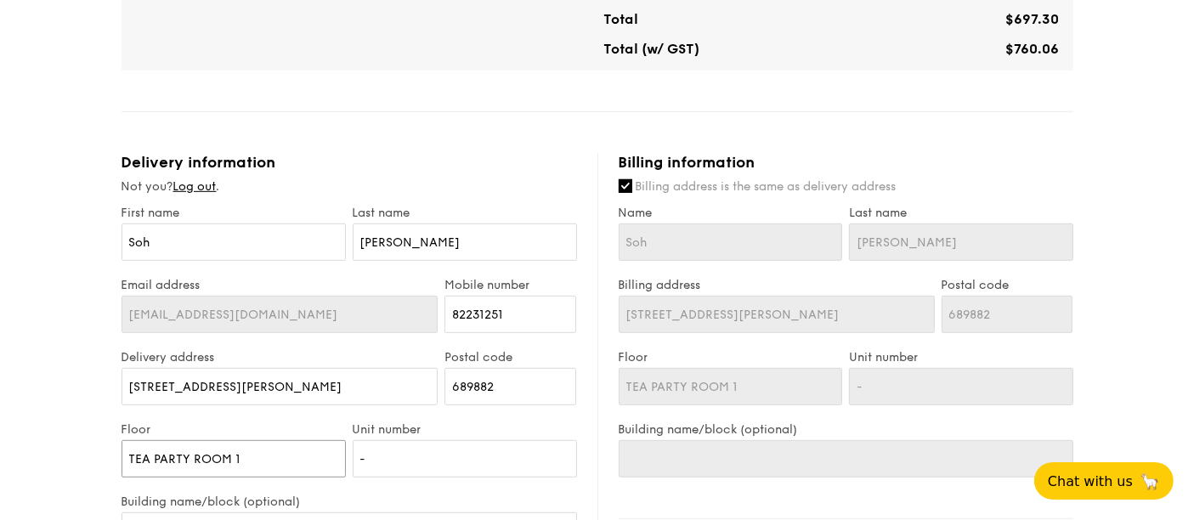
click at [263, 448] on input "TEA PARTY ROOM 1" at bounding box center [234, 458] width 224 height 37
type input "TEA PARTY ROOM"
type input "TEA PARTY ROOM 2"
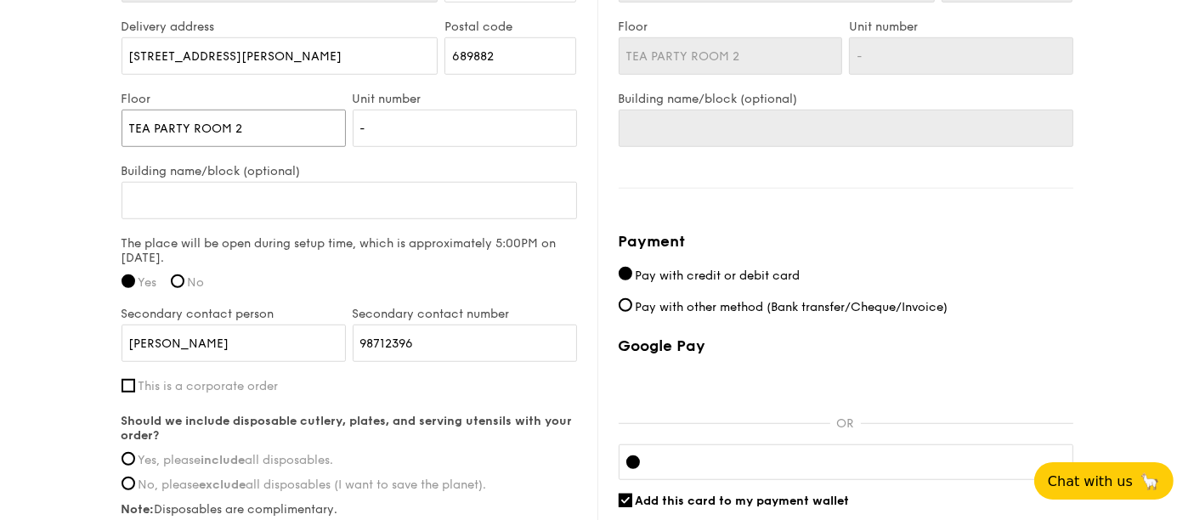
scroll to position [1321, 0]
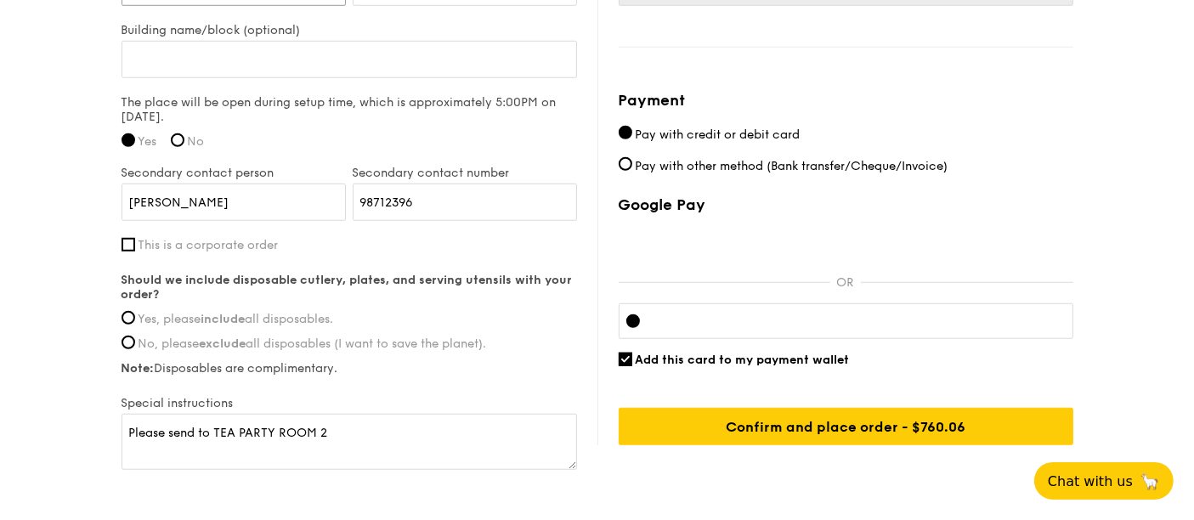
type input "TEA PARTY ROOM 2"
click at [131, 316] on label "Yes, please include all disposables." at bounding box center [350, 319] width 456 height 14
click at [131, 316] on input "Yes, please include all disposables." at bounding box center [129, 318] width 14 height 14
radio input "true"
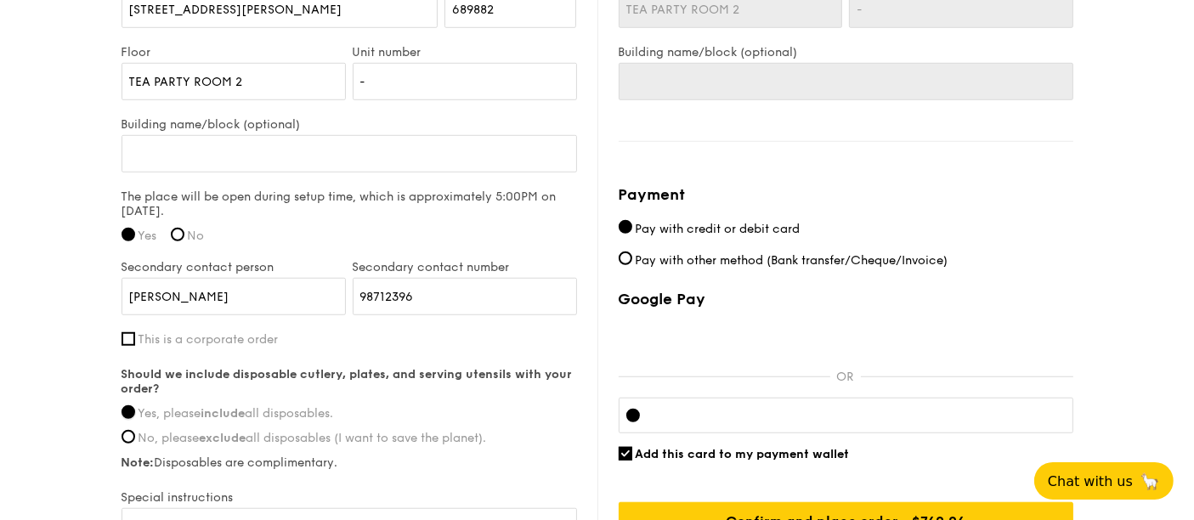
scroll to position [1400, 0]
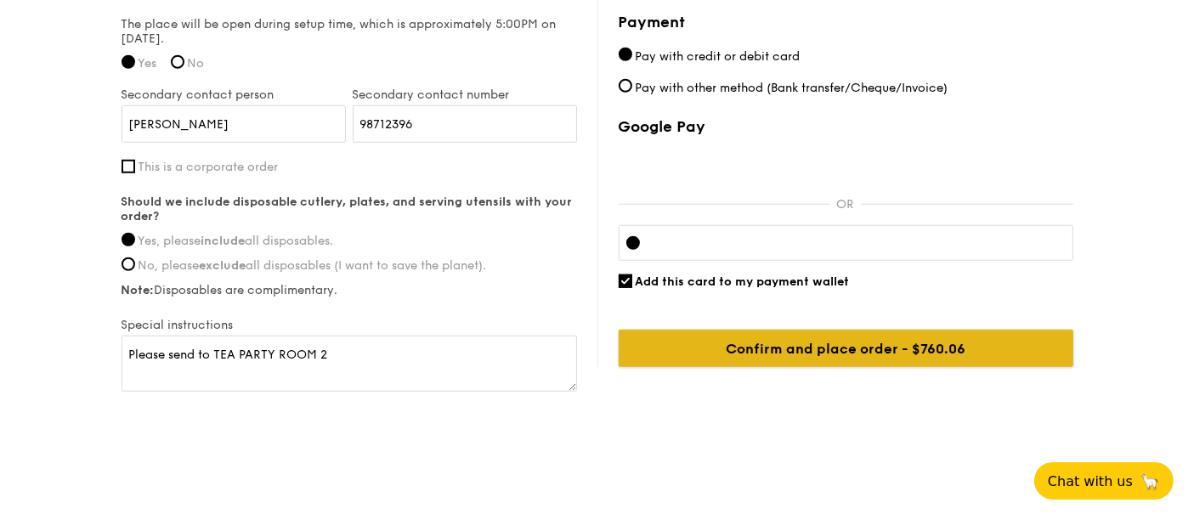
click at [758, 353] on input "Confirm and place order - $800.06" at bounding box center [846, 348] width 455 height 37
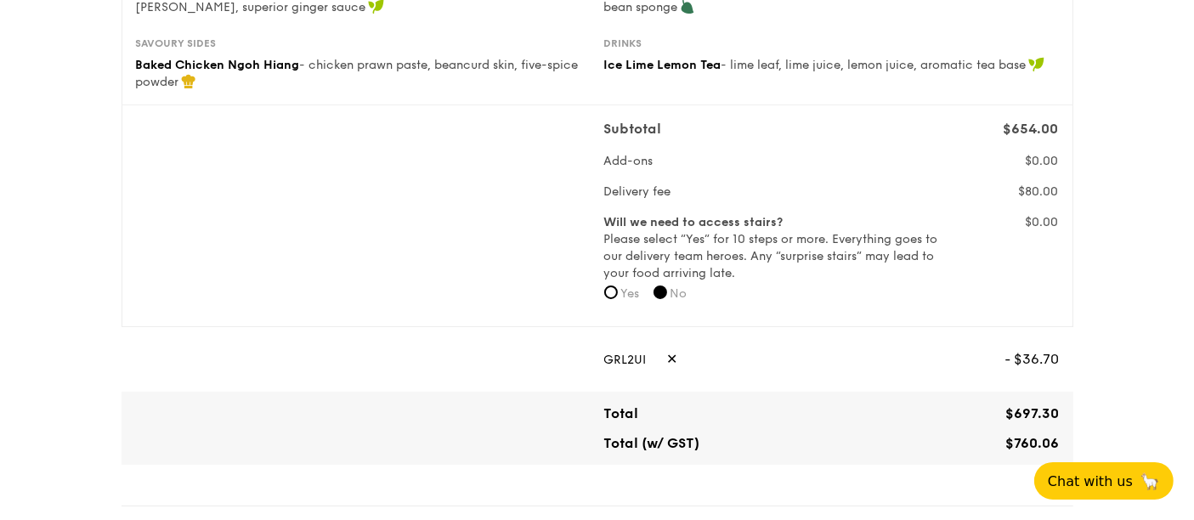
scroll to position [0, 0]
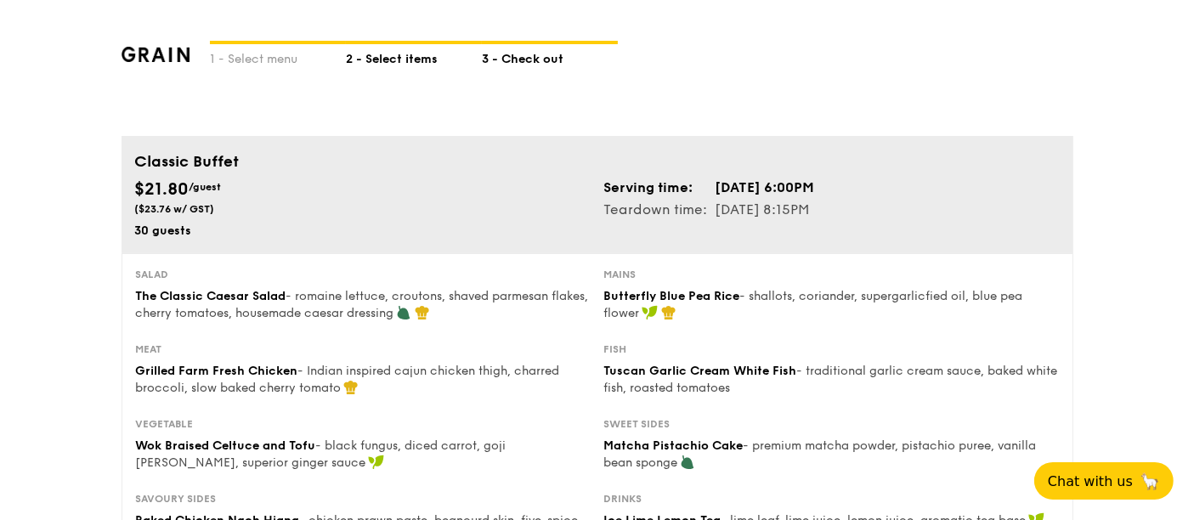
click at [389, 66] on div "2 - Select items" at bounding box center [414, 56] width 136 height 24
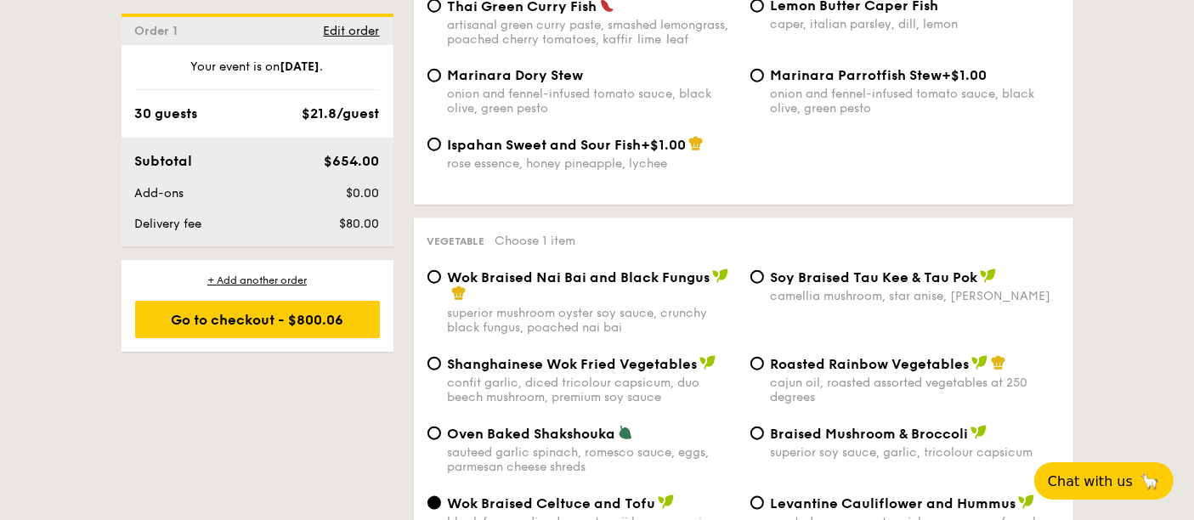
scroll to position [2077, 0]
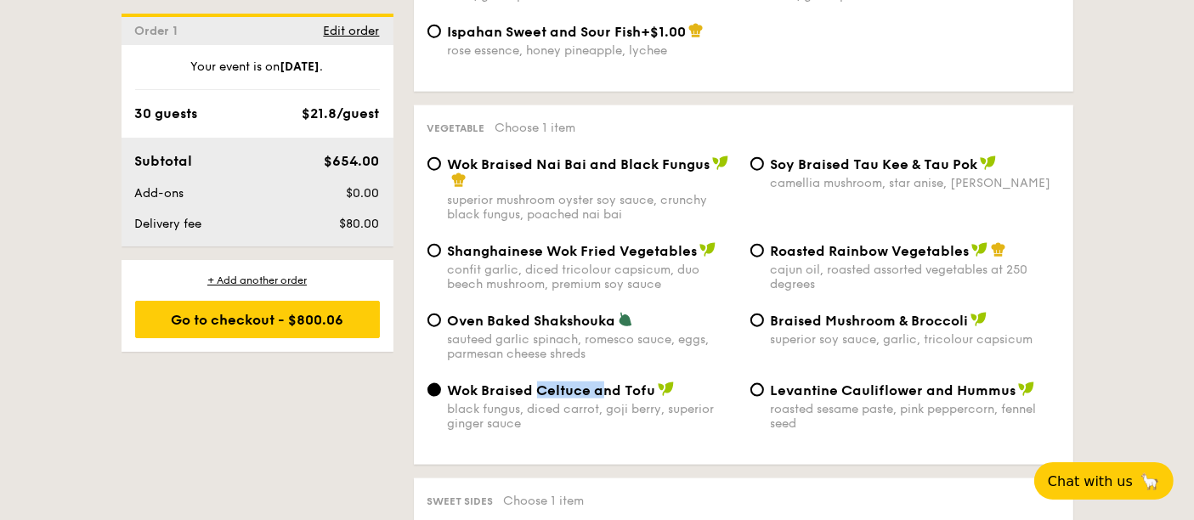
drag, startPoint x: 536, startPoint y: 394, endPoint x: 603, endPoint y: 393, distance: 67.1
click at [603, 393] on span "Wok Braised Celtuce and Tofu" at bounding box center [552, 390] width 208 height 16
click at [615, 393] on span "Wok Braised Celtuce and Tofu" at bounding box center [552, 390] width 208 height 16
click at [441, 393] on input "Wok Braised Celtuce and Tofu black fungus, diced carrot, goji berry, superior g…" at bounding box center [434, 390] width 14 height 14
drag, startPoint x: 542, startPoint y: 392, endPoint x: 582, endPoint y: 393, distance: 40.0
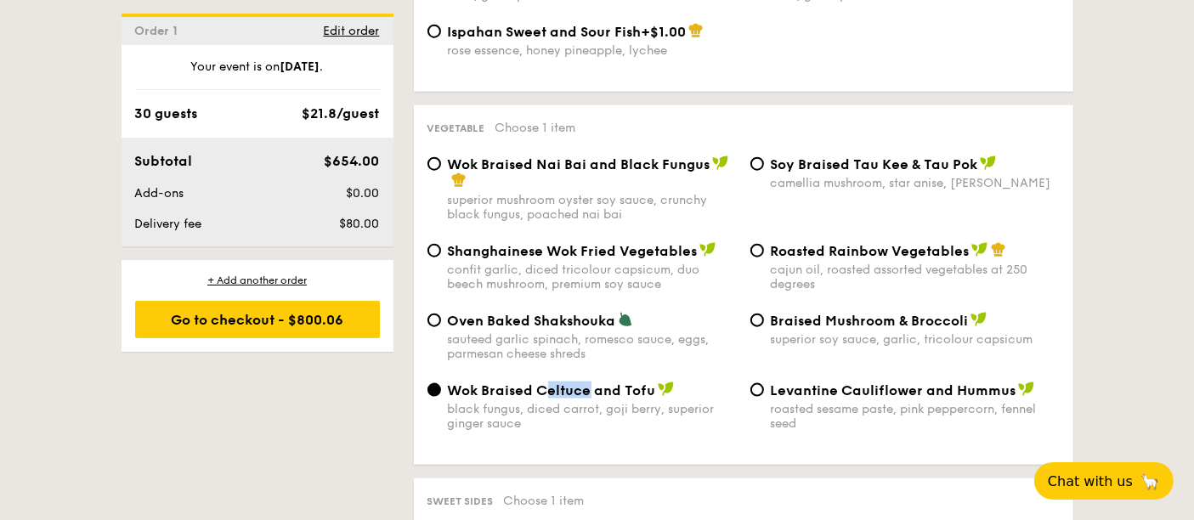
click at [587, 393] on span "Wok Braised Celtuce and Tofu" at bounding box center [552, 390] width 208 height 16
drag, startPoint x: 535, startPoint y: 393, endPoint x: 586, endPoint y: 394, distance: 51.0
click at [586, 394] on span "Wok Braised Celtuce and Tofu" at bounding box center [552, 390] width 208 height 16
copy span "Celtuce"
click at [758, 317] on input "Braised Mushroom & Broccoli superior soy sauce, garlic, tricolour capsicum" at bounding box center [757, 321] width 14 height 14
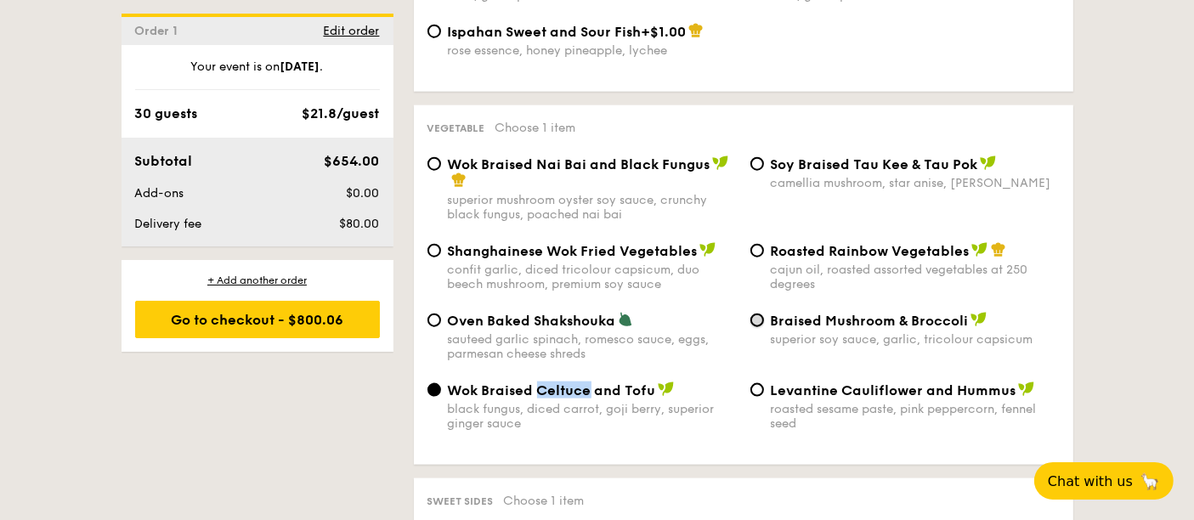
radio input "true"
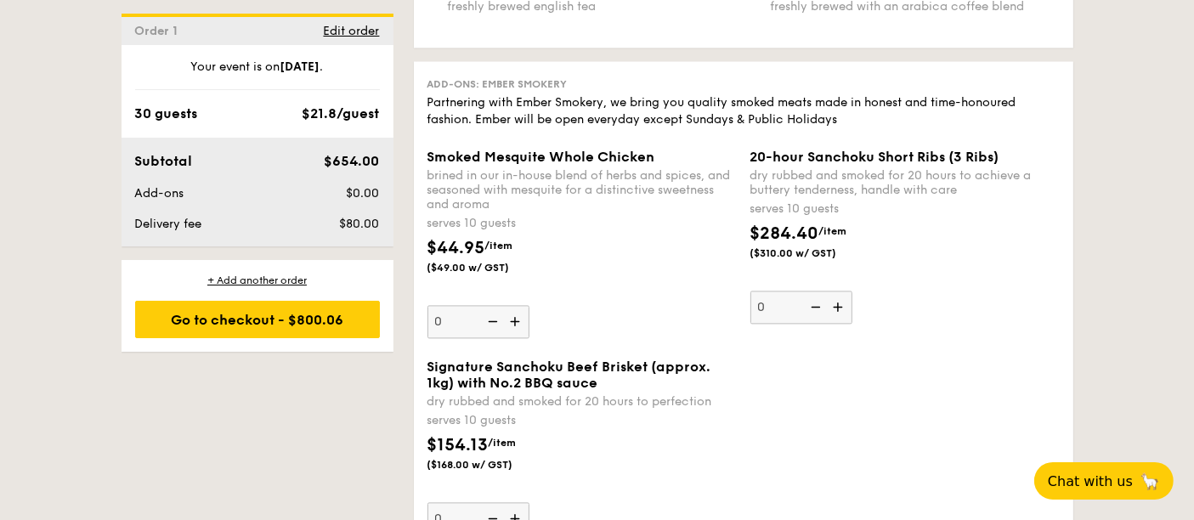
scroll to position [3682, 0]
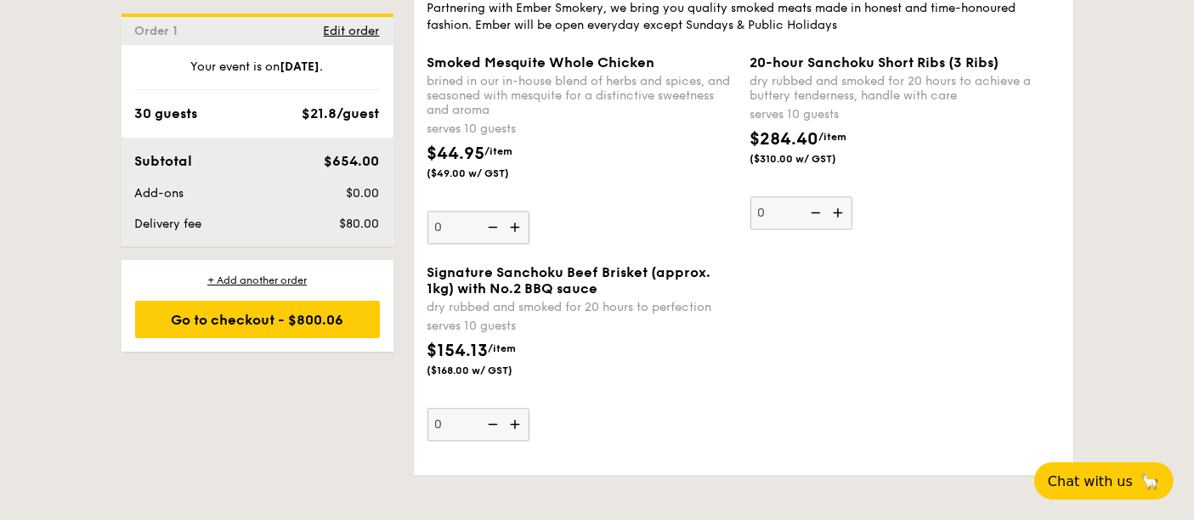
click at [517, 217] on img at bounding box center [516, 227] width 25 height 32
click at [517, 217] on input "0" at bounding box center [478, 227] width 102 height 33
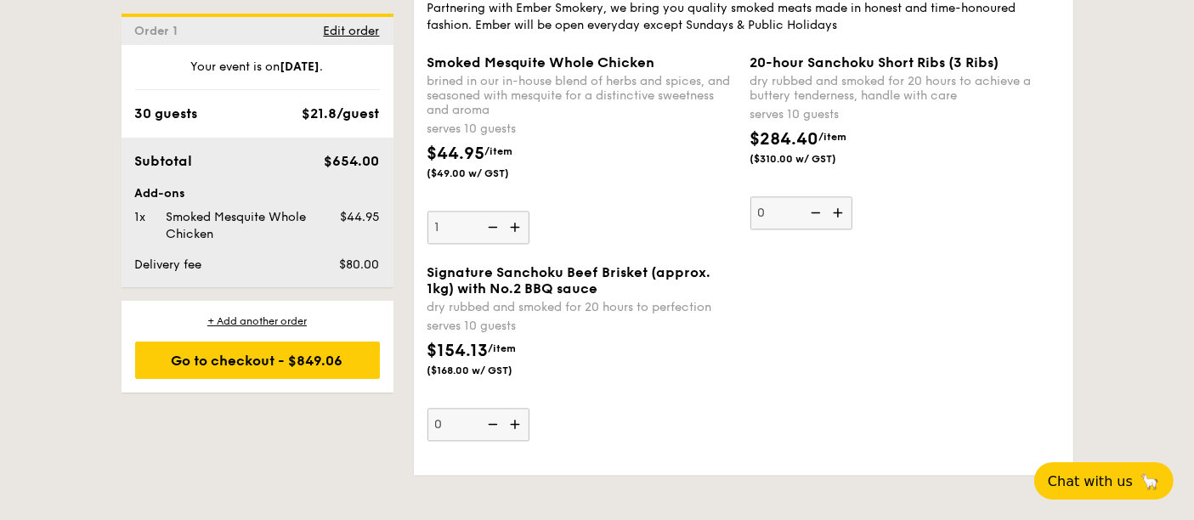
click at [488, 222] on img at bounding box center [490, 227] width 25 height 32
click at [488, 222] on input "1" at bounding box center [478, 227] width 102 height 33
type input "0"
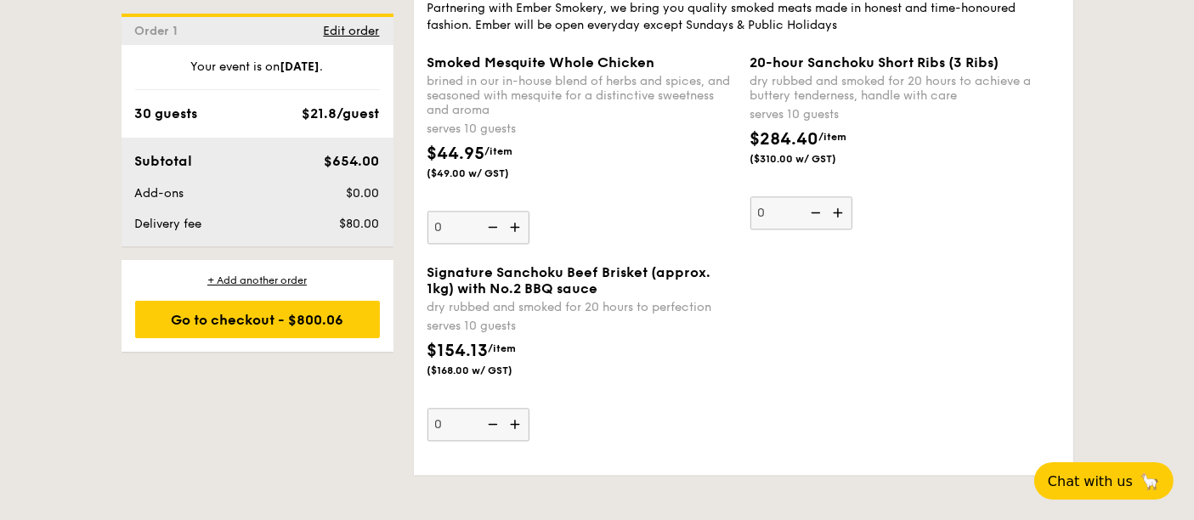
click at [513, 418] on img at bounding box center [516, 424] width 25 height 32
click at [513, 418] on input "0" at bounding box center [478, 424] width 102 height 33
type input "1"
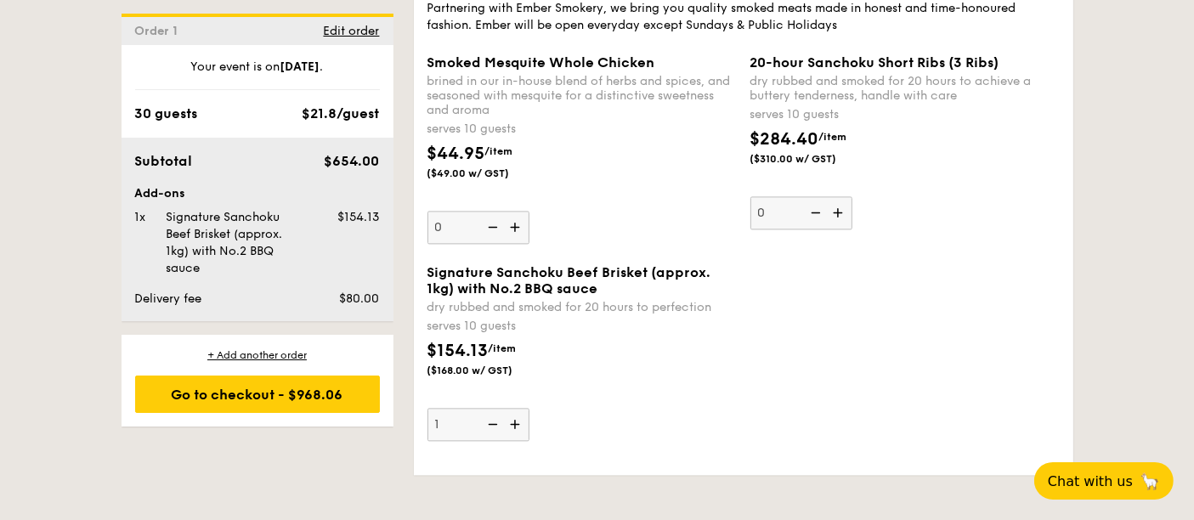
click at [774, 442] on div "Signature Sanchoku Beef Brisket (approx. 1kg) with No.2 BBQ sauce dry rubbed an…" at bounding box center [744, 362] width 646 height 197
click at [337, 393] on div "Go to checkout - $968.06" at bounding box center [257, 394] width 245 height 37
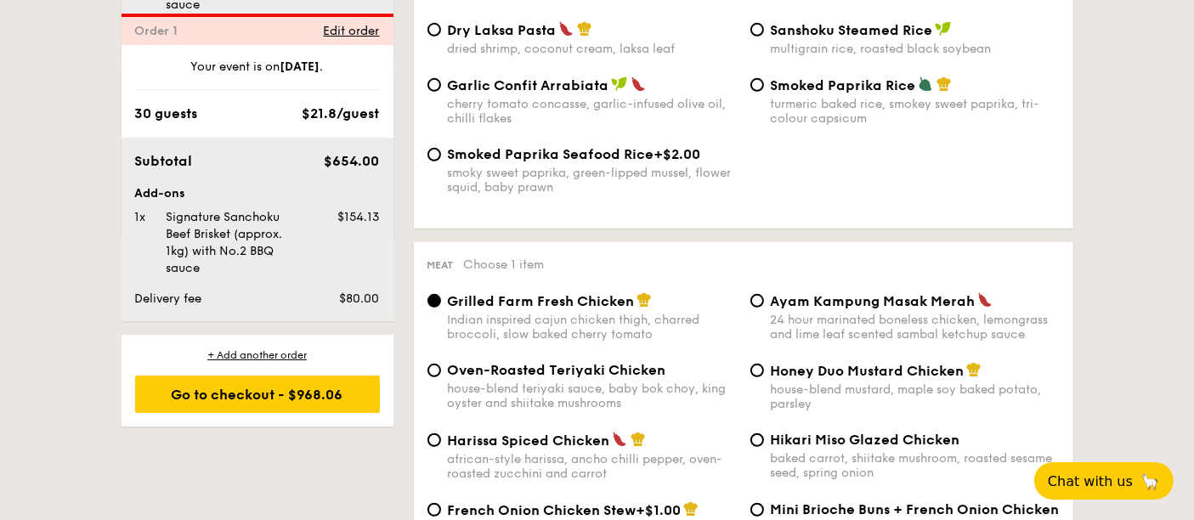
scroll to position [454, 0]
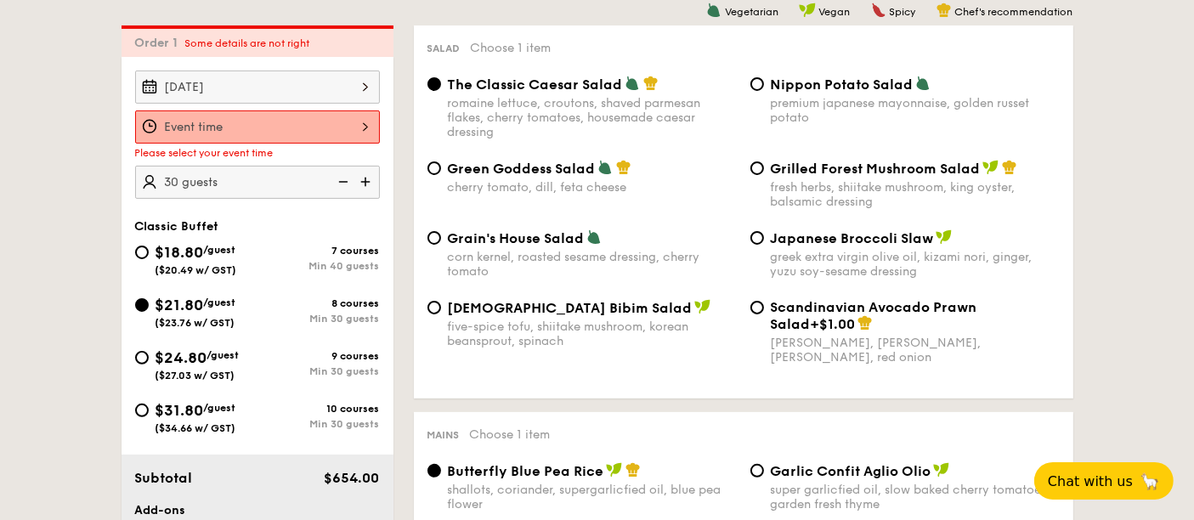
click at [352, 118] on div at bounding box center [257, 126] width 245 height 33
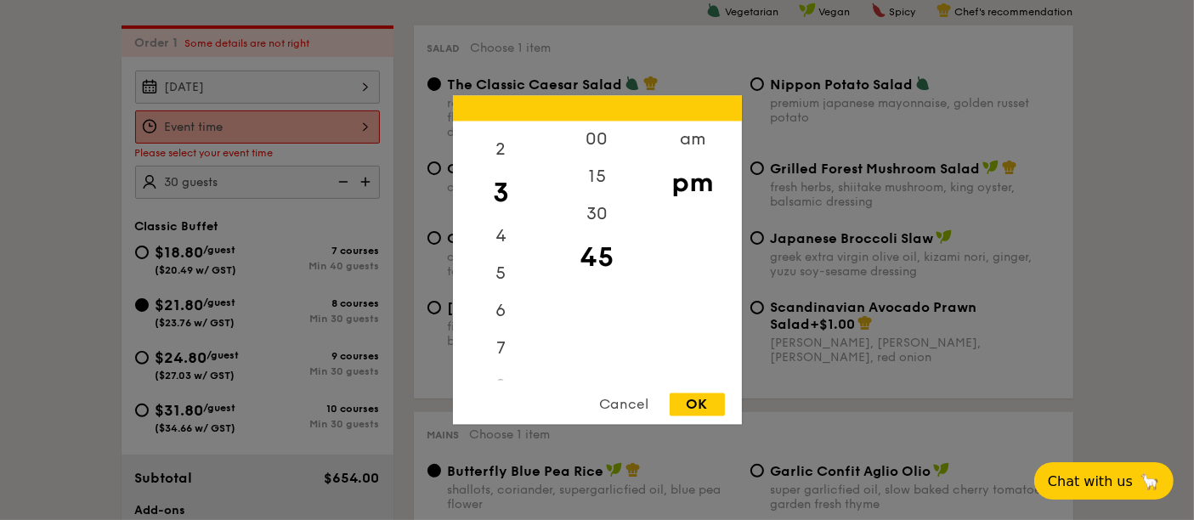
scroll to position [94, 0]
click at [500, 281] on div "6" at bounding box center [501, 287] width 96 height 49
click at [601, 135] on div "00" at bounding box center [597, 146] width 96 height 49
drag, startPoint x: 693, startPoint y: 408, endPoint x: 631, endPoint y: 386, distance: 65.9
click at [693, 409] on div "OK" at bounding box center [697, 404] width 55 height 23
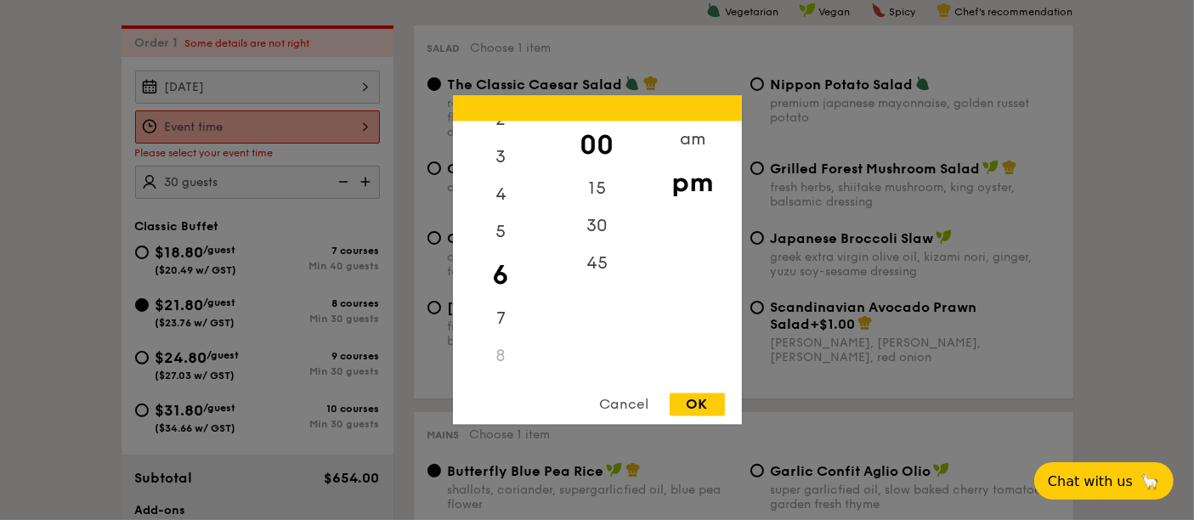
type input "6:00PM"
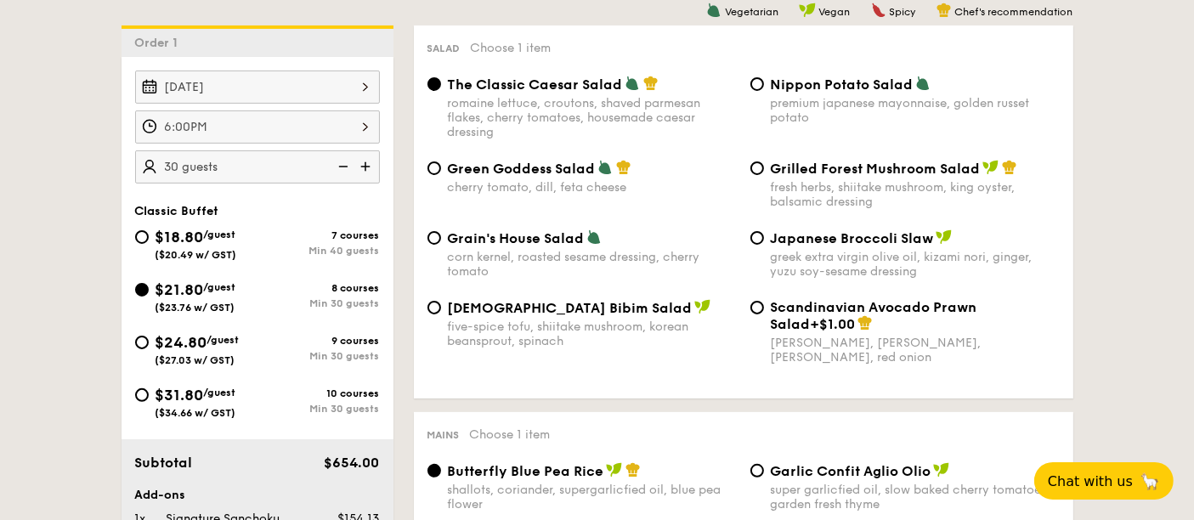
click at [157, 333] on span "$24.80" at bounding box center [182, 342] width 52 height 19
click at [149, 336] on input "$24.80 /guest ($27.03 w/ GST) 9 courses Min 30 guests" at bounding box center [142, 343] width 14 height 14
radio input "true"
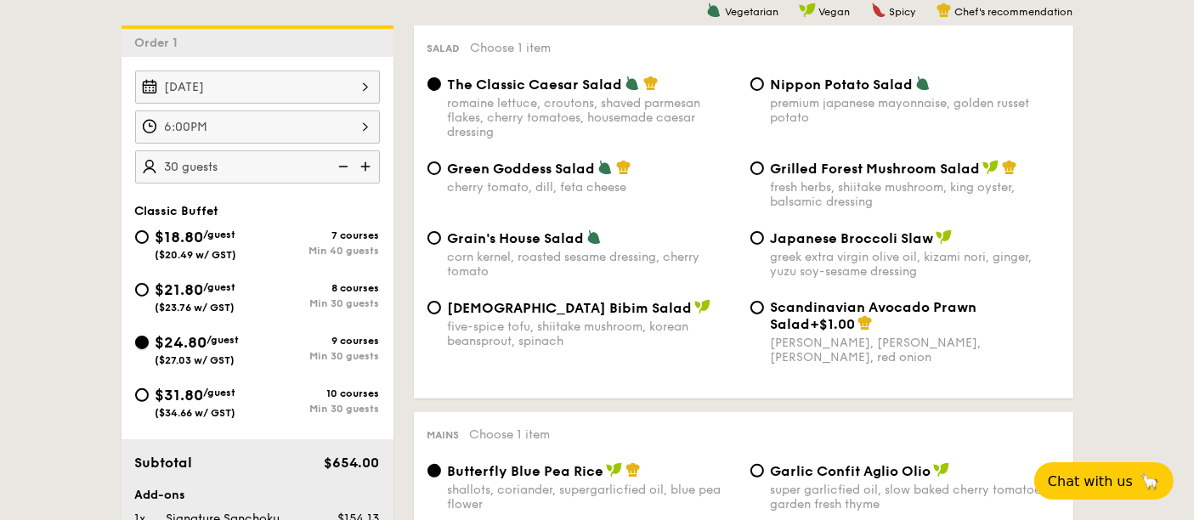
radio input "true"
radio input "false"
radio input "true"
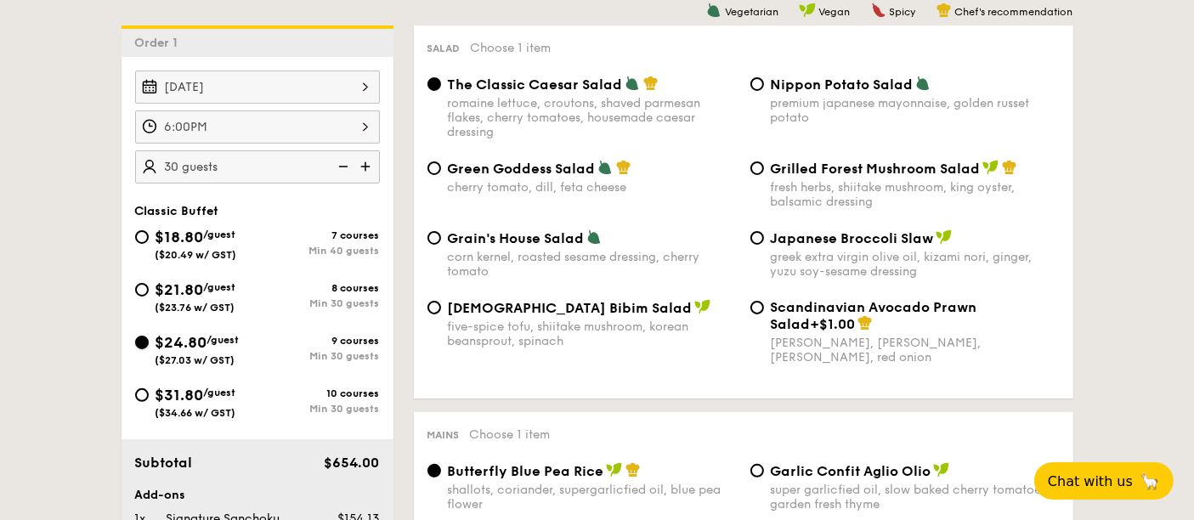
radio input "true"
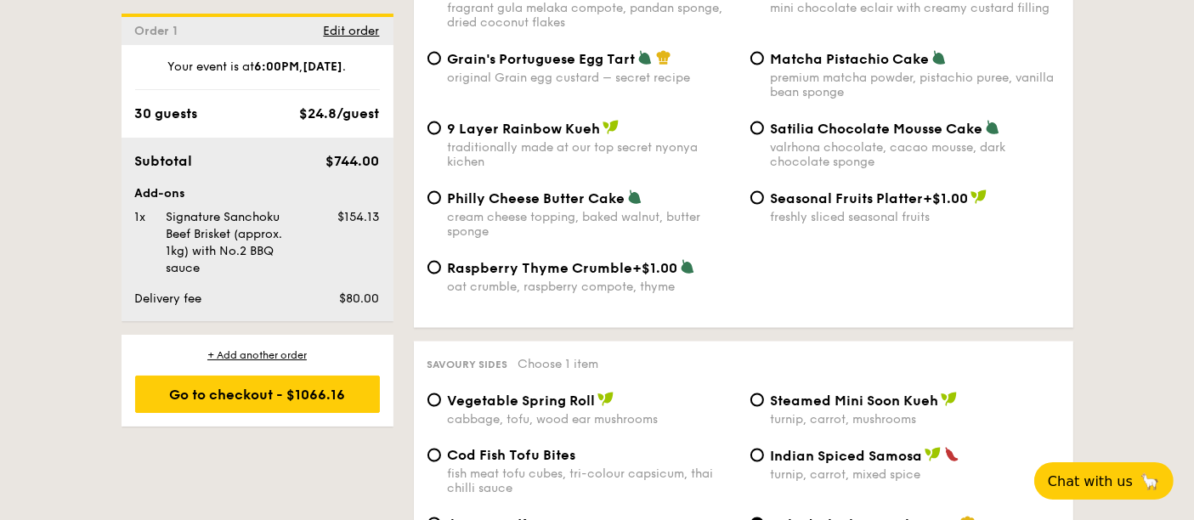
scroll to position [2531, 0]
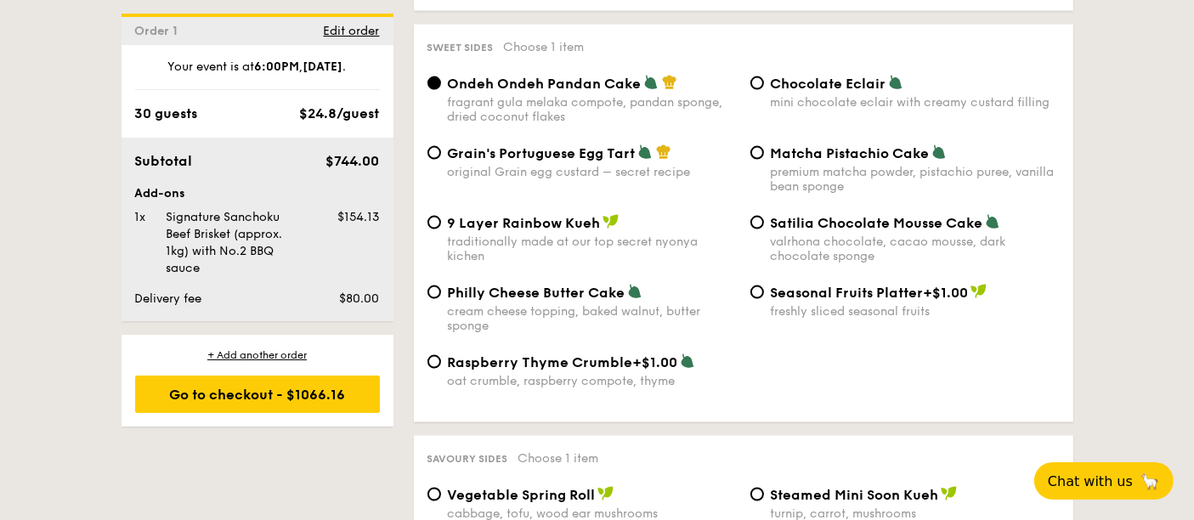
click at [763, 151] on div "Matcha Pistachio Cake premium matcha powder, pistachio puree, vanilla bean spon…" at bounding box center [905, 168] width 323 height 49
click at [750, 154] on input "Matcha Pistachio Cake premium matcha powder, pistachio puree, vanilla bean spon…" at bounding box center [757, 153] width 14 height 14
radio input "true"
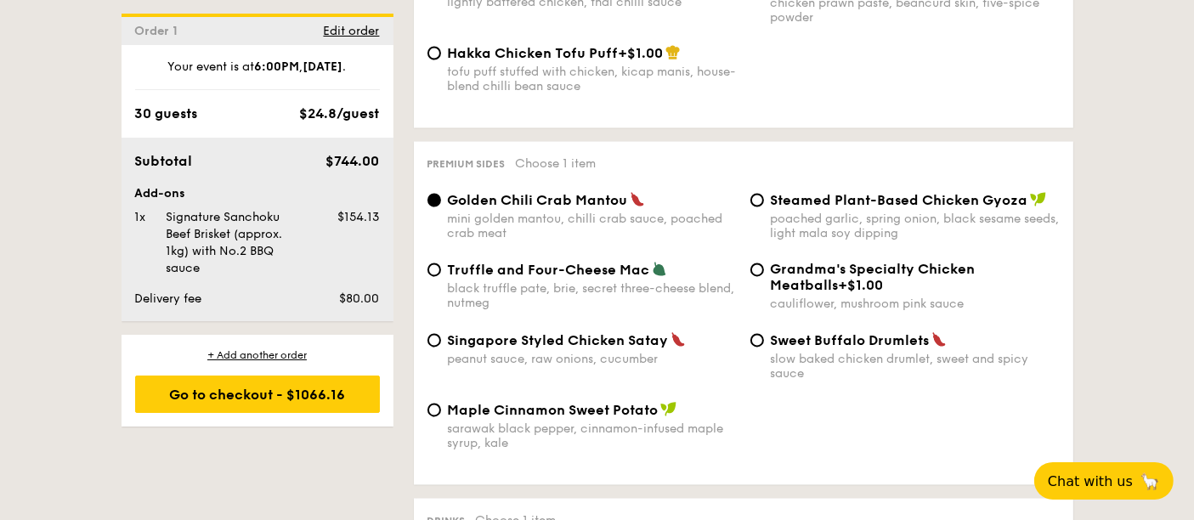
scroll to position [3192, 0]
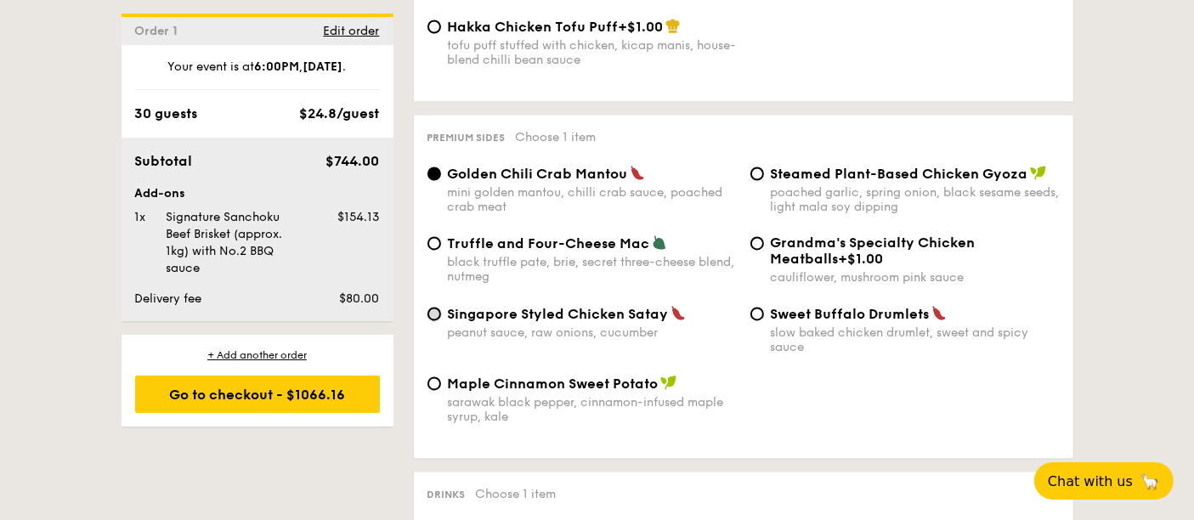
click at [433, 321] on input "Singapore Styled Chicken Satay peanut sauce, raw onions, cucumber" at bounding box center [434, 315] width 14 height 14
radio input "true"
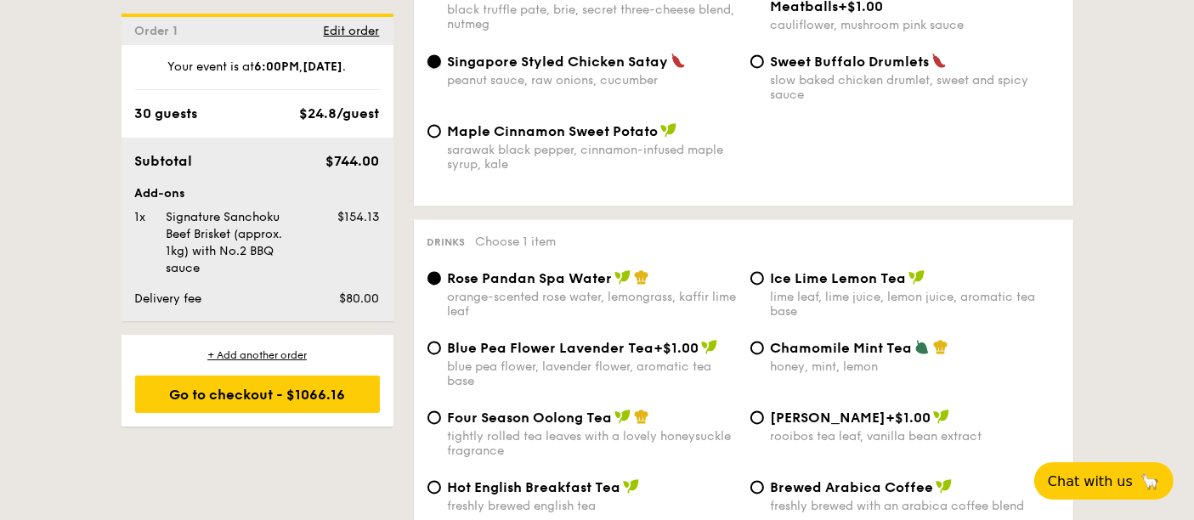
scroll to position [3475, 0]
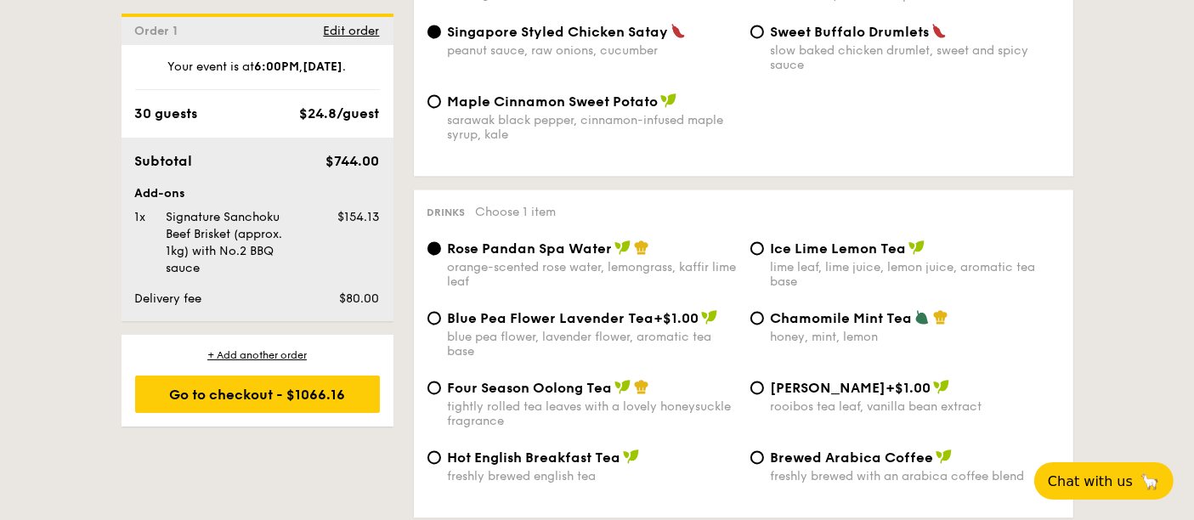
click at [761, 244] on div "Ice Lime Lemon Tea lime leaf, lime juice, lemon juice, aromatic tea base" at bounding box center [905, 264] width 323 height 49
click at [753, 247] on input "Ice Lime Lemon Tea lime leaf, lime juice, lemon juice, aromatic tea base" at bounding box center [757, 248] width 14 height 14
radio input "true"
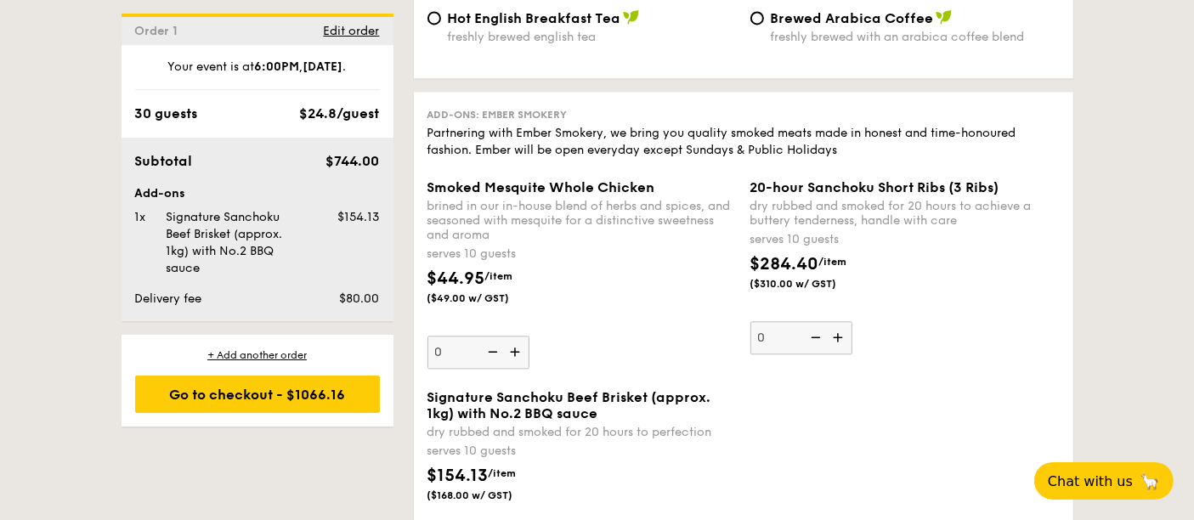
scroll to position [4230, 0]
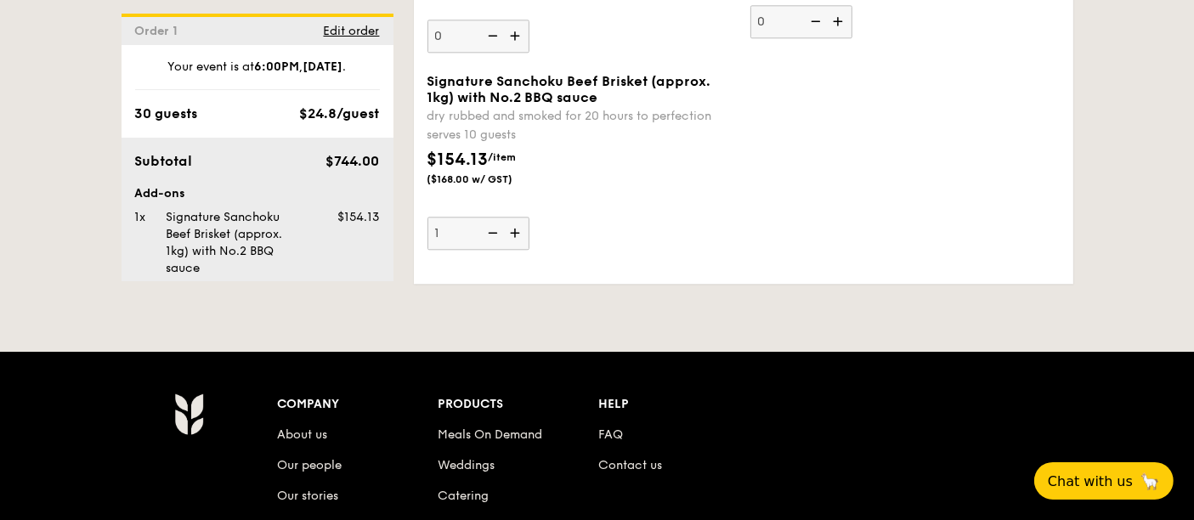
click at [495, 227] on img at bounding box center [490, 233] width 25 height 32
click at [495, 227] on input "1" at bounding box center [478, 233] width 102 height 33
type input "0"
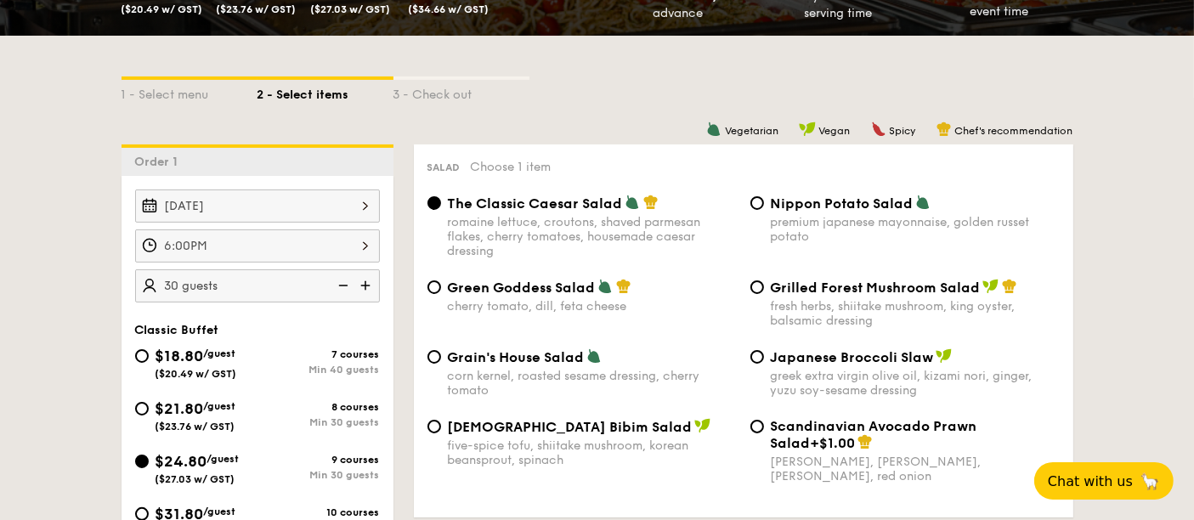
scroll to position [359, 0]
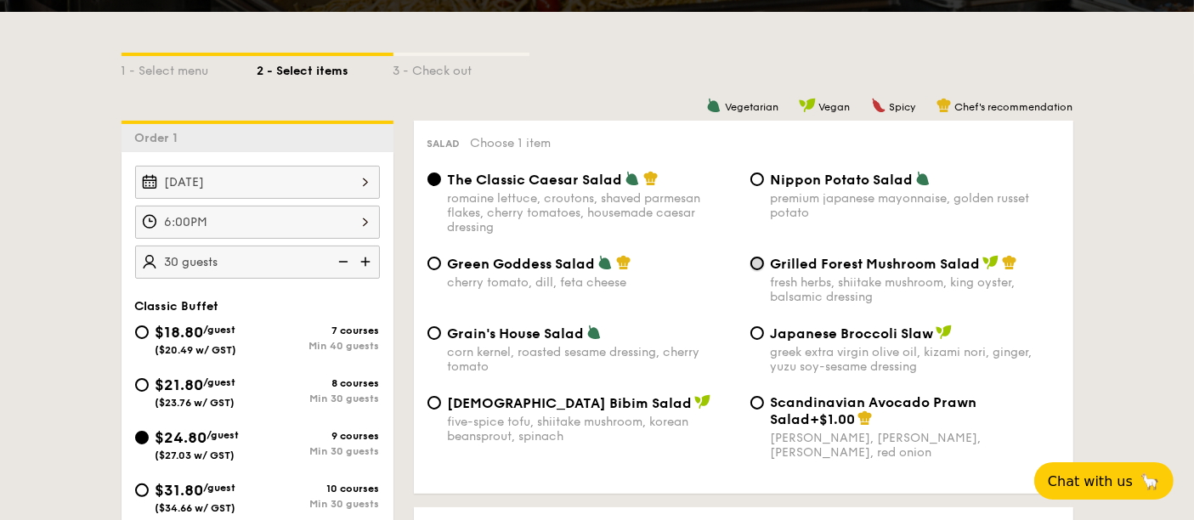
click at [757, 262] on input "Grilled Forest Mushroom Salad fresh herbs, shiitake mushroom, king oyster, bals…" at bounding box center [757, 264] width 14 height 14
radio input "true"
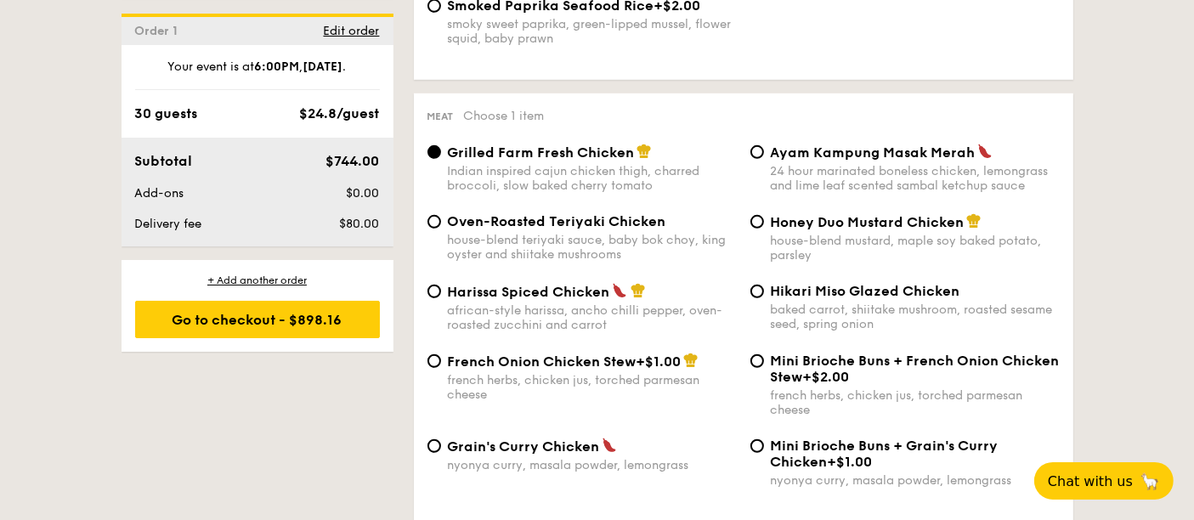
scroll to position [1208, 0]
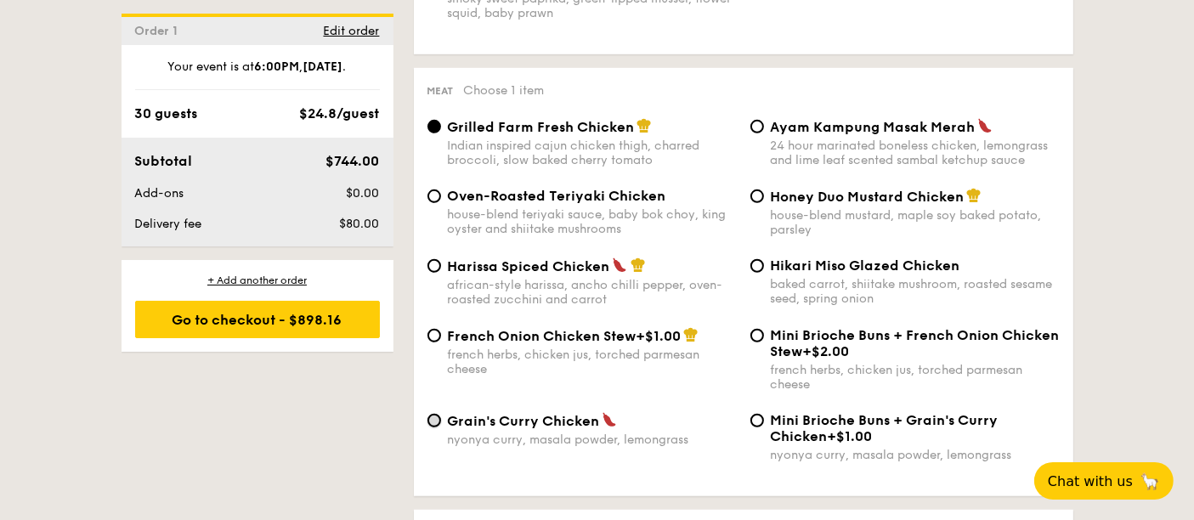
click at [433, 420] on input "Grain's Curry Chicken nyonya curry, masala powder, lemongrass" at bounding box center [434, 421] width 14 height 14
radio input "true"
click at [439, 130] on input "Grilled Farm Fresh Chicken Indian inspired cajun chicken thigh, charred broccol…" at bounding box center [434, 127] width 14 height 14
radio input "true"
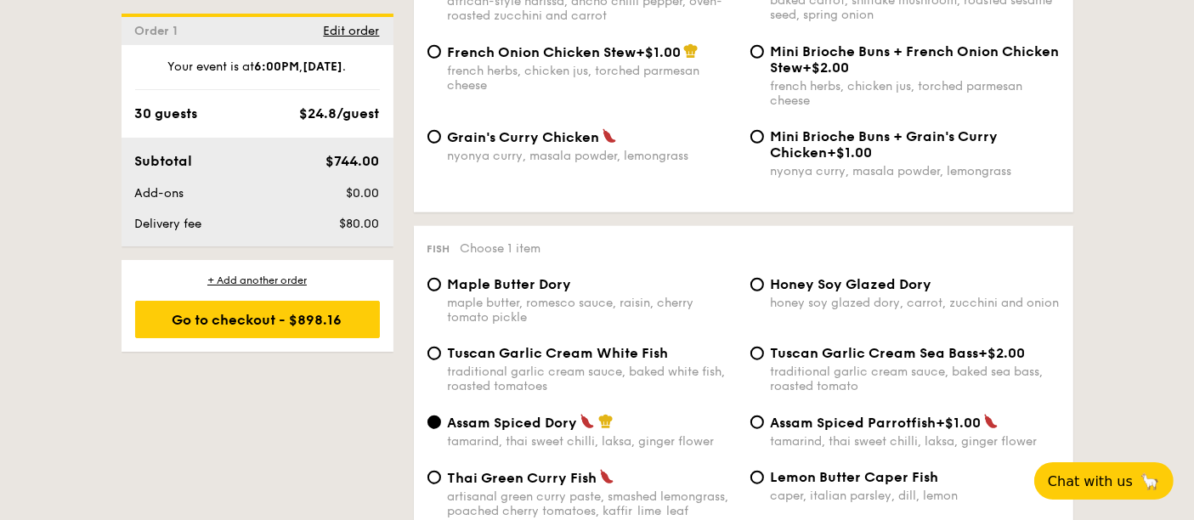
click at [547, 346] on span "Tuscan Garlic Cream White Fish" at bounding box center [558, 353] width 221 height 16
click at [441, 347] on input "Tuscan Garlic Cream White Fish traditional garlic cream sauce, baked white fish…" at bounding box center [434, 354] width 14 height 14
radio input "true"
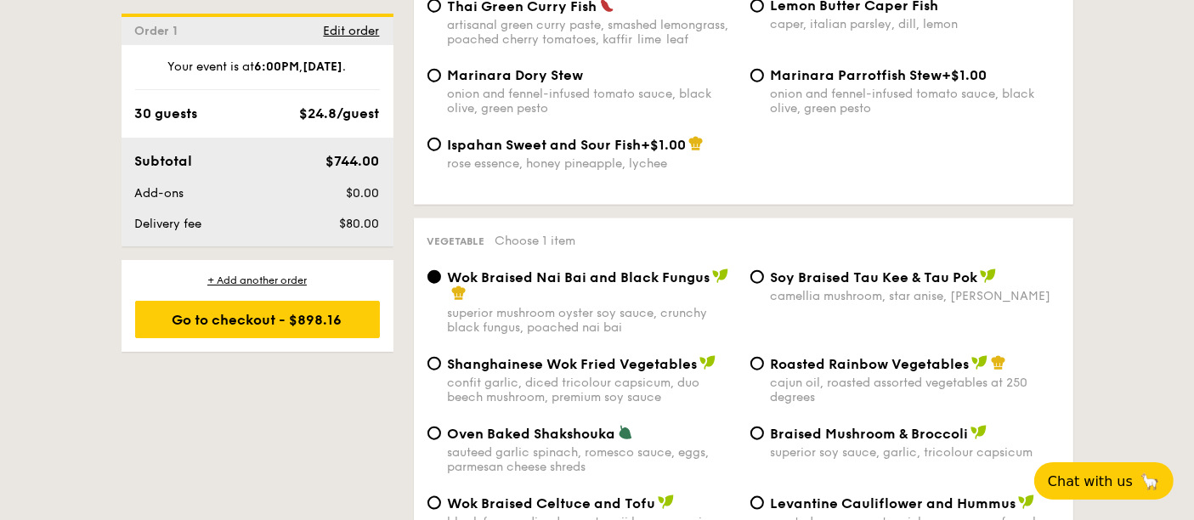
scroll to position [2058, 0]
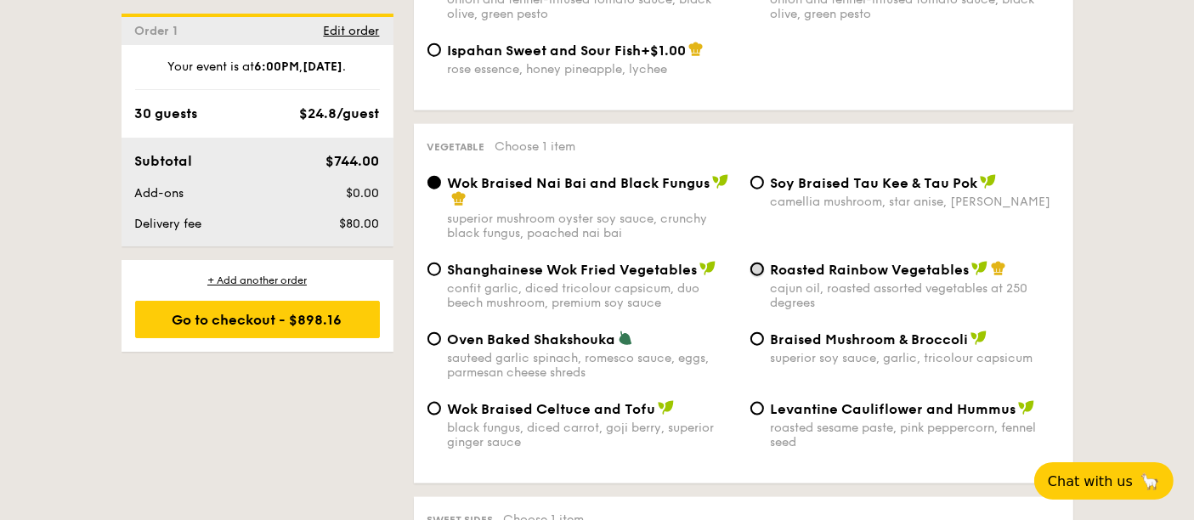
click at [752, 273] on input "Roasted Rainbow Vegetables cajun oil, roasted assorted vegetables at 250 degrees" at bounding box center [757, 270] width 14 height 14
radio input "true"
click at [537, 174] on div "Wok Braised Nai Bai and Black Fungus" at bounding box center [592, 191] width 289 height 34
click at [441, 176] on input "Wok Braised Nai Bai and Black Fungus superior mushroom oyster soy sauce, crunch…" at bounding box center [434, 183] width 14 height 14
radio input "true"
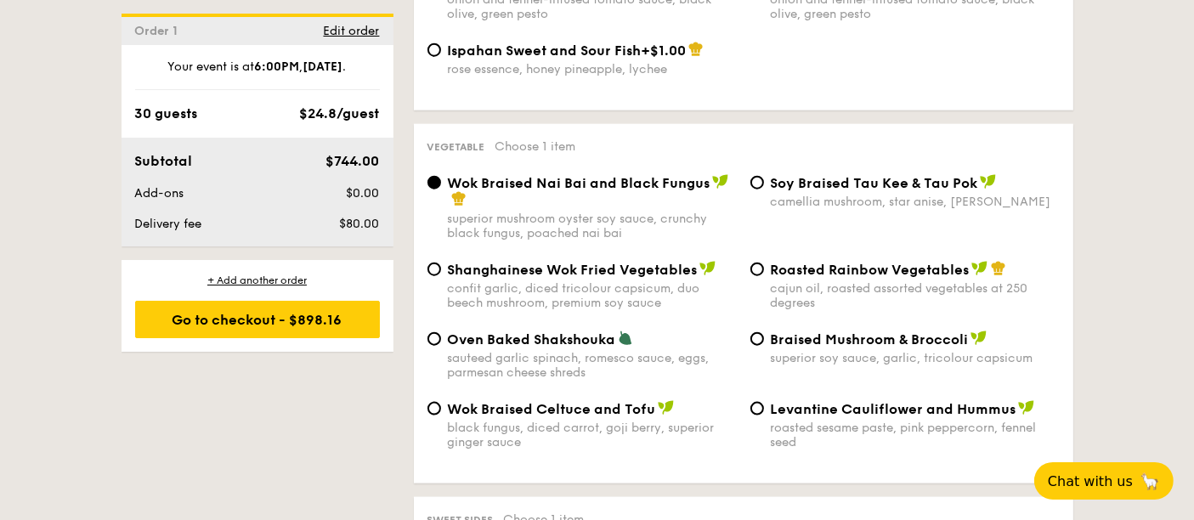
click at [545, 181] on span "Wok Braised Nai Bai and Black Fungus" at bounding box center [579, 183] width 263 height 16
click at [441, 181] on input "Wok Braised Nai Bai and Black Fungus superior mushroom oyster soy sauce, crunch…" at bounding box center [434, 183] width 14 height 14
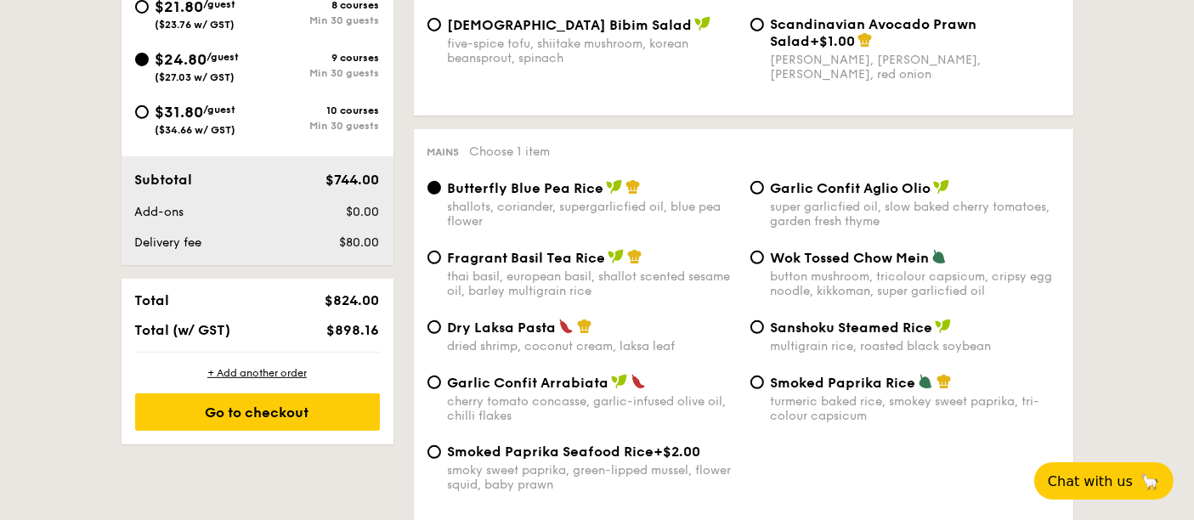
scroll to position [1208, 0]
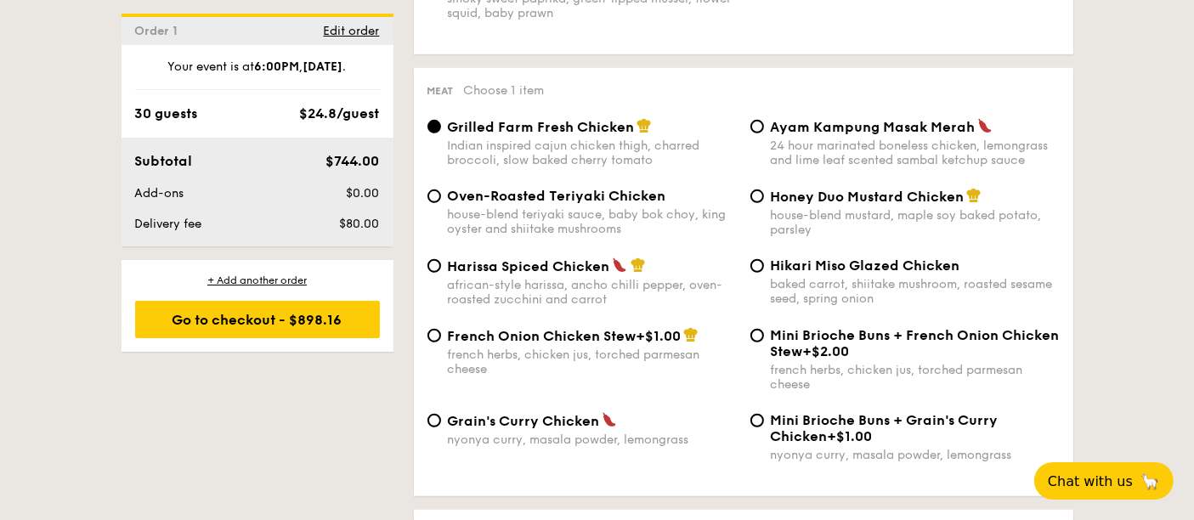
click at [533, 426] on span "Grain's Curry Chicken" at bounding box center [524, 421] width 152 height 16
click at [441, 426] on input "Grain's Curry Chicken nyonya curry, masala powder, lemongrass" at bounding box center [434, 421] width 14 height 14
radio input "true"
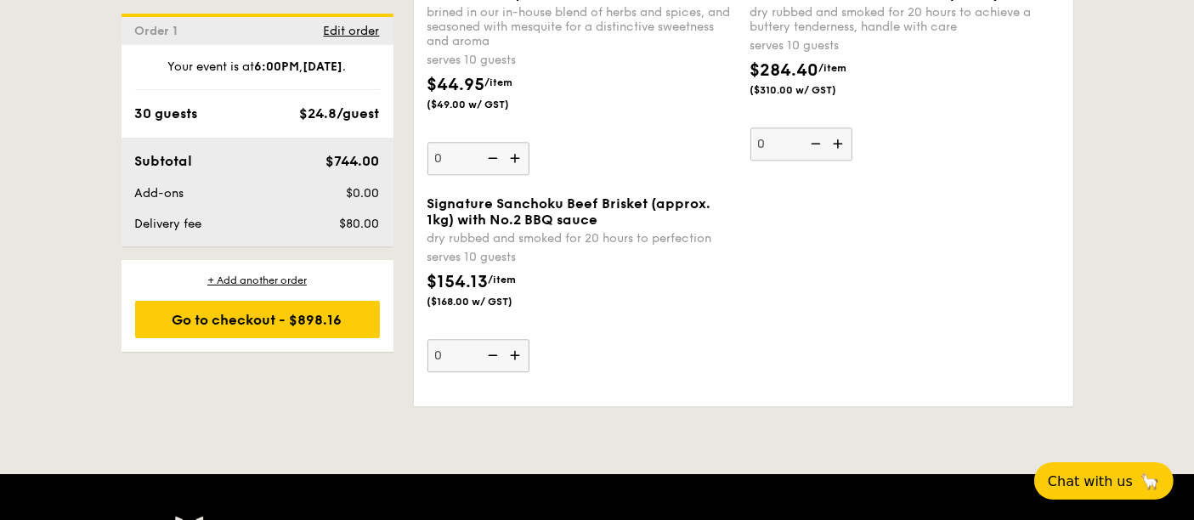
scroll to position [4136, 0]
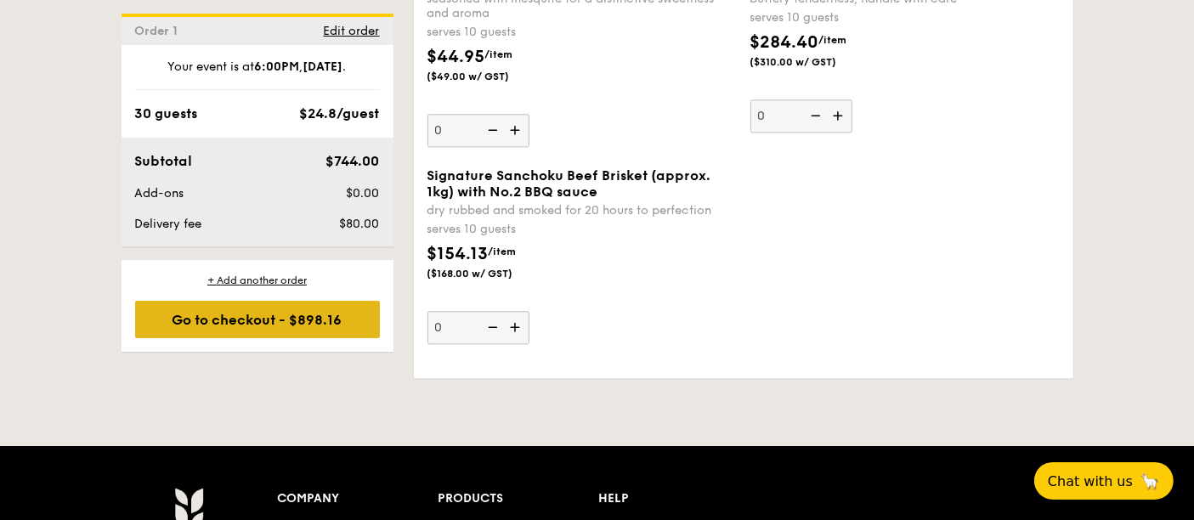
click at [352, 325] on div "Go to checkout - $898.16" at bounding box center [257, 319] width 245 height 37
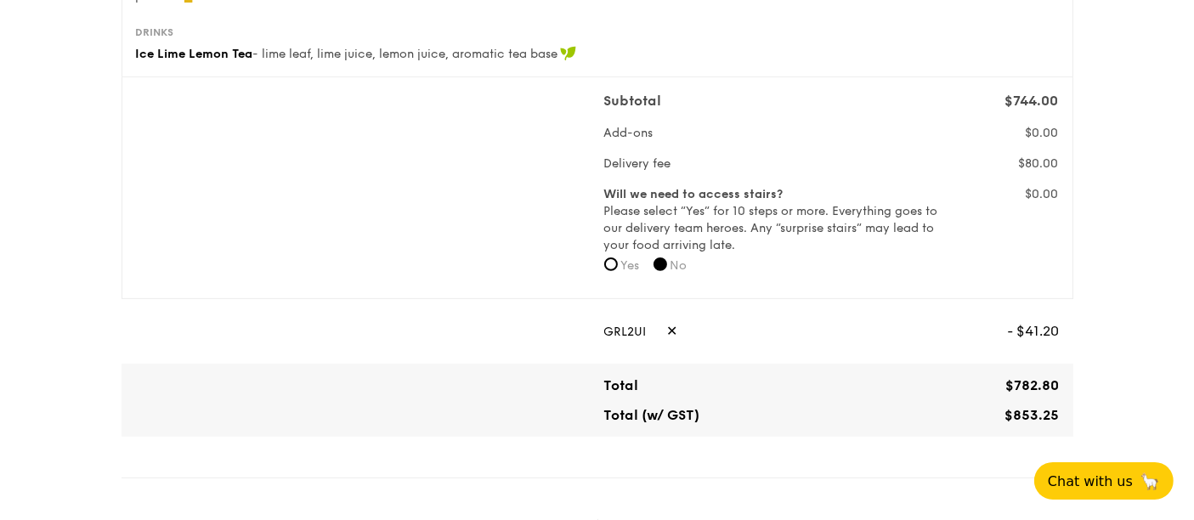
scroll to position [566, 0]
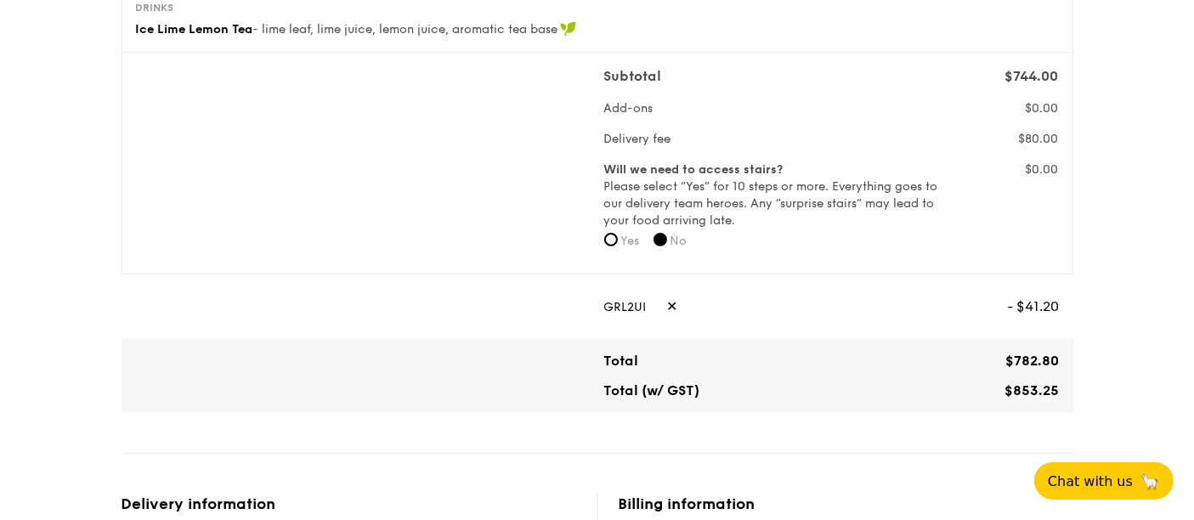
drag, startPoint x: 1062, startPoint y: 389, endPoint x: 1004, endPoint y: 389, distance: 57.8
click at [1004, 389] on div "1 - Select menu 2 - Select items 3 - Check out Classic Buffet $24.80 /guest ($2…" at bounding box center [597, 394] width 979 height 1921
copy span "$853.25"
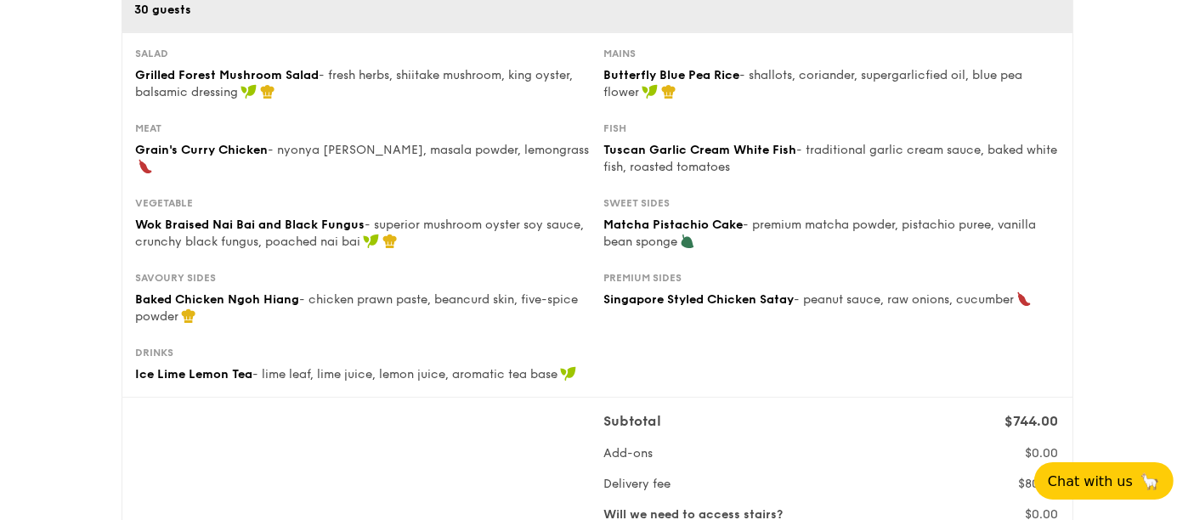
scroll to position [0, 0]
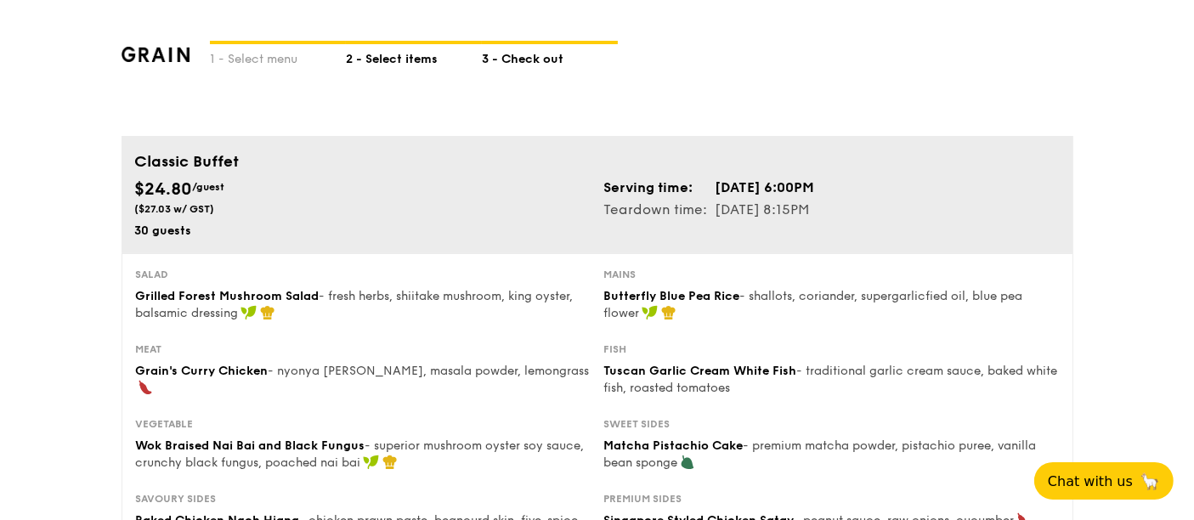
click at [391, 46] on div "2 - Select items" at bounding box center [414, 56] width 136 height 24
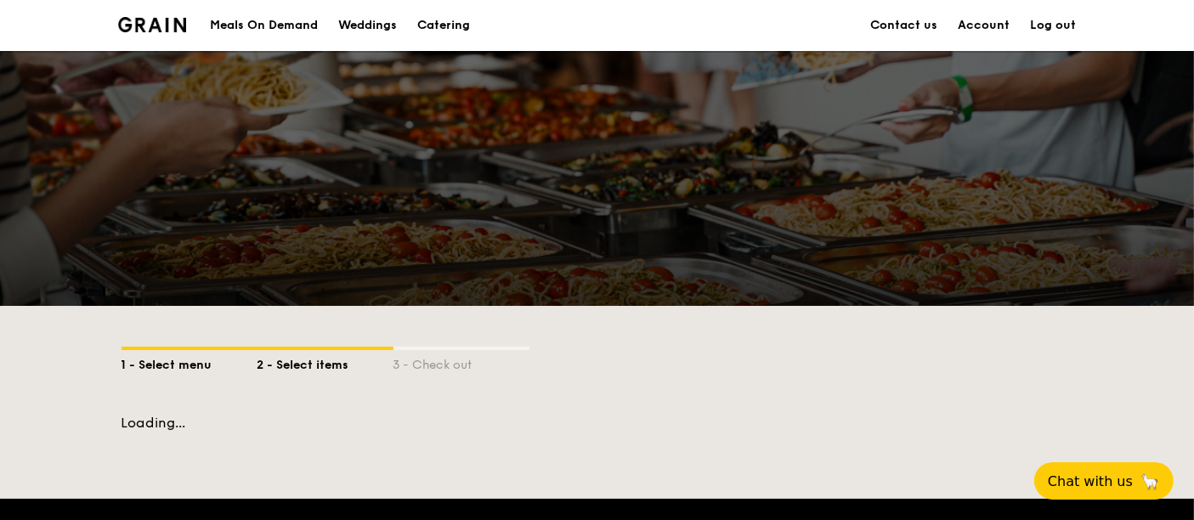
click at [182, 363] on div "1 - Select menu" at bounding box center [190, 362] width 136 height 24
drag, startPoint x: 305, startPoint y: 365, endPoint x: 410, endPoint y: 365, distance: 105.4
click at [343, 365] on div "2 - Select items" at bounding box center [325, 362] width 136 height 24
click at [410, 365] on div "3 - Check out" at bounding box center [461, 362] width 136 height 24
click at [425, 365] on div "3 - Check out" at bounding box center [461, 362] width 136 height 24
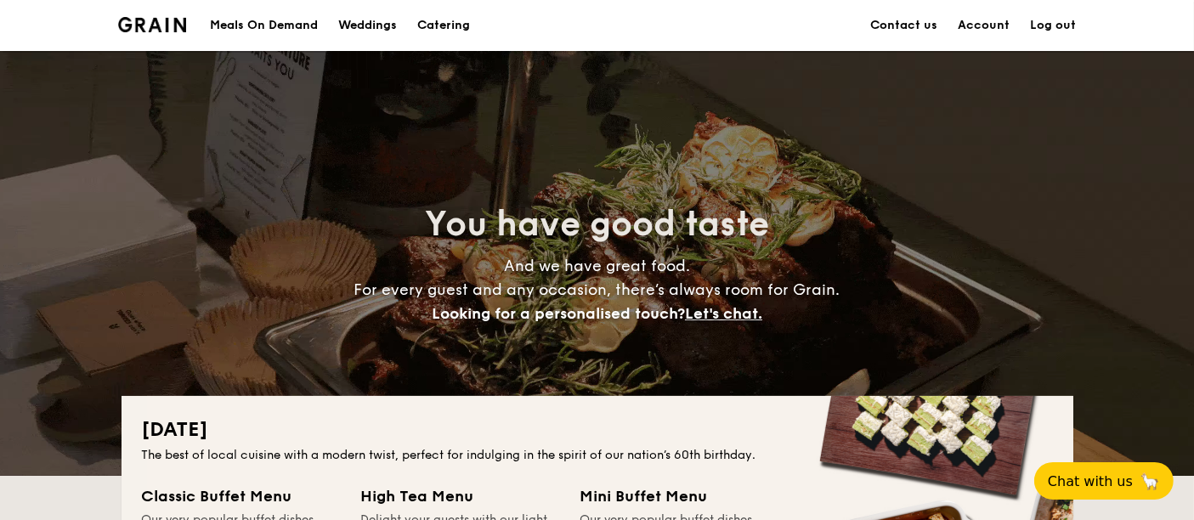
drag, startPoint x: 994, startPoint y: 25, endPoint x: 889, endPoint y: 122, distance: 143.1
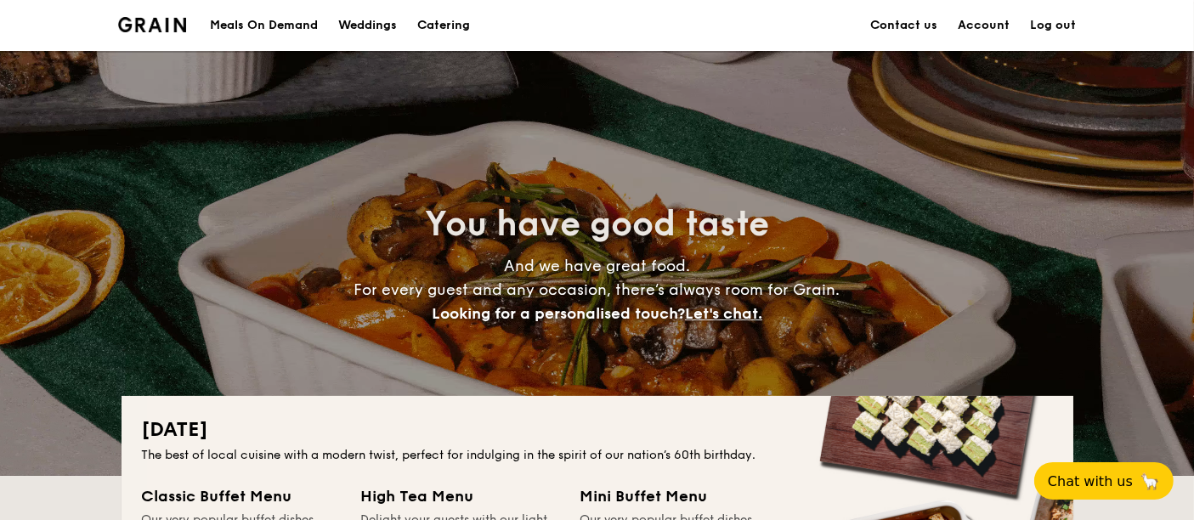
click at [994, 25] on link "Account" at bounding box center [985, 25] width 52 height 51
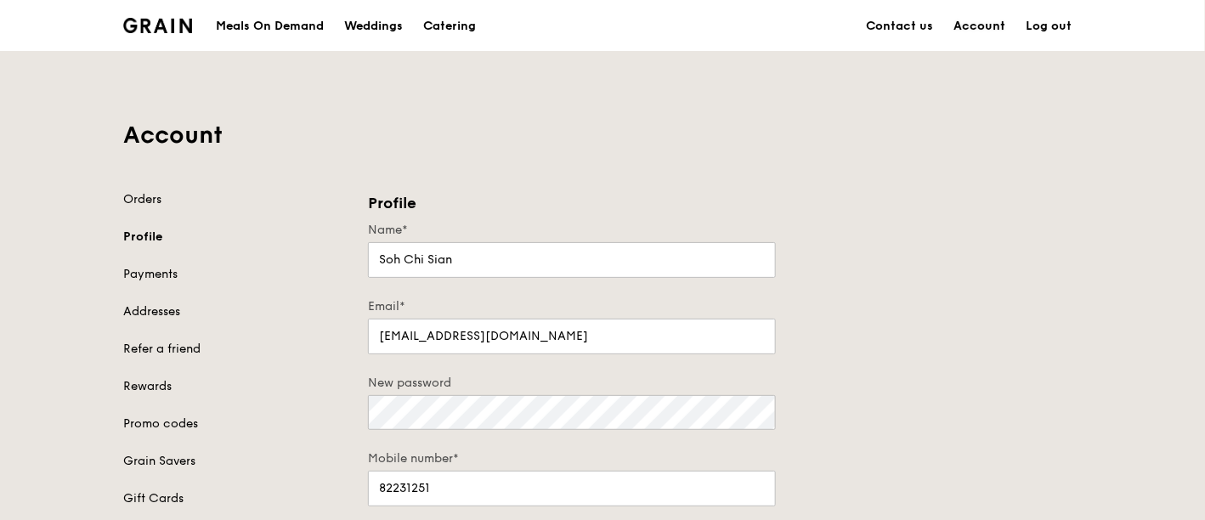
click at [978, 22] on link "Account" at bounding box center [979, 26] width 72 height 51
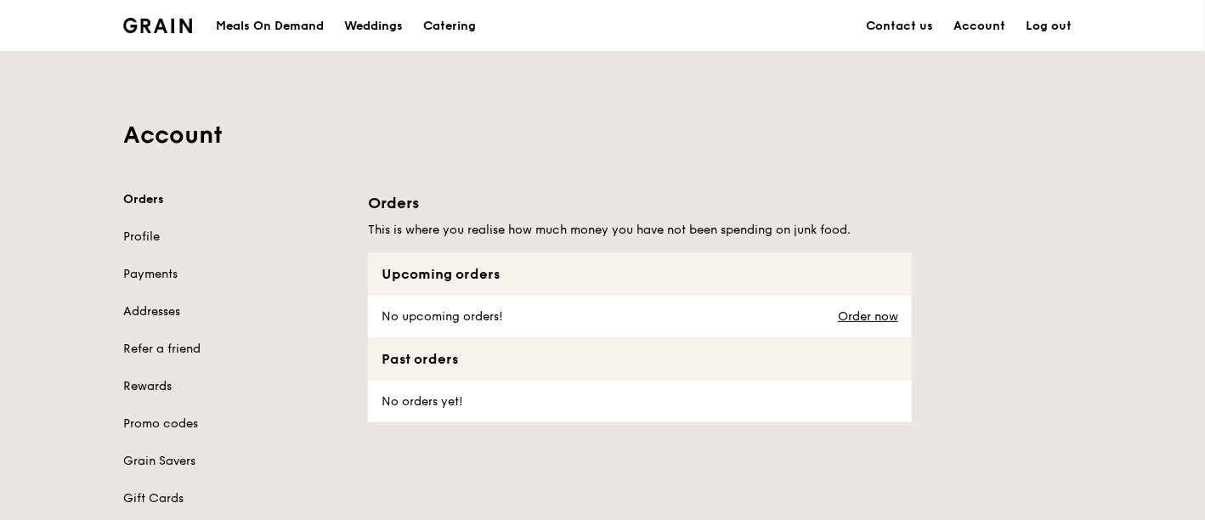
click at [160, 384] on link "Rewards" at bounding box center [235, 386] width 224 height 17
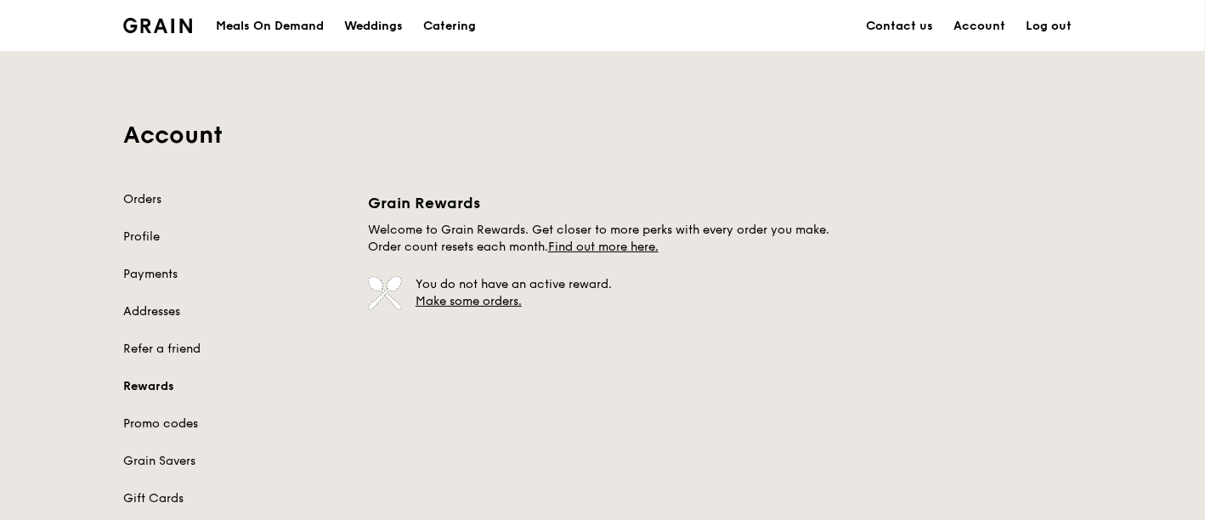
click at [162, 427] on link "Promo codes" at bounding box center [235, 424] width 224 height 17
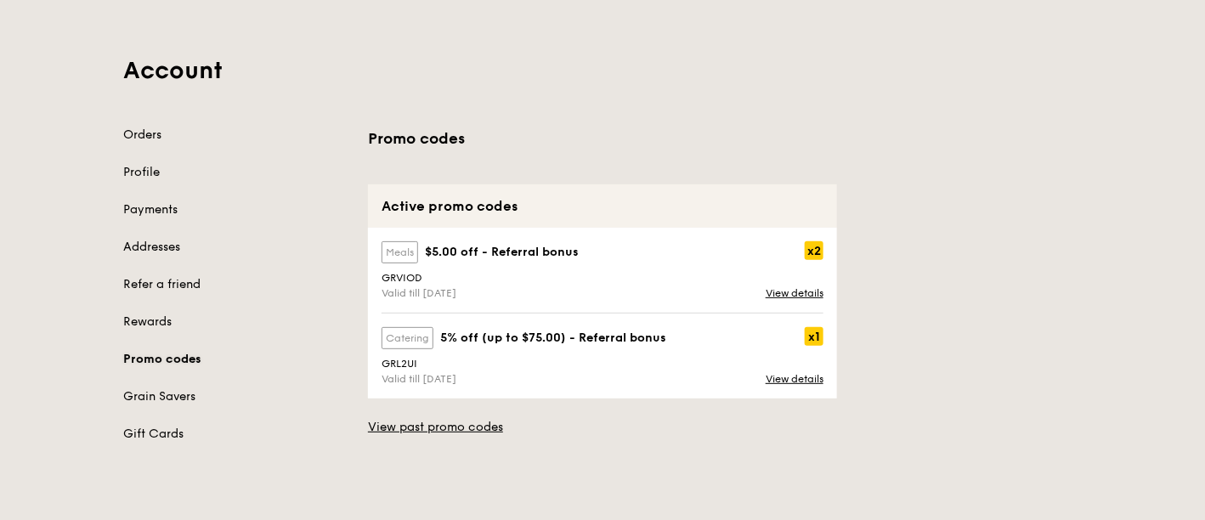
scroll to position [94, 0]
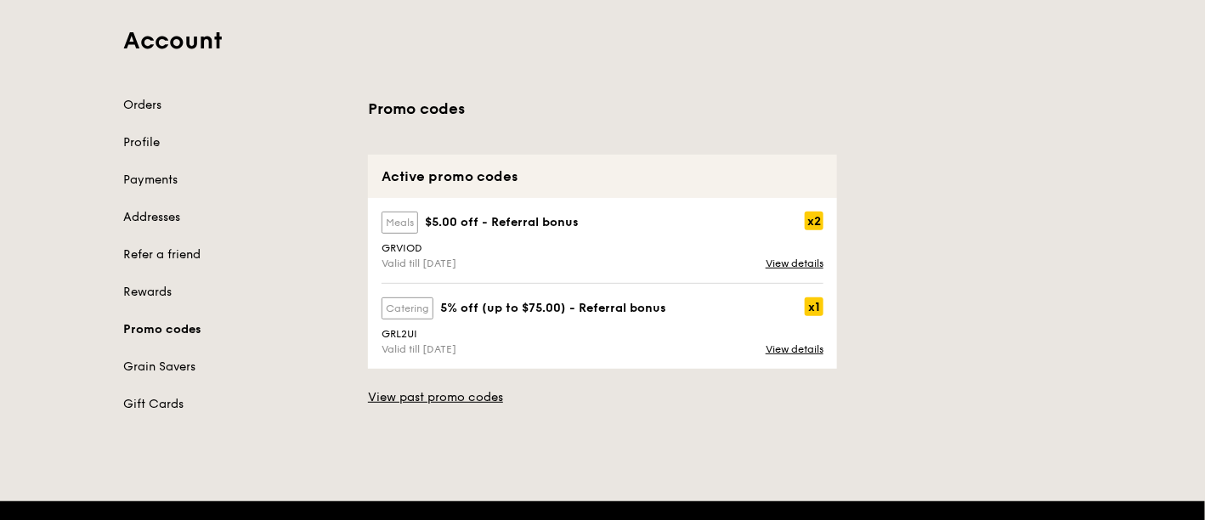
drag, startPoint x: 429, startPoint y: 335, endPoint x: 378, endPoint y: 343, distance: 51.7
click at [378, 343] on div "GRL2UI" at bounding box center [602, 334] width 462 height 19
copy div "GRL2UI"
click at [942, 214] on div "Promo codes Active promo codes meals $5.00 off - Referral bonus x2 GRVIOD Valid…" at bounding box center [725, 251] width 734 height 309
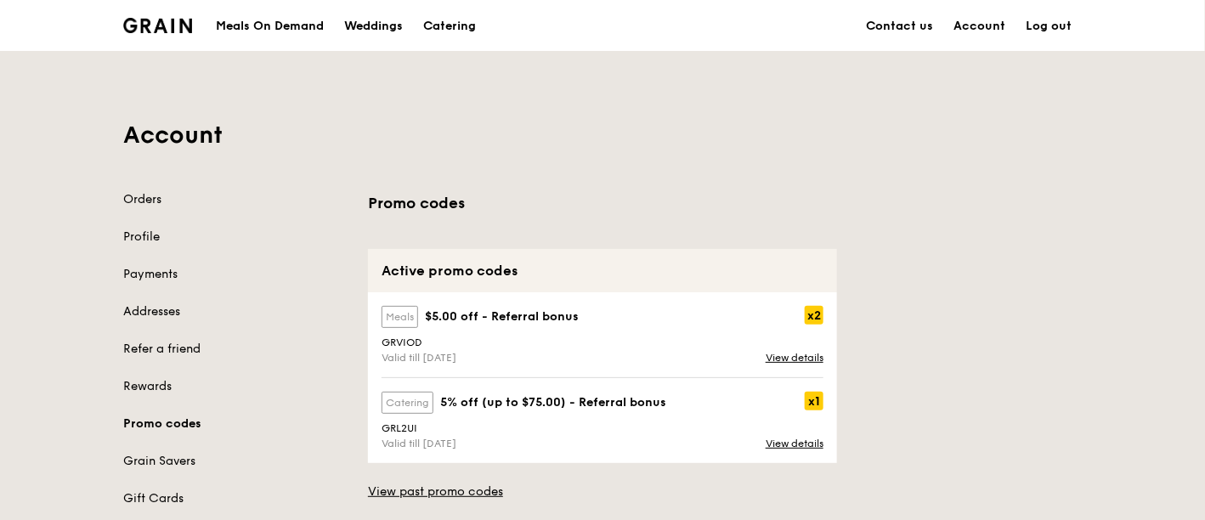
click at [406, 428] on div "GRL2UI" at bounding box center [602, 428] width 462 height 12
copy div "GRL2UI"
click at [153, 195] on link "Orders" at bounding box center [235, 199] width 224 height 17
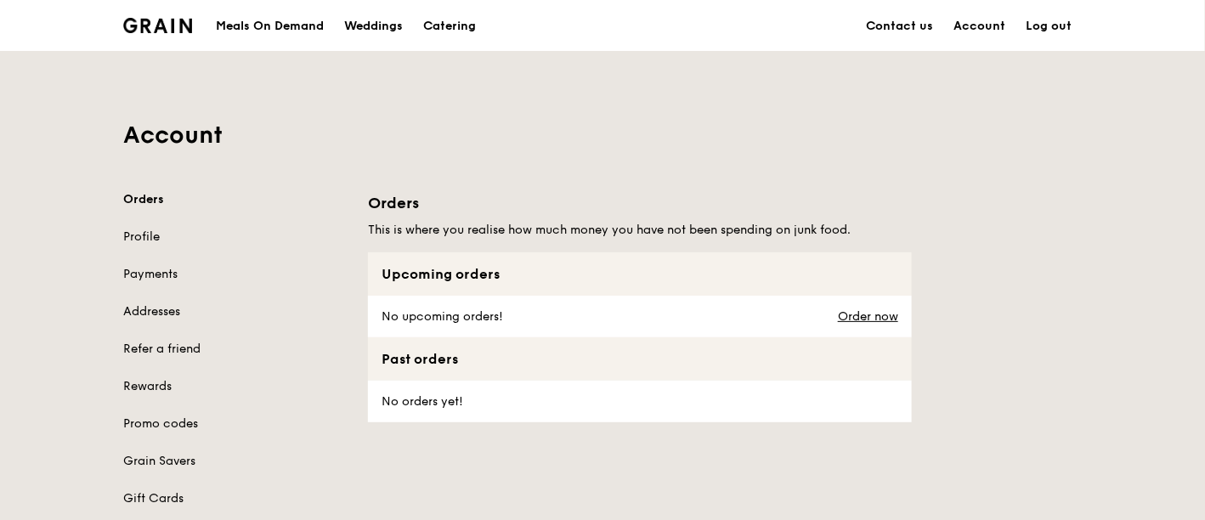
click at [172, 16] on div "Grain logo" at bounding box center [157, 24] width 69 height 51
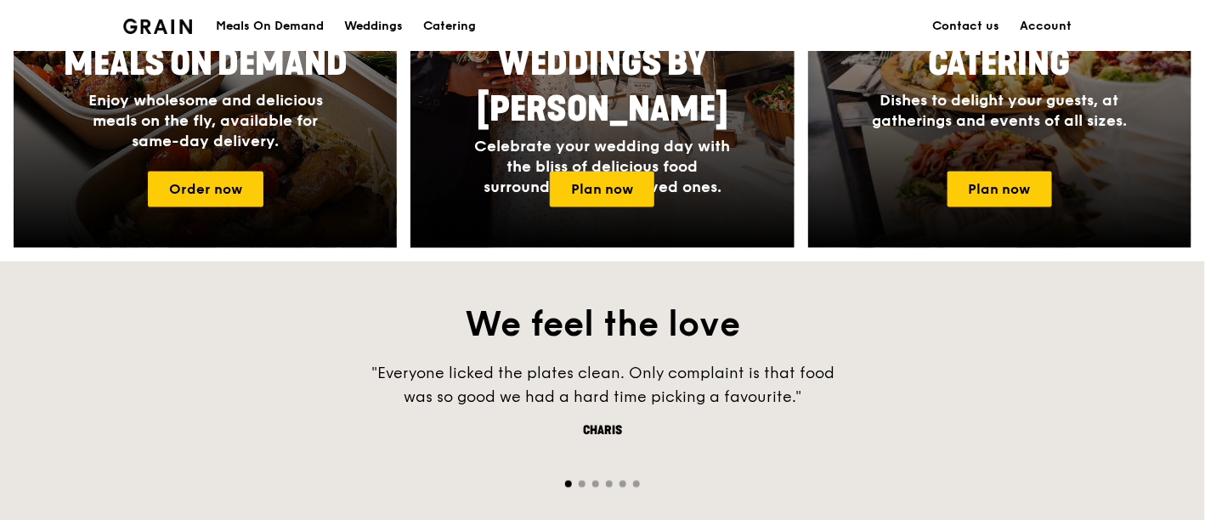
scroll to position [755, 0]
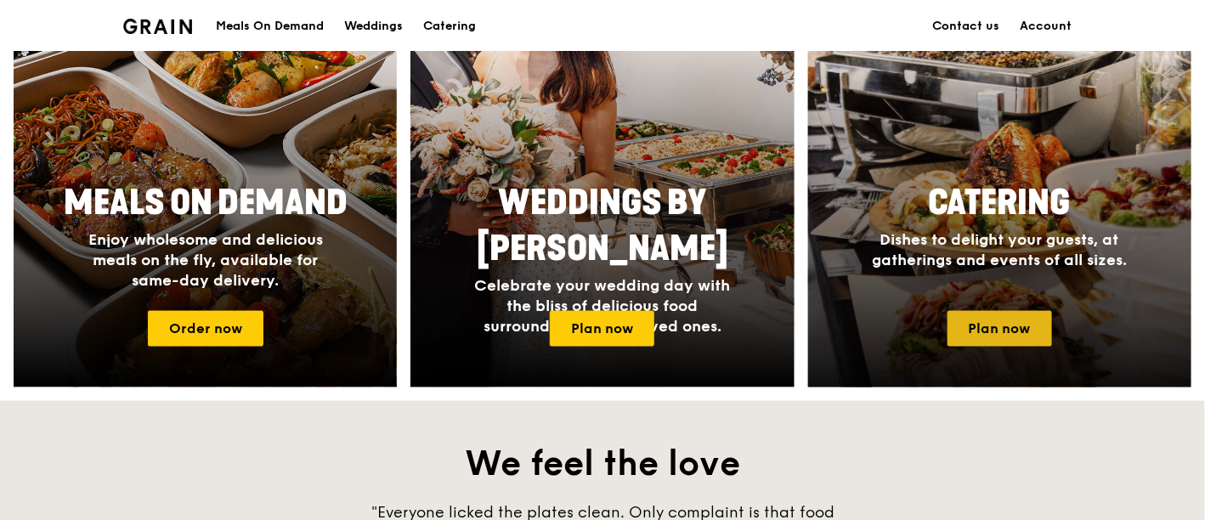
click at [986, 322] on link "Plan now" at bounding box center [1000, 329] width 105 height 36
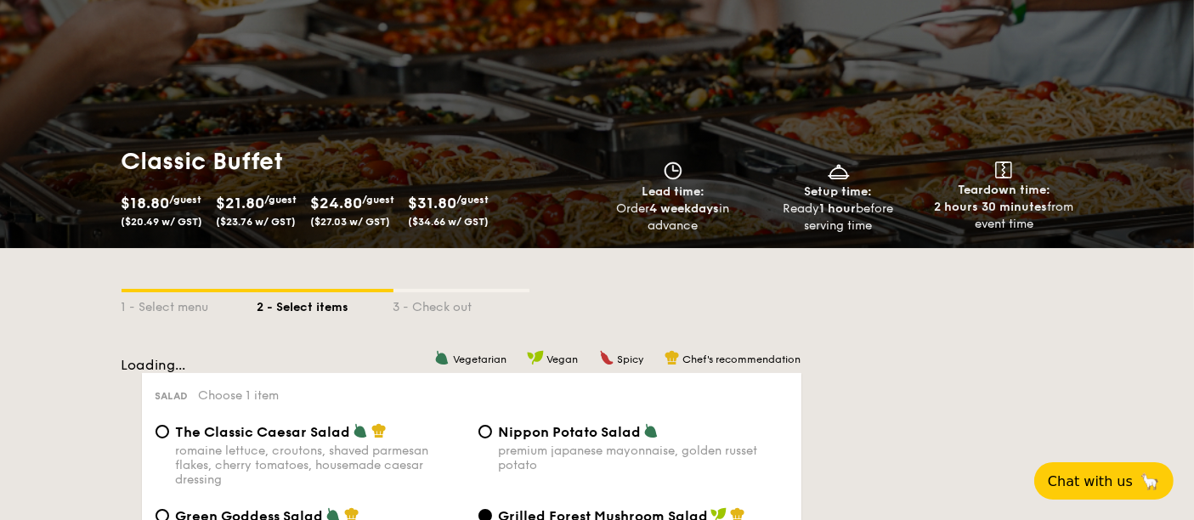
scroll to position [94, 0]
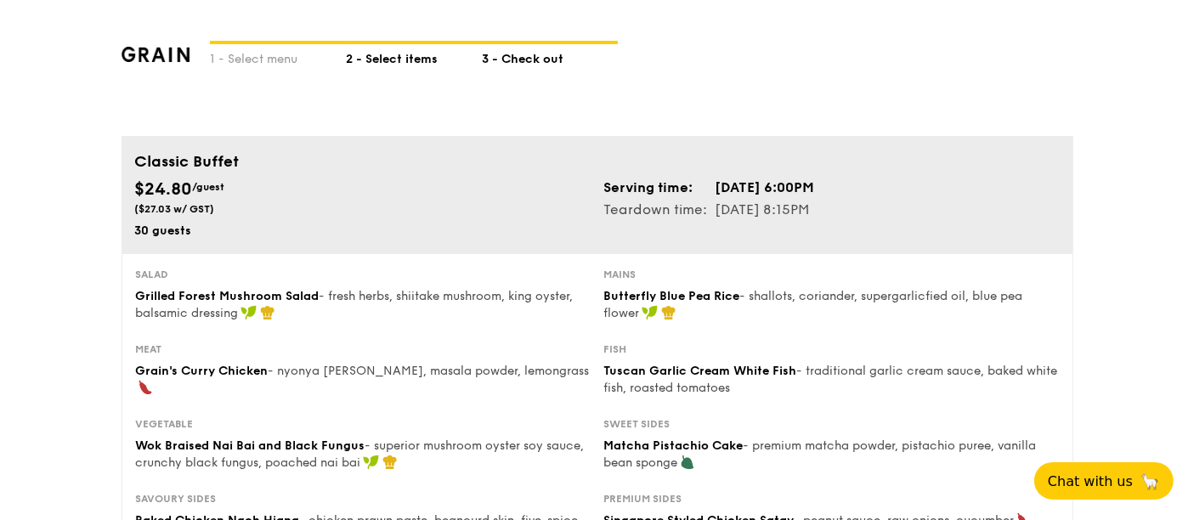
click at [376, 59] on div "2 - Select items" at bounding box center [414, 56] width 136 height 24
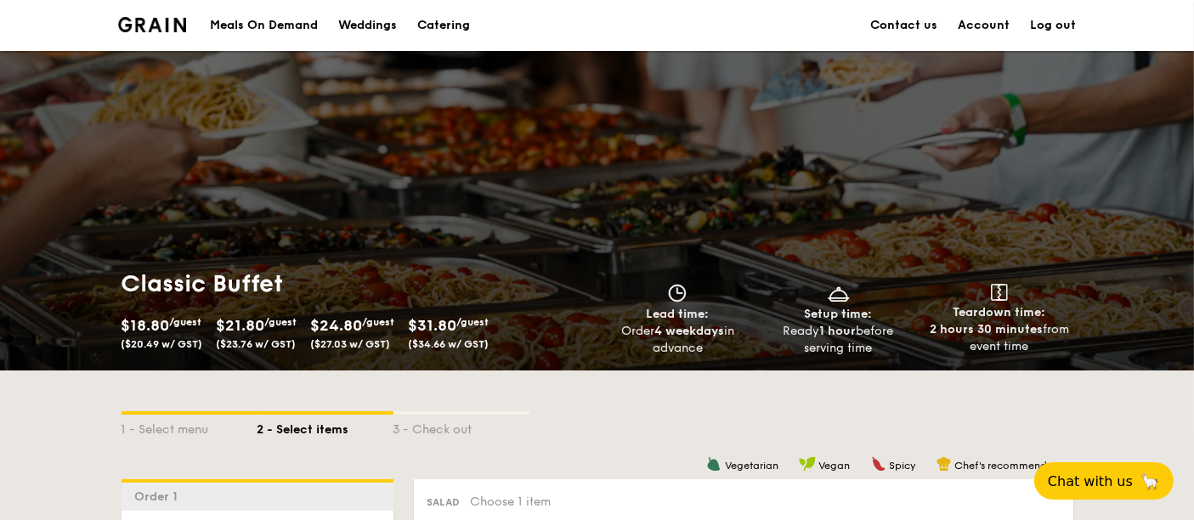
scroll to position [283, 0]
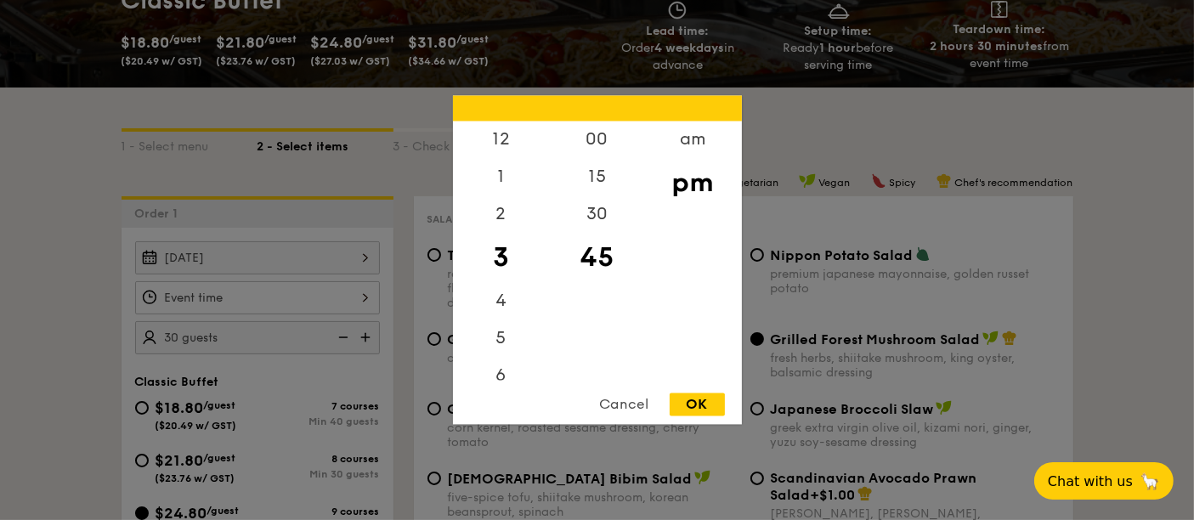
click at [327, 309] on div "12 1 2 3 4 5 6 7 8 9 10 11 00 15 30 45 am pm Cancel OK" at bounding box center [257, 297] width 245 height 33
click at [502, 284] on div "6" at bounding box center [501, 287] width 96 height 49
click at [595, 122] on div "00" at bounding box center [597, 146] width 96 height 49
click at [709, 399] on div "OK" at bounding box center [697, 404] width 55 height 23
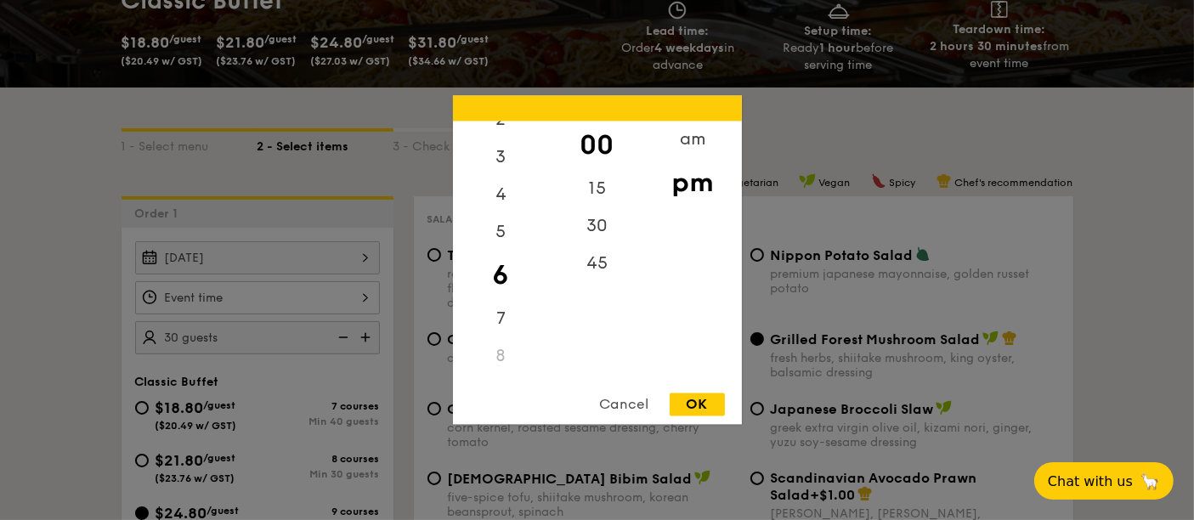
type input "6:00PM"
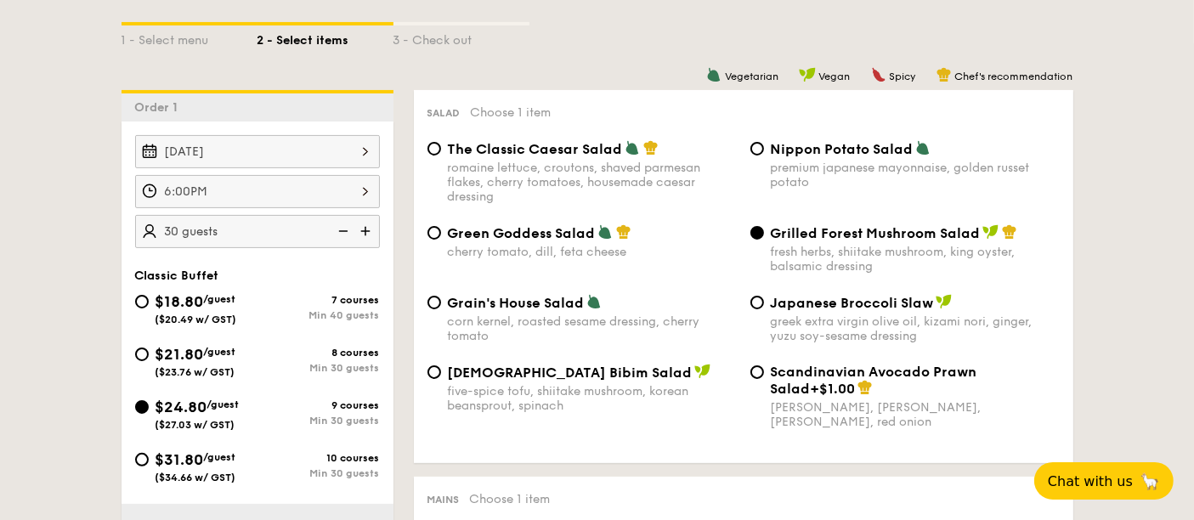
scroll to position [377, 0]
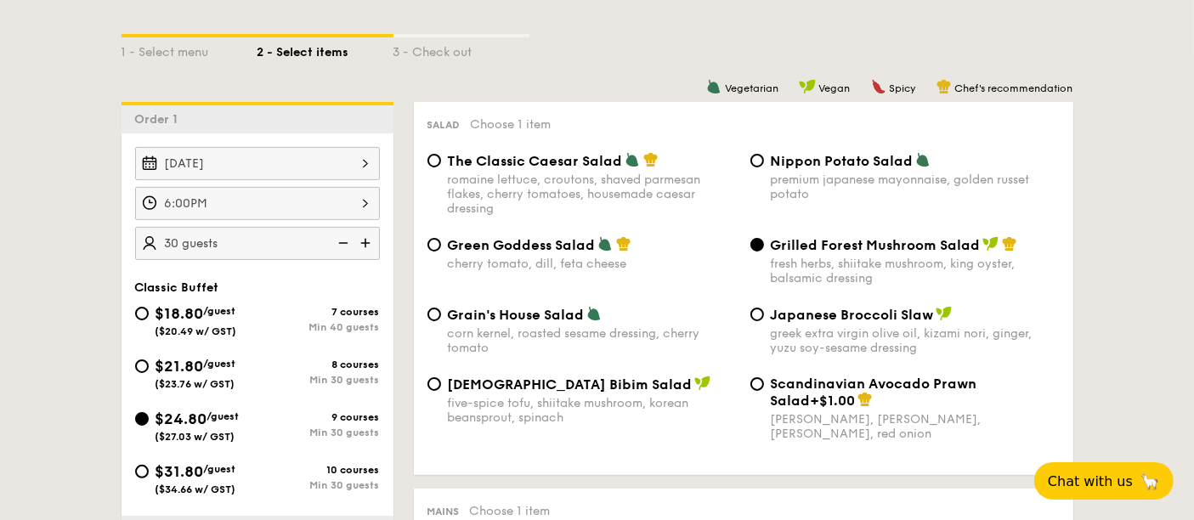
click at [554, 265] on div "cherry tomato, dill, feta cheese" at bounding box center [592, 264] width 289 height 14
click at [441, 252] on input "Green Goddess Salad cherry tomato, [PERSON_NAME], feta cheese" at bounding box center [434, 245] width 14 height 14
radio input "true"
click at [537, 181] on div "romaine lettuce, croutons, shaved parmesan flakes, cherry tomatoes, housemade c…" at bounding box center [592, 194] width 289 height 43
click at [441, 167] on input "The Classic Caesar Salad romaine lettuce, croutons, shaved parmesan flakes, che…" at bounding box center [434, 161] width 14 height 14
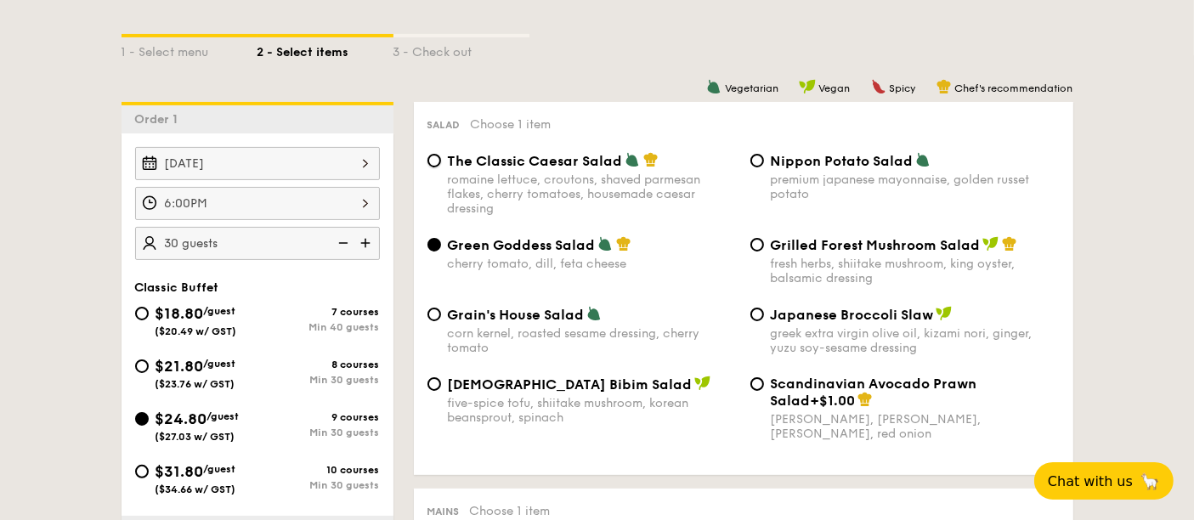
radio input "true"
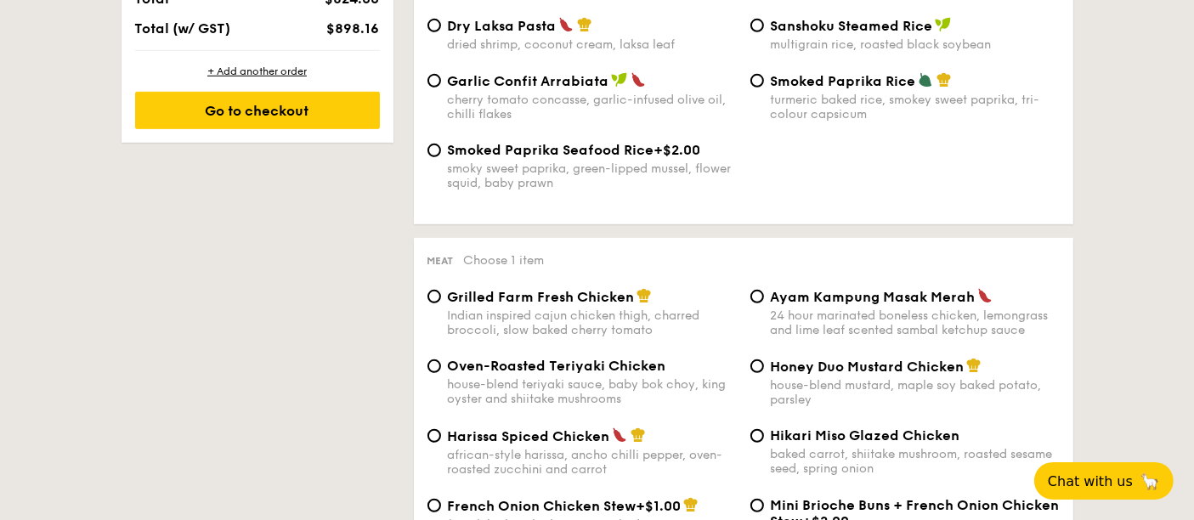
scroll to position [1133, 0]
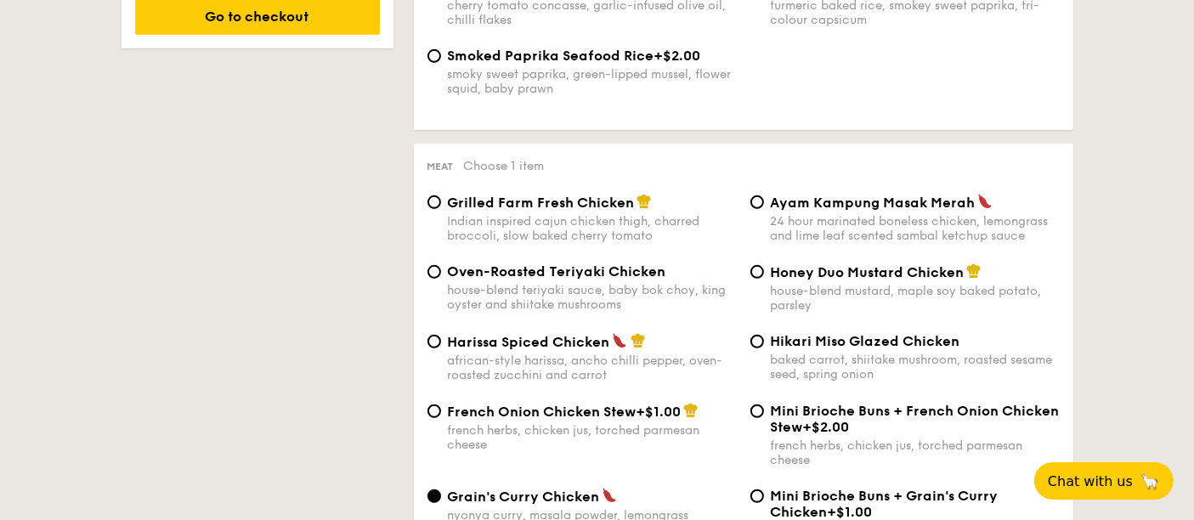
click at [591, 231] on div "Indian inspired cajun chicken thigh, charred broccoli, slow baked cherry tomato" at bounding box center [592, 228] width 289 height 29
click at [441, 209] on input "Grilled Farm Fresh Chicken Indian inspired cajun chicken thigh, charred broccol…" at bounding box center [434, 202] width 14 height 14
radio input "true"
click at [584, 274] on span "Oven-Roasted Teriyaki Chicken" at bounding box center [557, 271] width 218 height 16
click at [441, 274] on input "Oven-Roasted Teriyaki Chicken house-blend teriyaki sauce, baby bok choy, king o…" at bounding box center [434, 272] width 14 height 14
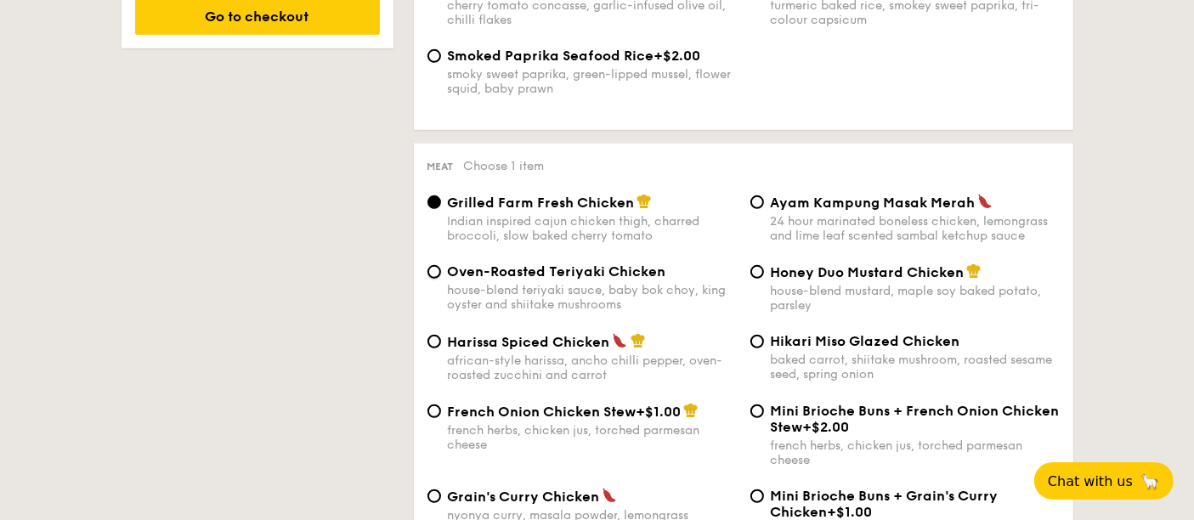
radio input "true"
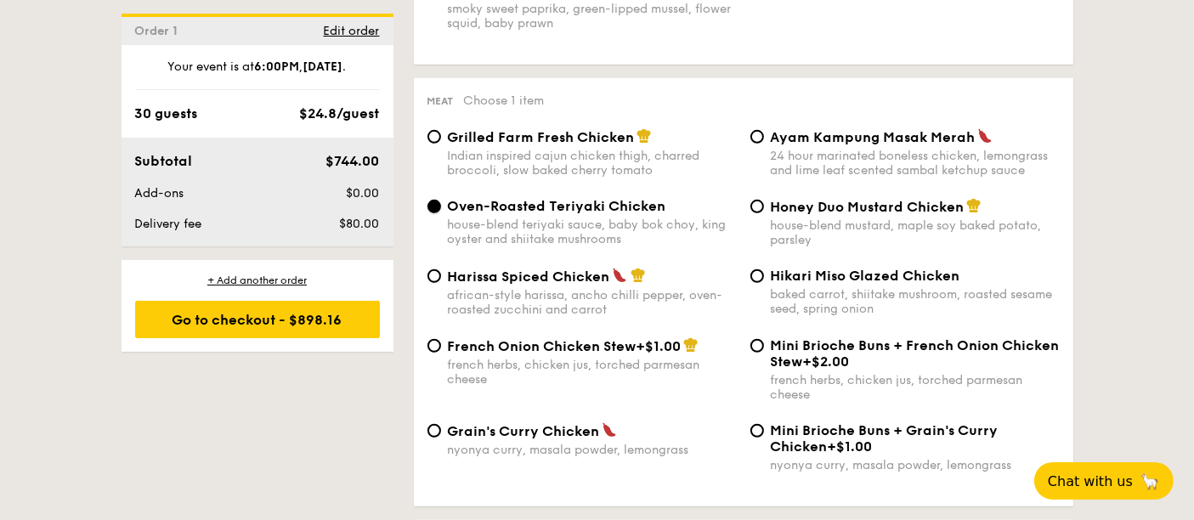
scroll to position [1227, 0]
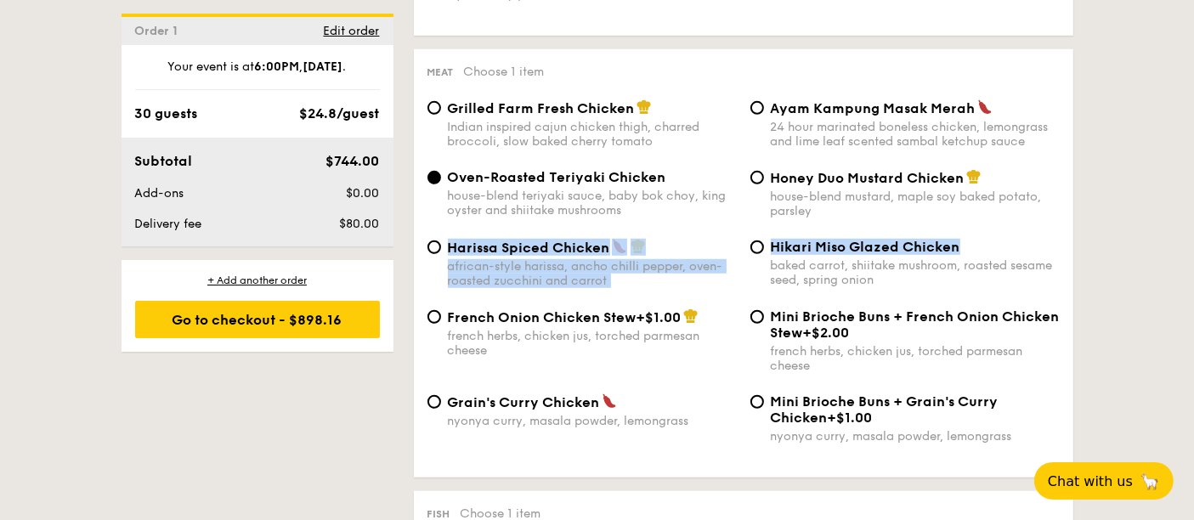
drag, startPoint x: 968, startPoint y: 241, endPoint x: 805, endPoint y: 233, distance: 163.4
click at [805, 233] on div "Grilled Farm Fresh Chicken Indian inspired cajun chicken thigh, charred broccol…" at bounding box center [743, 281] width 632 height 365
click at [815, 244] on span "Hikari Miso Glazed Chicken" at bounding box center [866, 247] width 190 height 16
click at [764, 244] on input "Hikari Miso Glazed Chicken baked carrot, shiitake mushroom, roasted sesame seed…" at bounding box center [757, 247] width 14 height 14
radio input "true"
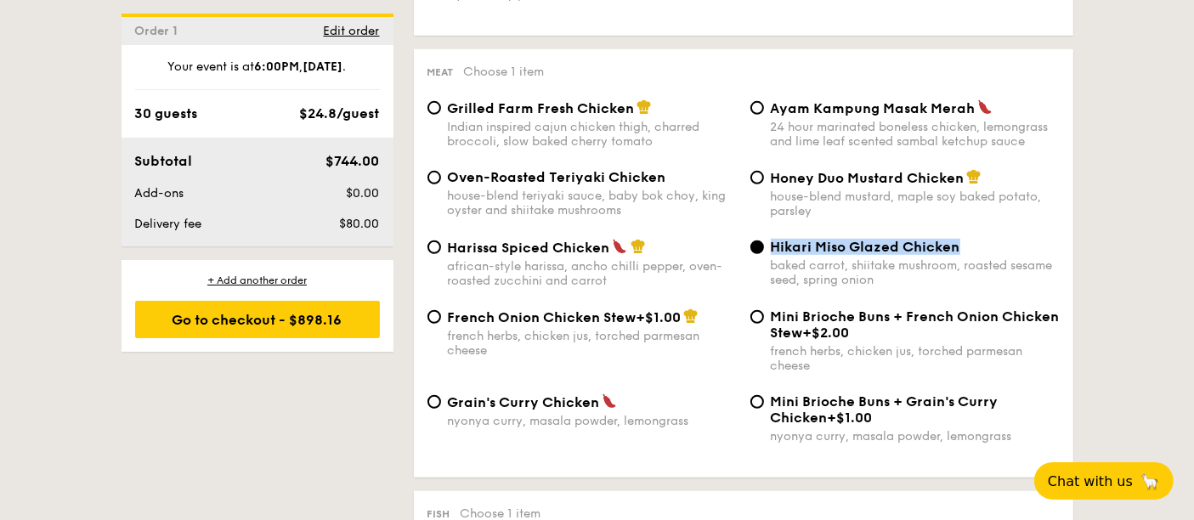
drag, startPoint x: 965, startPoint y: 248, endPoint x: 773, endPoint y: 247, distance: 191.2
click at [773, 247] on div "Hikari Miso Glazed Chicken" at bounding box center [915, 247] width 289 height 16
copy span "Hikari Miso Glazed Chicken"
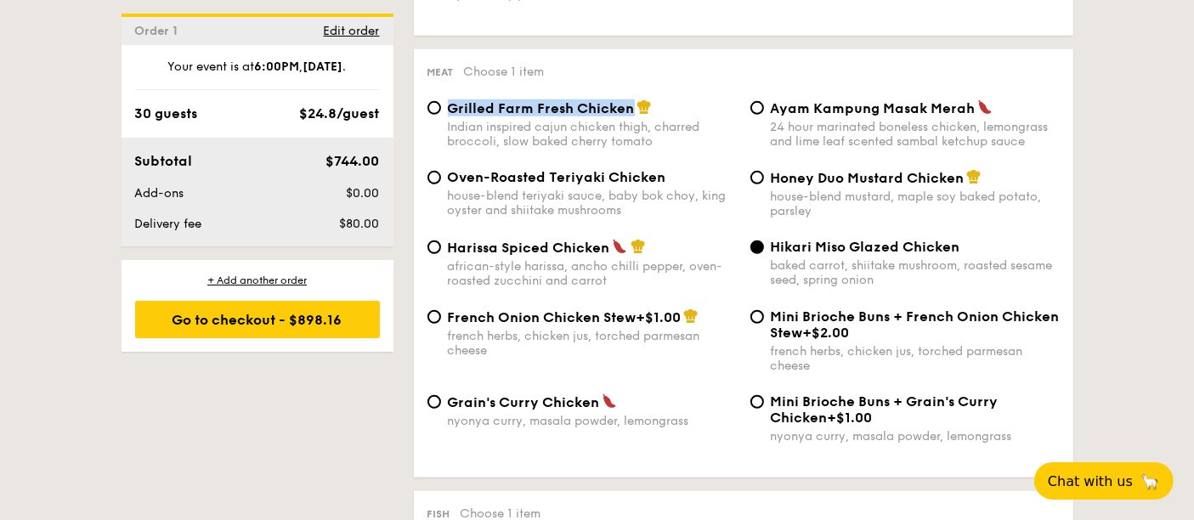
drag, startPoint x: 450, startPoint y: 105, endPoint x: 632, endPoint y: 108, distance: 182.7
click at [632, 108] on div "Grilled Farm Fresh Chicken" at bounding box center [592, 107] width 289 height 17
copy span "Grilled Farm Fresh Chicken"
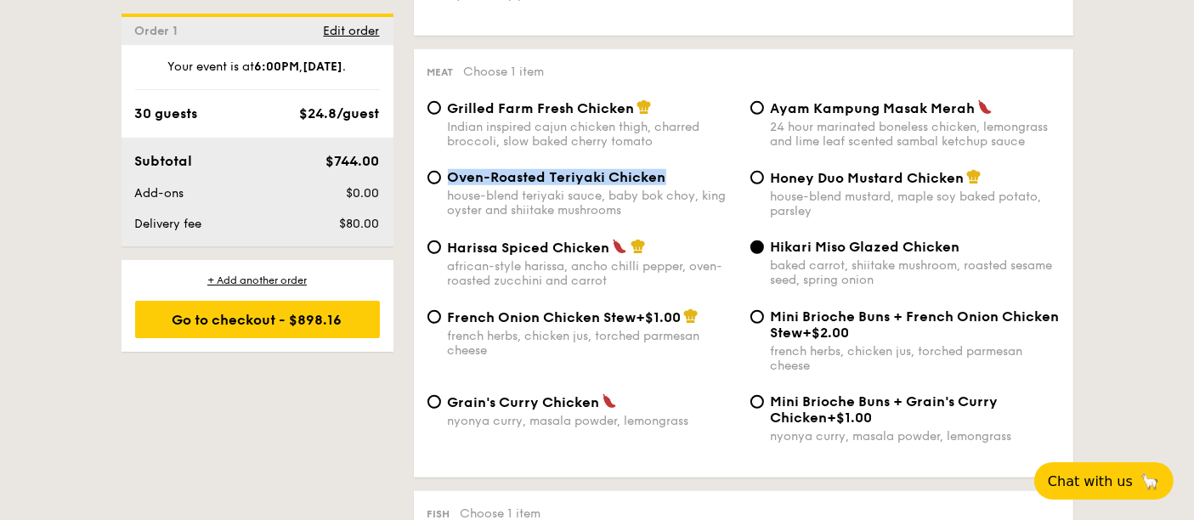
drag, startPoint x: 449, startPoint y: 176, endPoint x: 665, endPoint y: 173, distance: 215.9
click at [665, 173] on div "Oven-Roasted Teriyaki Chicken" at bounding box center [592, 177] width 289 height 16
copy span "Oven-Roasted Teriyaki Chicken"
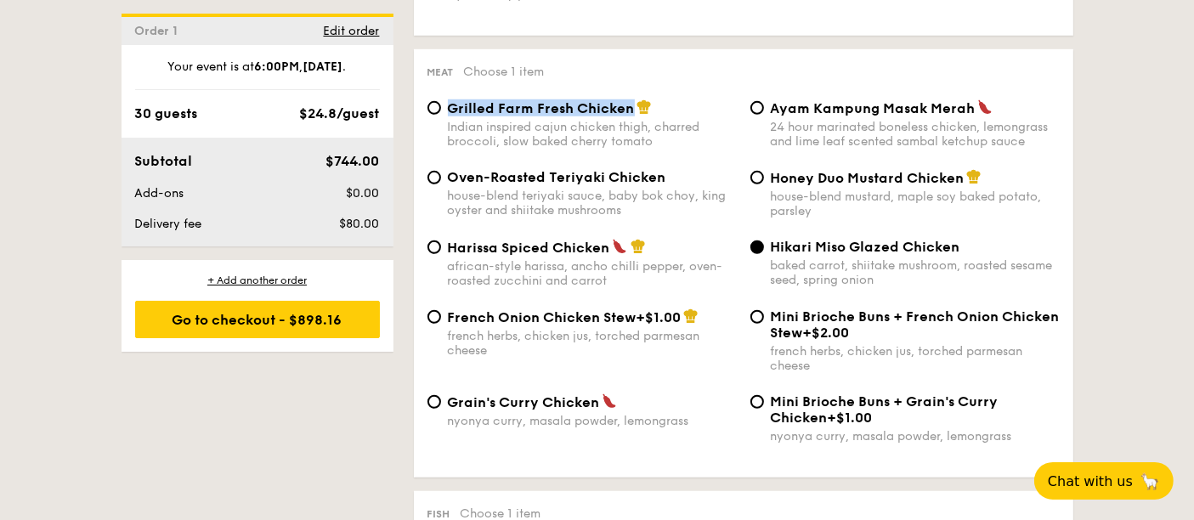
drag, startPoint x: 449, startPoint y: 110, endPoint x: 636, endPoint y: 107, distance: 187.0
click at [636, 107] on div "Grilled Farm Fresh Chicken" at bounding box center [592, 107] width 289 height 17
copy span "Grilled Farm Fresh Chicken"
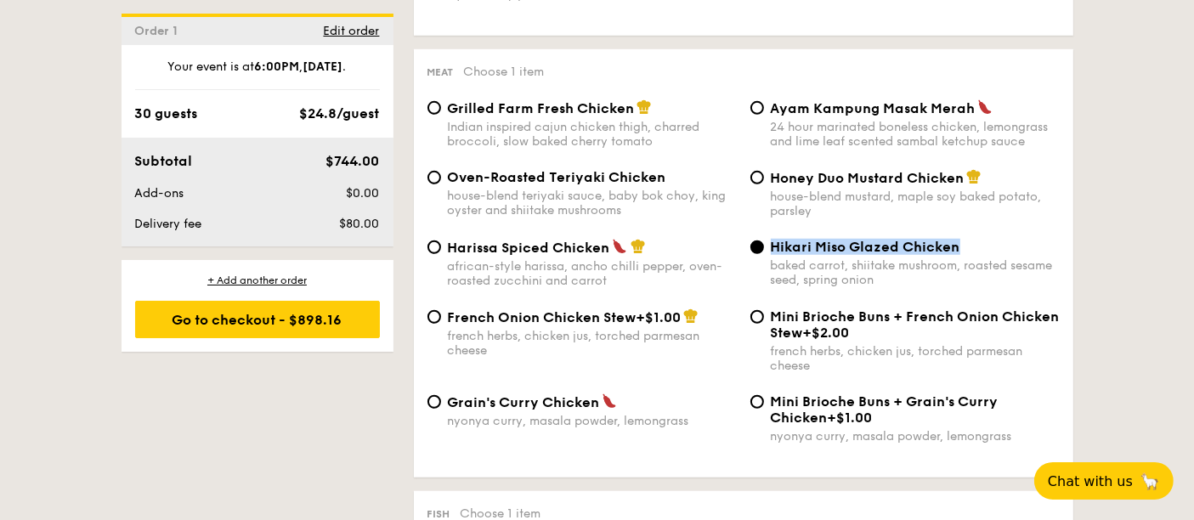
drag, startPoint x: 772, startPoint y: 248, endPoint x: 956, endPoint y: 241, distance: 183.7
click at [956, 241] on span "Hikari Miso Glazed Chicken" at bounding box center [866, 247] width 190 height 16
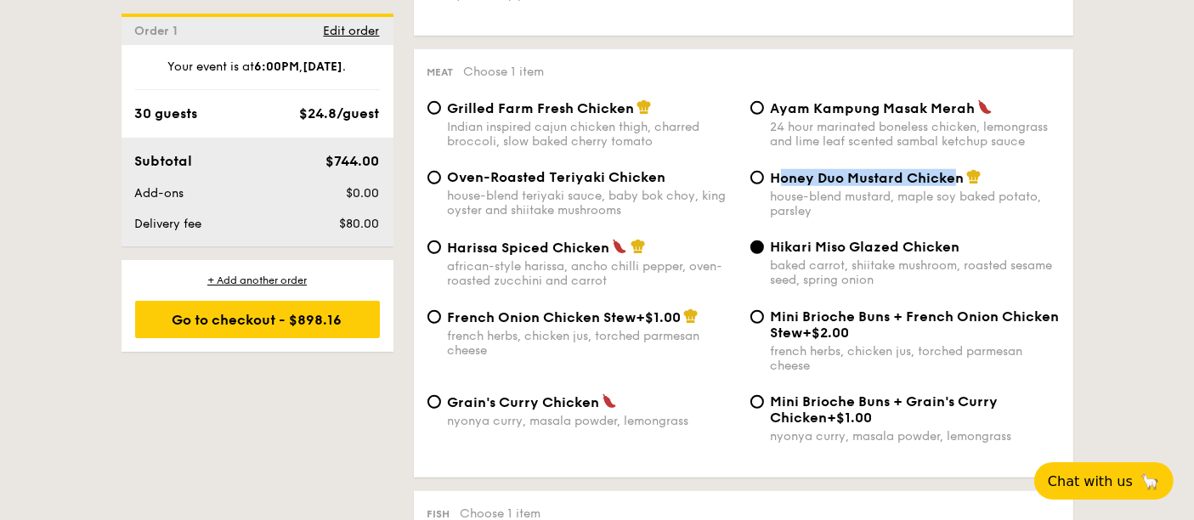
drag, startPoint x: 777, startPoint y: 179, endPoint x: 956, endPoint y: 176, distance: 179.3
click at [956, 176] on span "Honey Duo Mustard Chicken" at bounding box center [868, 178] width 194 height 16
click at [827, 196] on div "house-blend mustard, maple soy baked potato, parsley" at bounding box center [915, 204] width 289 height 29
click at [764, 184] on input "Honey Duo Mustard Chicken house-blend mustard, maple soy baked potato, parsley" at bounding box center [757, 178] width 14 height 14
radio input "true"
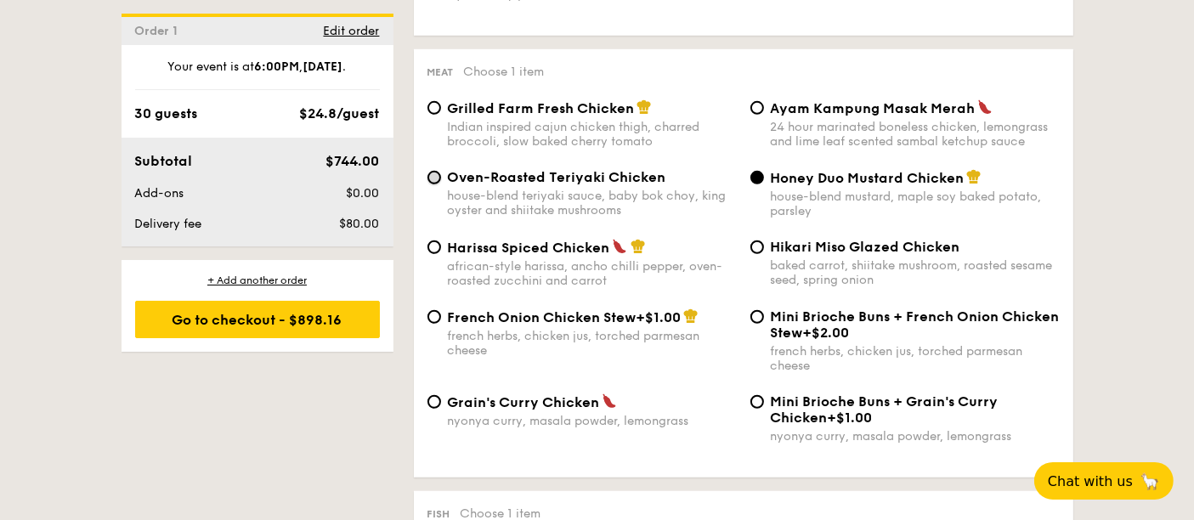
click at [439, 181] on input "Oven-Roasted Teriyaki Chicken house-blend teriyaki sauce, baby bok choy, king o…" at bounding box center [434, 178] width 14 height 14
radio input "true"
click at [439, 177] on input "Oven-Roasted Teriyaki Chicken house-blend teriyaki sauce, baby bok choy, king o…" at bounding box center [434, 178] width 14 height 14
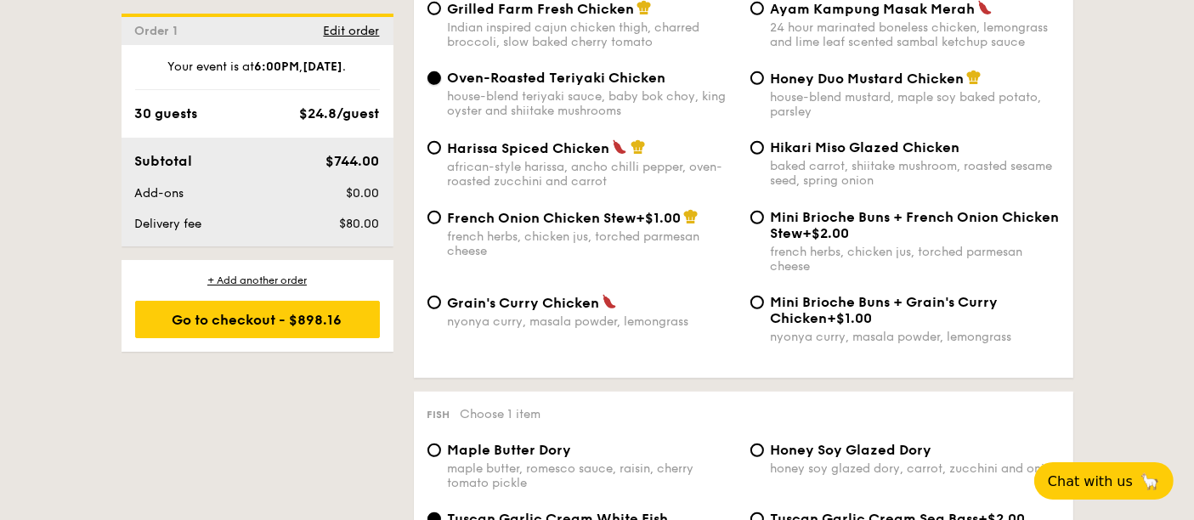
scroll to position [1321, 0]
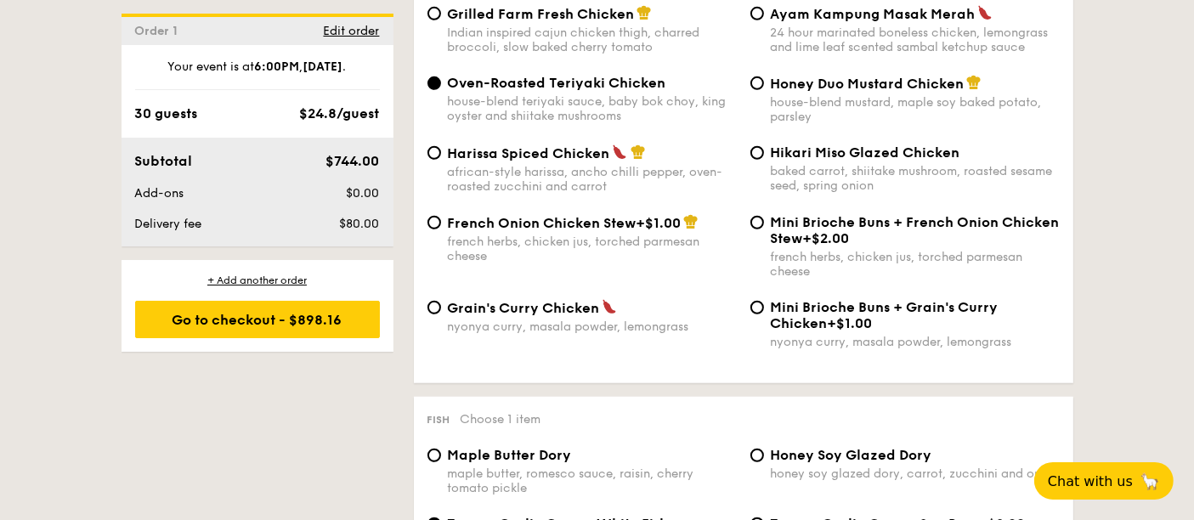
click at [481, 20] on span "Grilled Farm Fresh Chicken" at bounding box center [541, 14] width 187 height 16
click at [441, 20] on input "Grilled Farm Fresh Chicken Indian inspired cajun chicken thigh, charred broccol…" at bounding box center [434, 14] width 14 height 14
radio input "true"
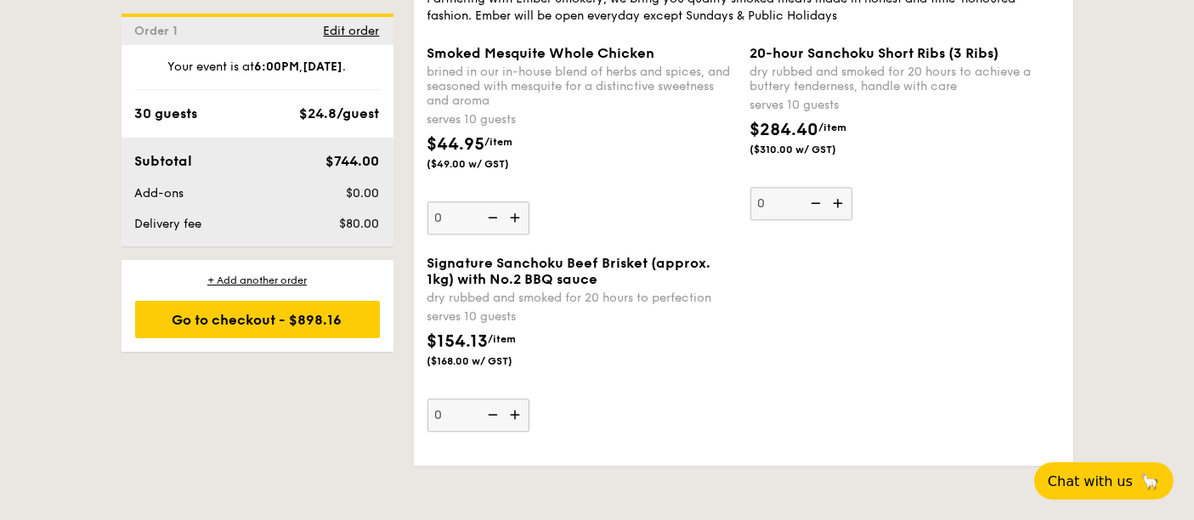
scroll to position [3965, 0]
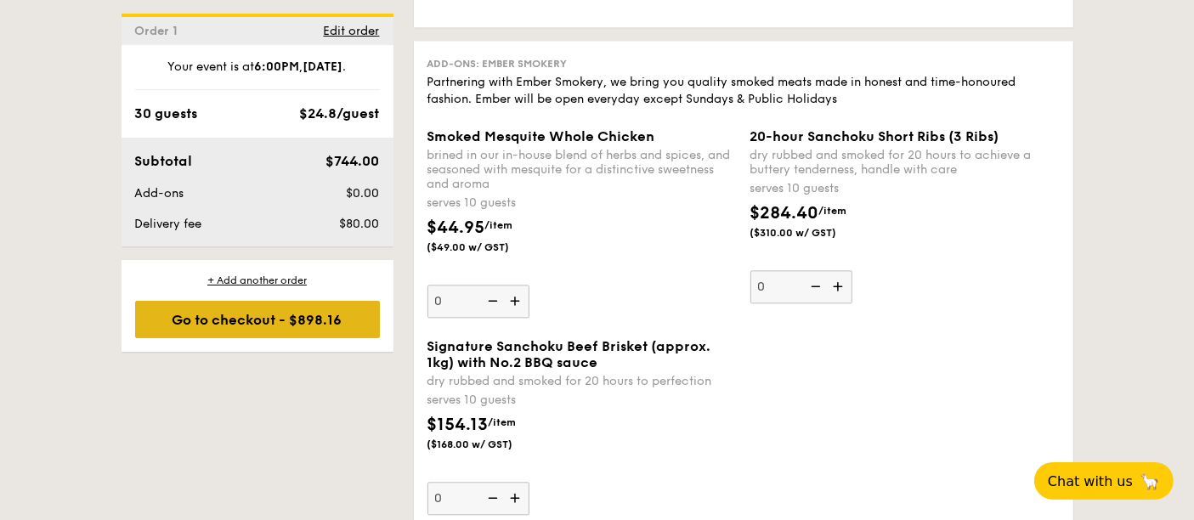
click at [329, 311] on div "Go to checkout - $898.16" at bounding box center [257, 319] width 245 height 37
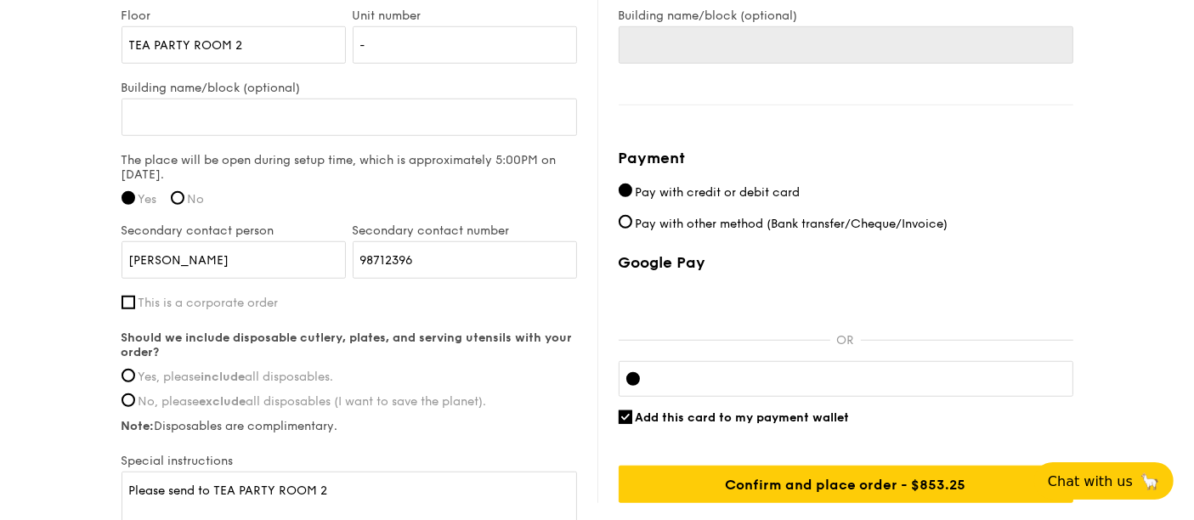
scroll to position [1416, 0]
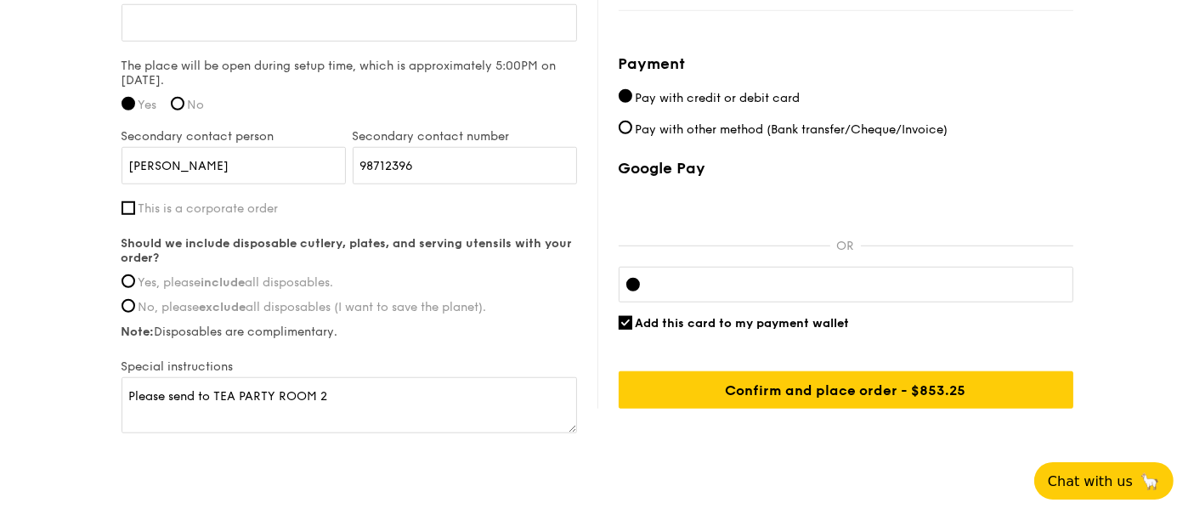
click at [136, 275] on label "Yes, please include all disposables." at bounding box center [350, 282] width 456 height 14
click at [135, 274] on input "Yes, please include all disposables." at bounding box center [129, 281] width 14 height 14
radio input "true"
click at [750, 291] on div at bounding box center [846, 285] width 455 height 36
click at [620, 321] on input "Add this card to my payment wallet" at bounding box center [626, 323] width 14 height 14
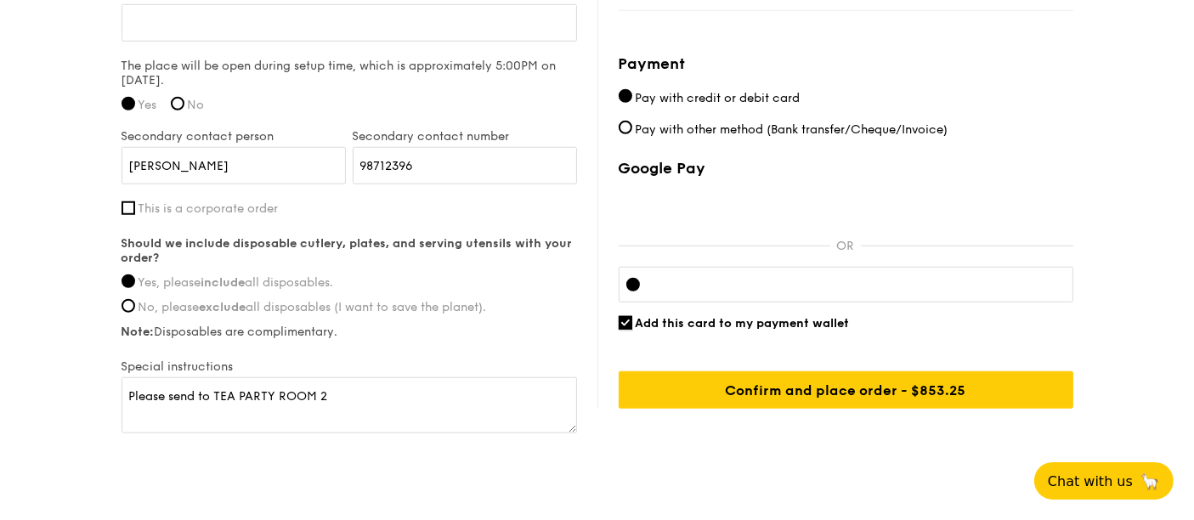
checkbox input "false"
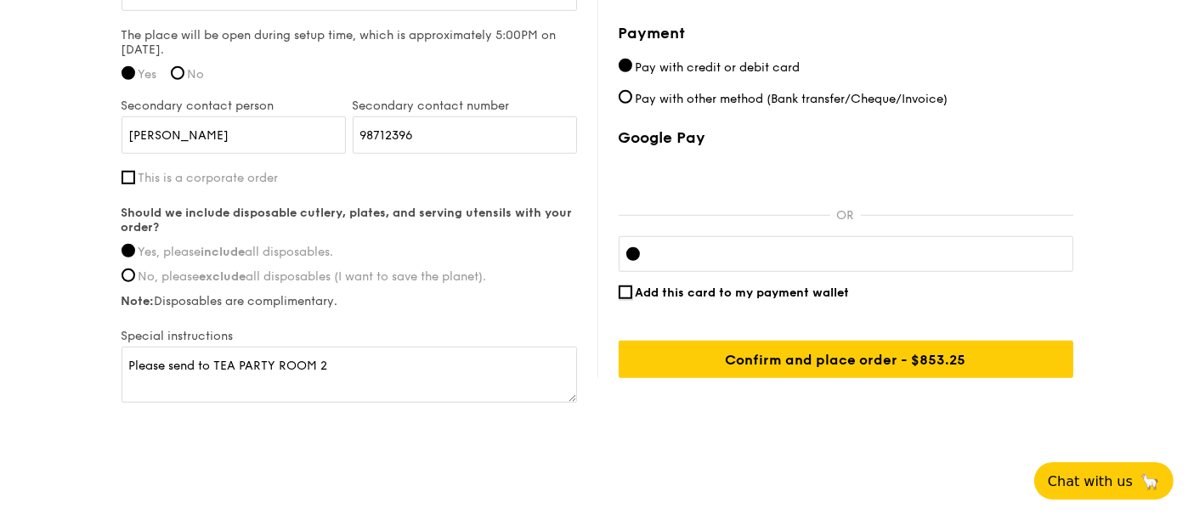
scroll to position [1457, 0]
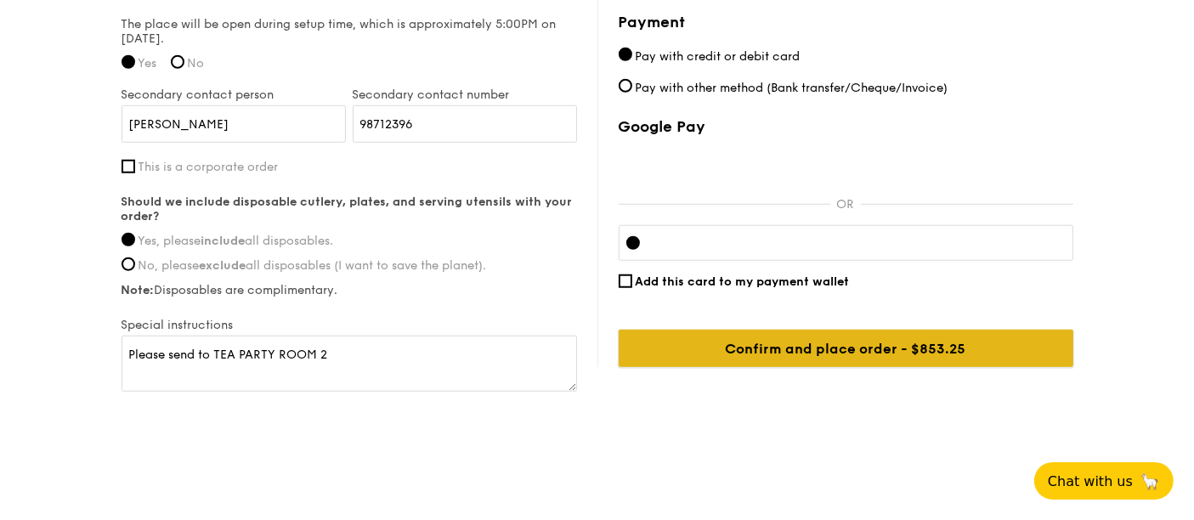
click at [832, 354] on input "Confirm and place order - $853.25" at bounding box center [846, 348] width 455 height 37
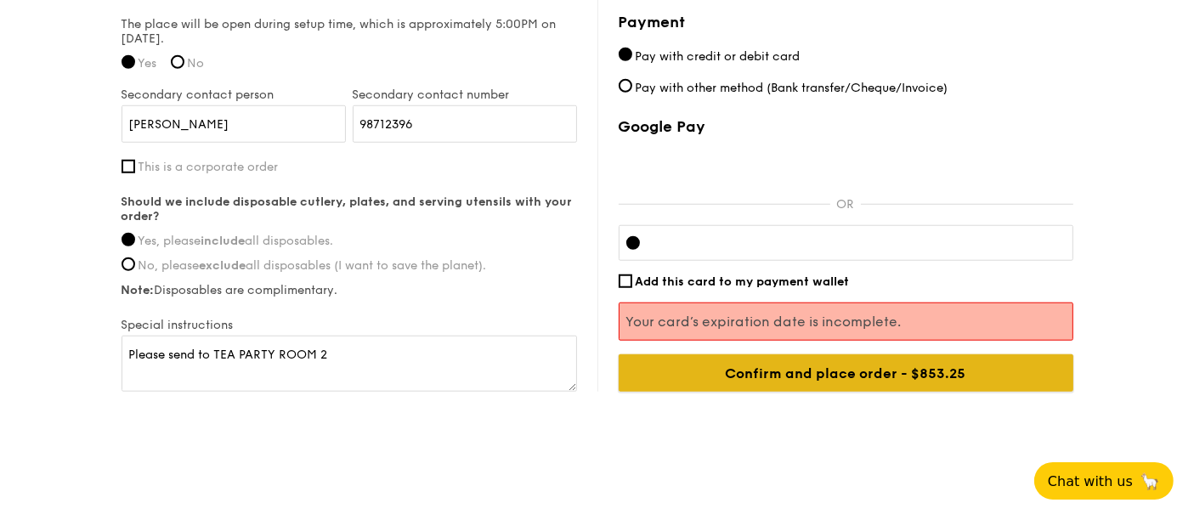
click at [948, 377] on input "Confirm and place order - $853.25" at bounding box center [846, 372] width 455 height 37
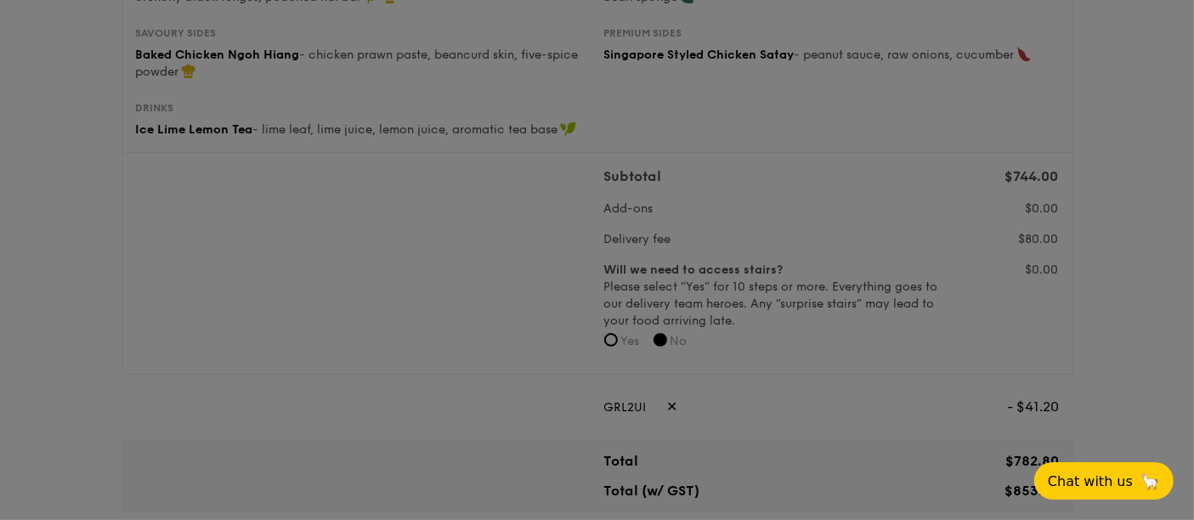
scroll to position [566, 0]
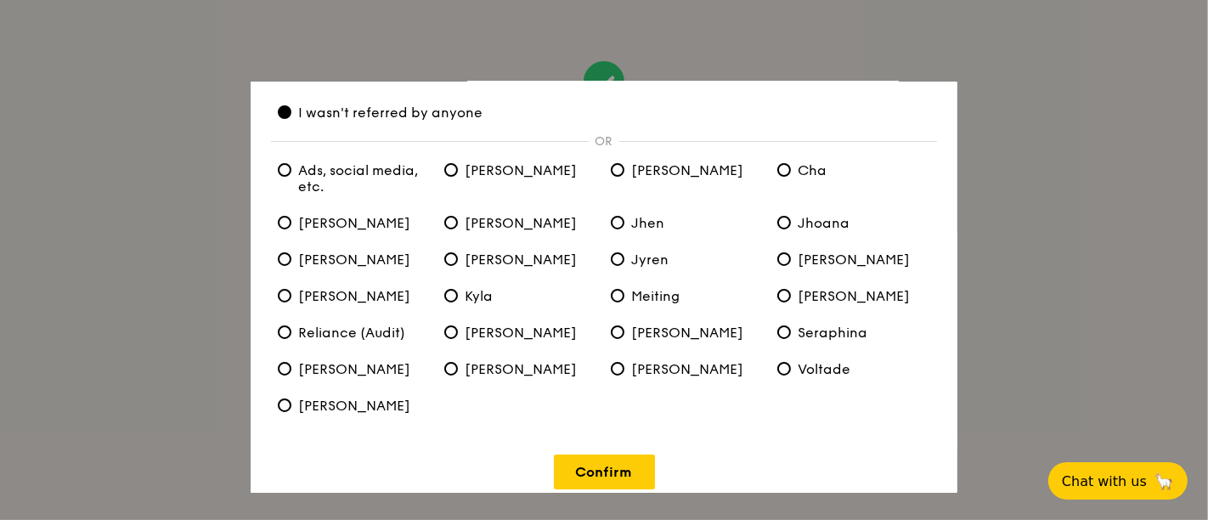
scroll to position [82, 0]
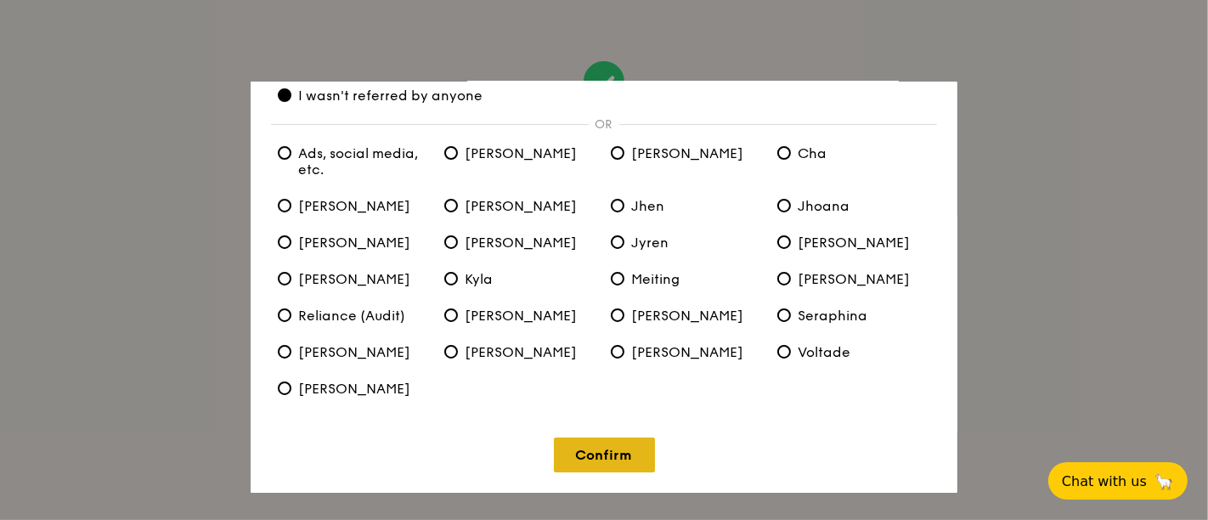
click at [622, 452] on link "Confirm" at bounding box center [604, 455] width 101 height 35
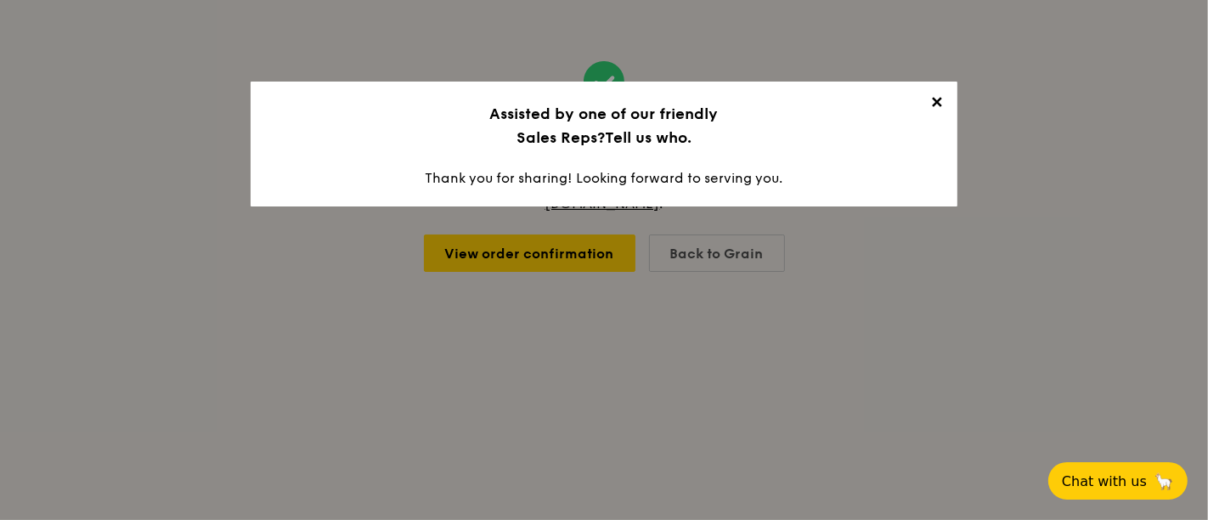
click at [941, 98] on span "✕" at bounding box center [937, 105] width 24 height 24
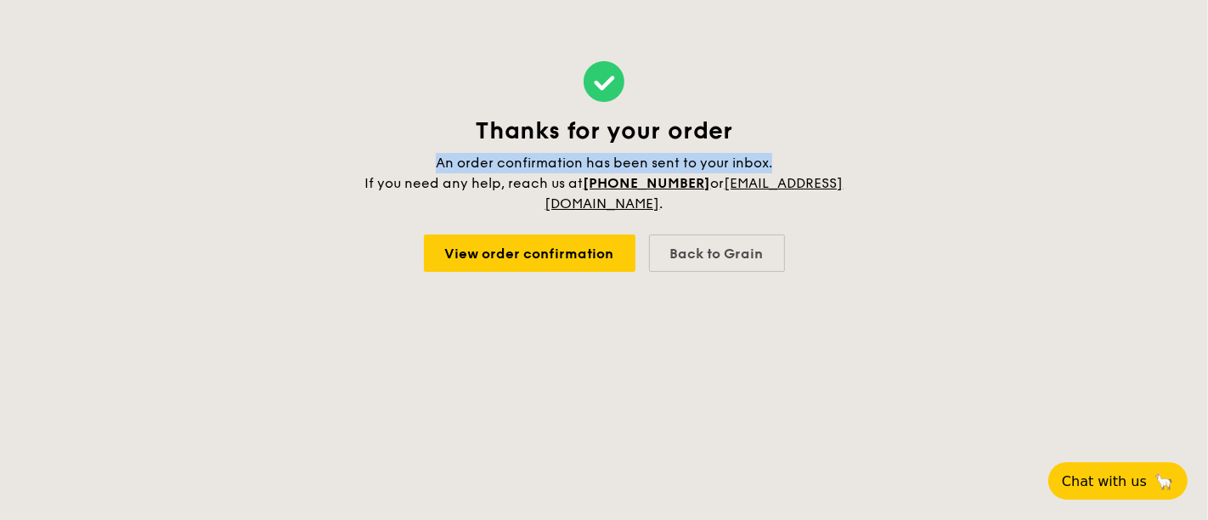
drag, startPoint x: 434, startPoint y: 157, endPoint x: 642, endPoint y: 231, distance: 220.9
click at [806, 159] on h4 "An order confirmation has been sent to your inbox. If you need any help, reach …" at bounding box center [604, 183] width 483 height 61
copy span "An order confirmation has been sent to your inbox."
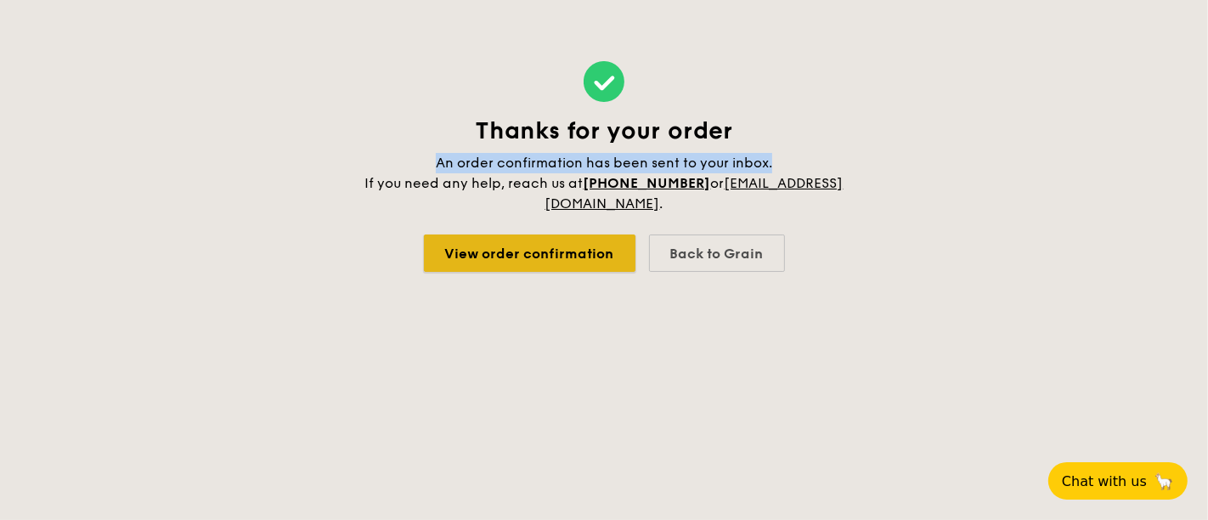
click at [491, 250] on link "View order confirmation" at bounding box center [530, 253] width 212 height 37
